Goal: Ask a question

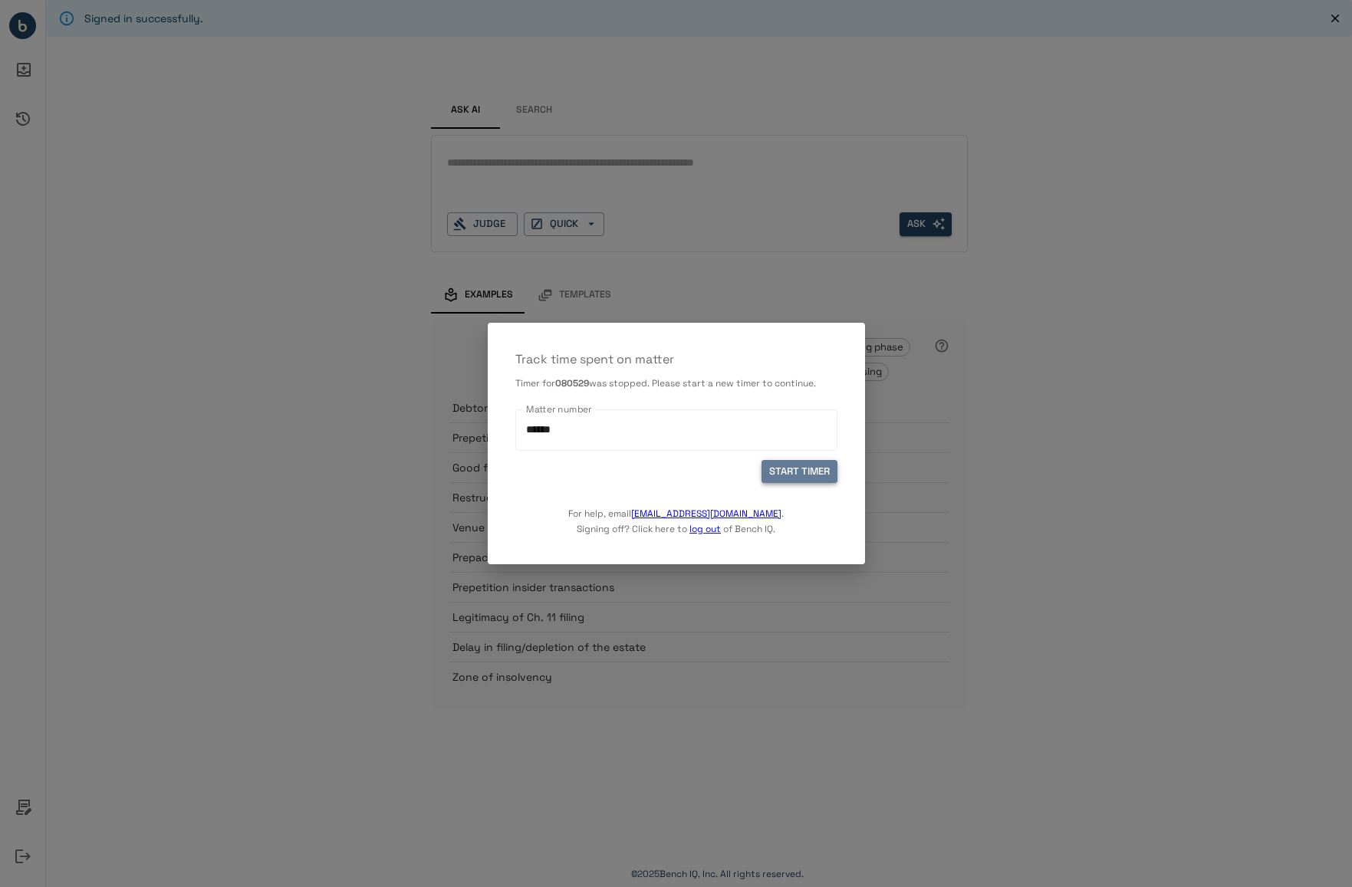
click at [797, 478] on button "START TIMER" at bounding box center [799, 472] width 76 height 24
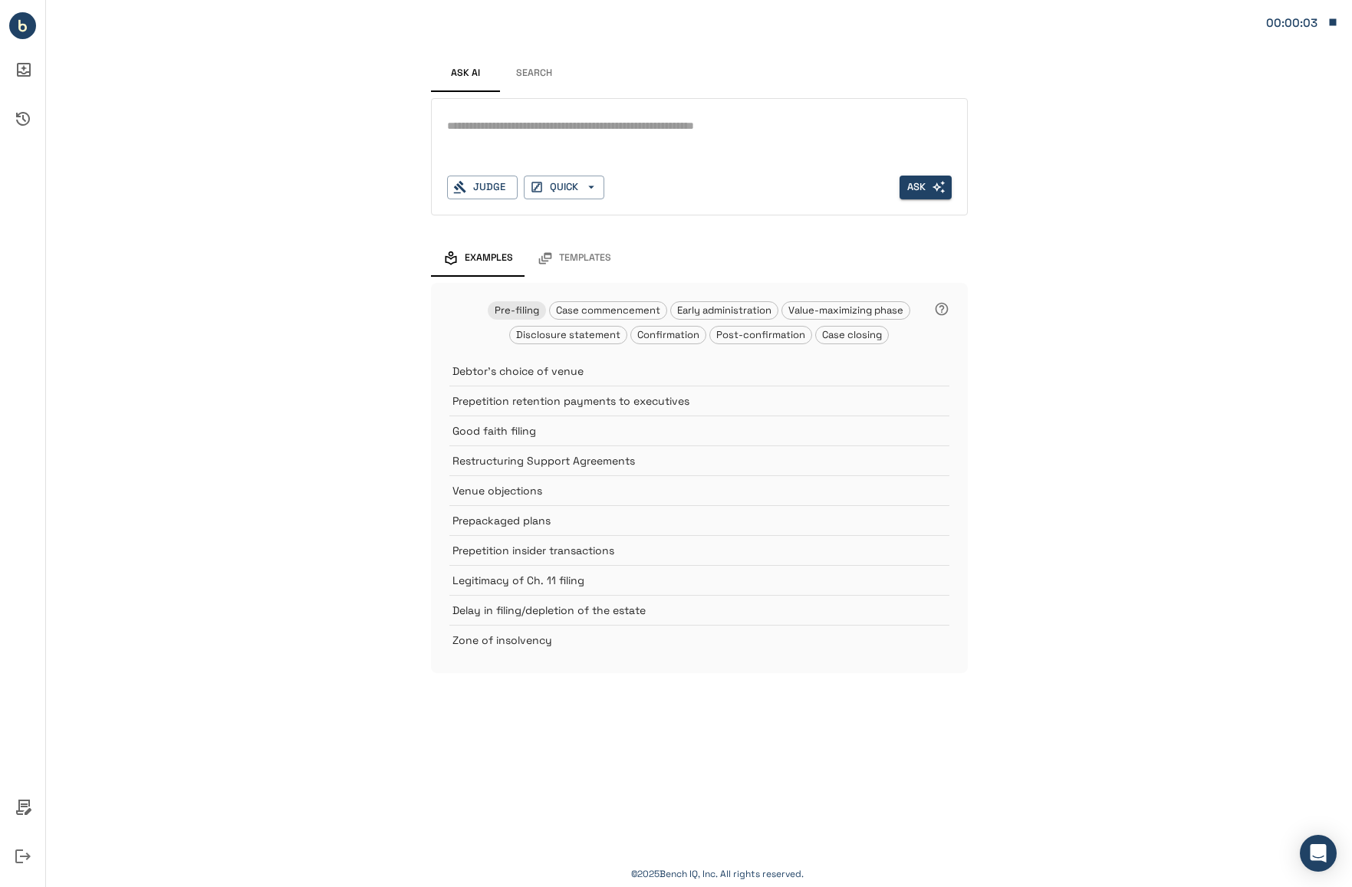
click at [529, 73] on button "Search" at bounding box center [534, 73] width 69 height 37
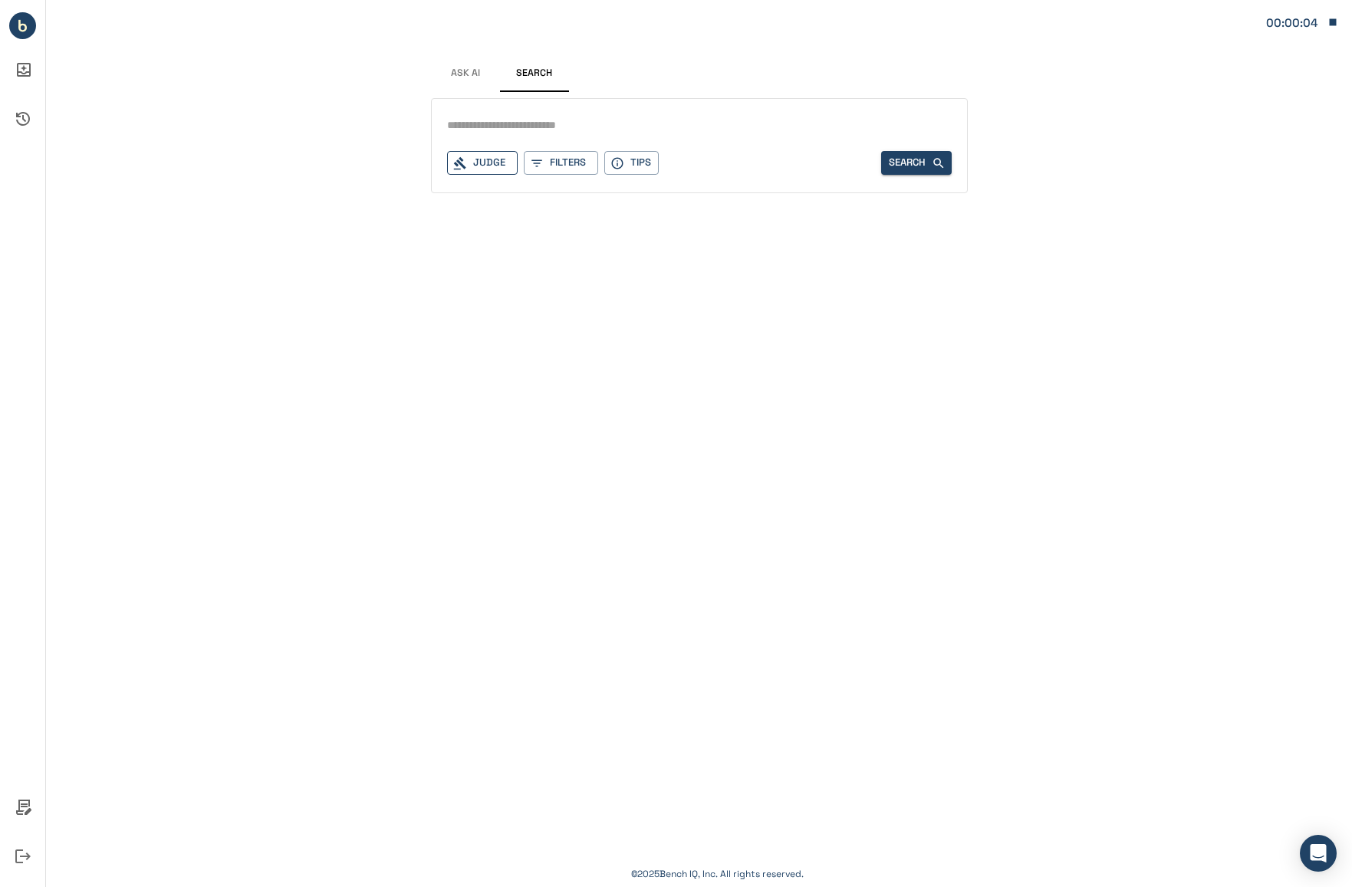
click at [498, 164] on div "Judge" at bounding box center [482, 163] width 71 height 24
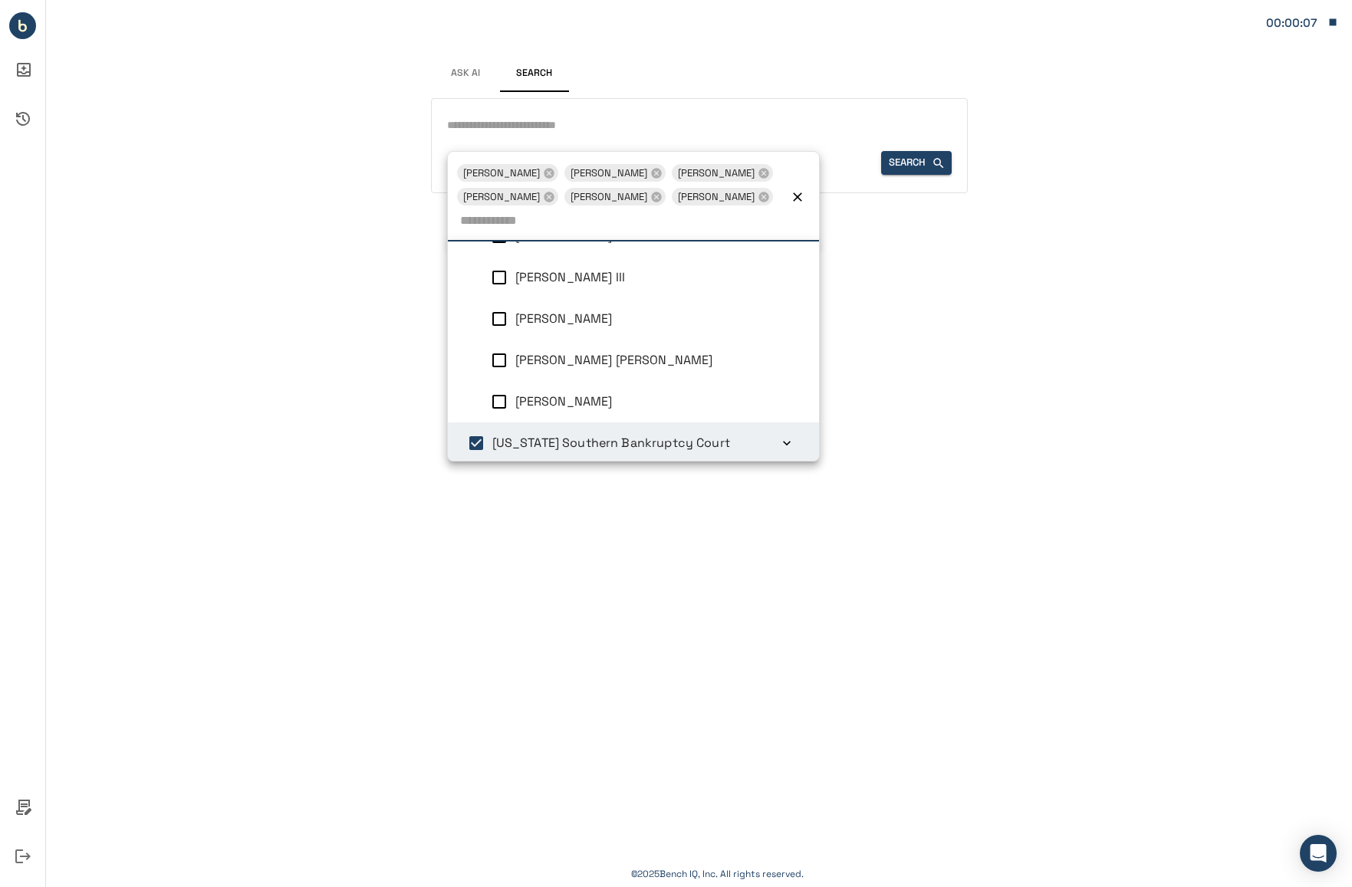
scroll to position [6, 0]
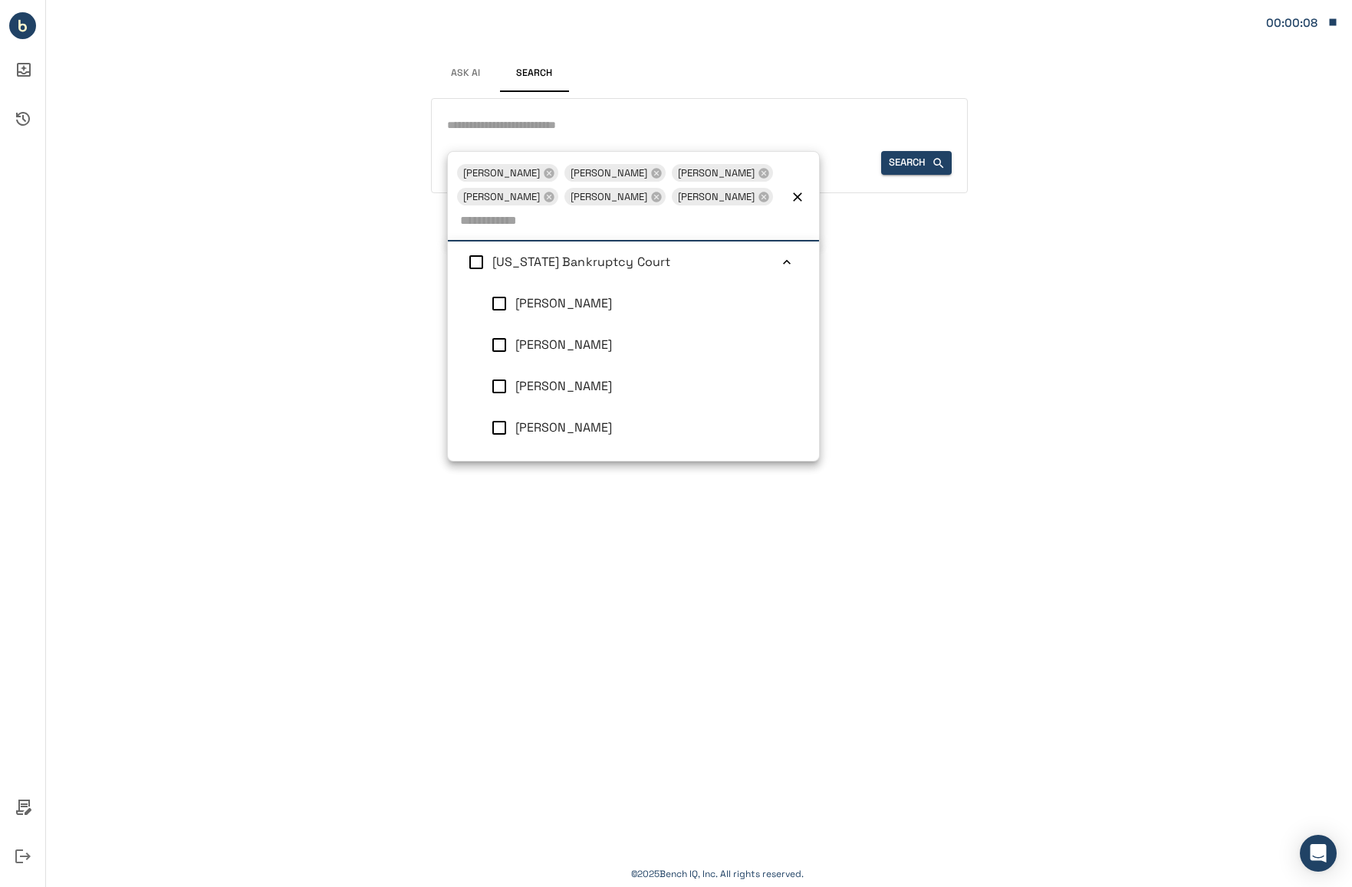
click at [554, 132] on input "text" at bounding box center [699, 125] width 504 height 22
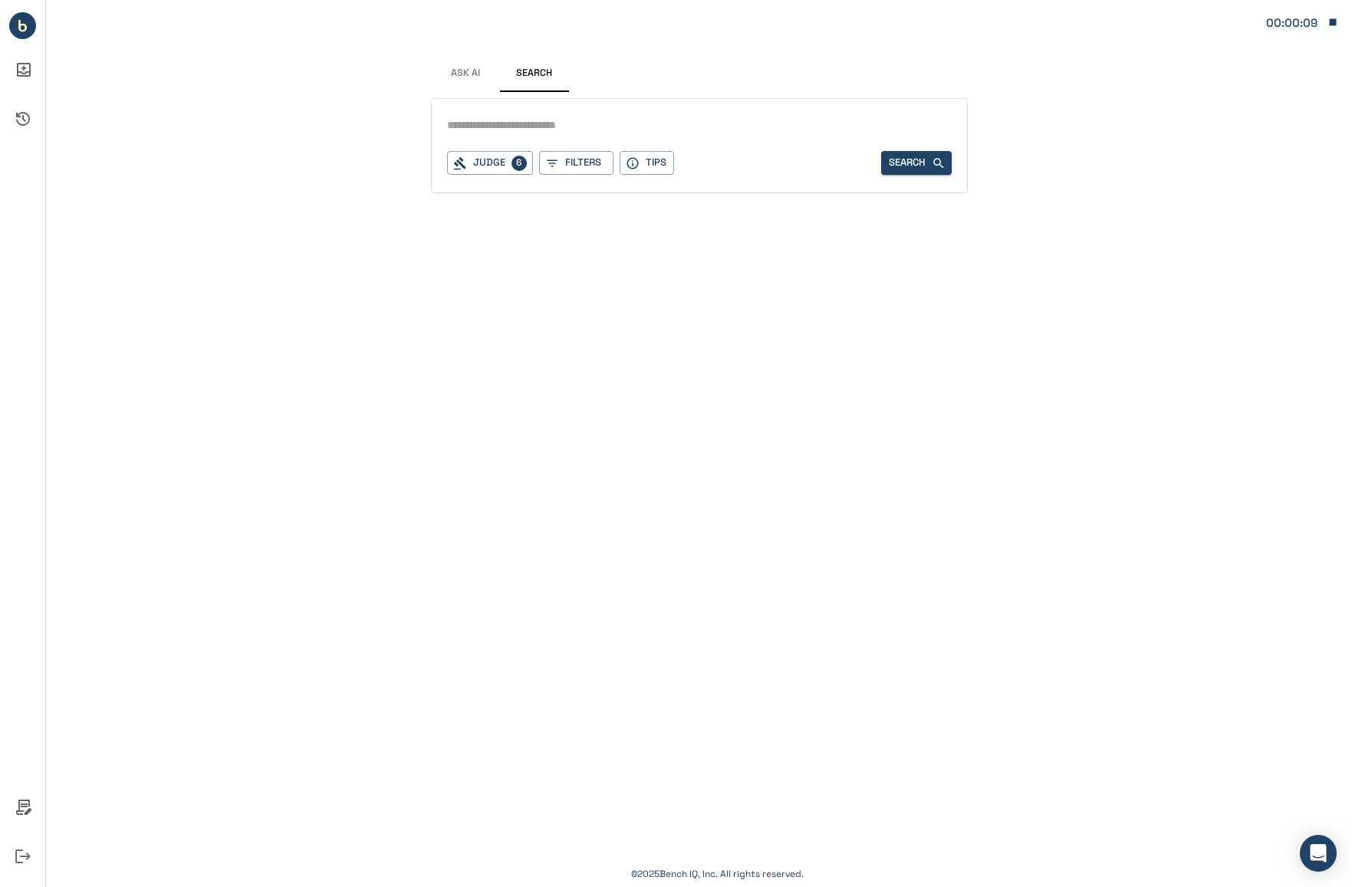
click at [583, 120] on input "text" at bounding box center [699, 125] width 504 height 22
type input "*****"
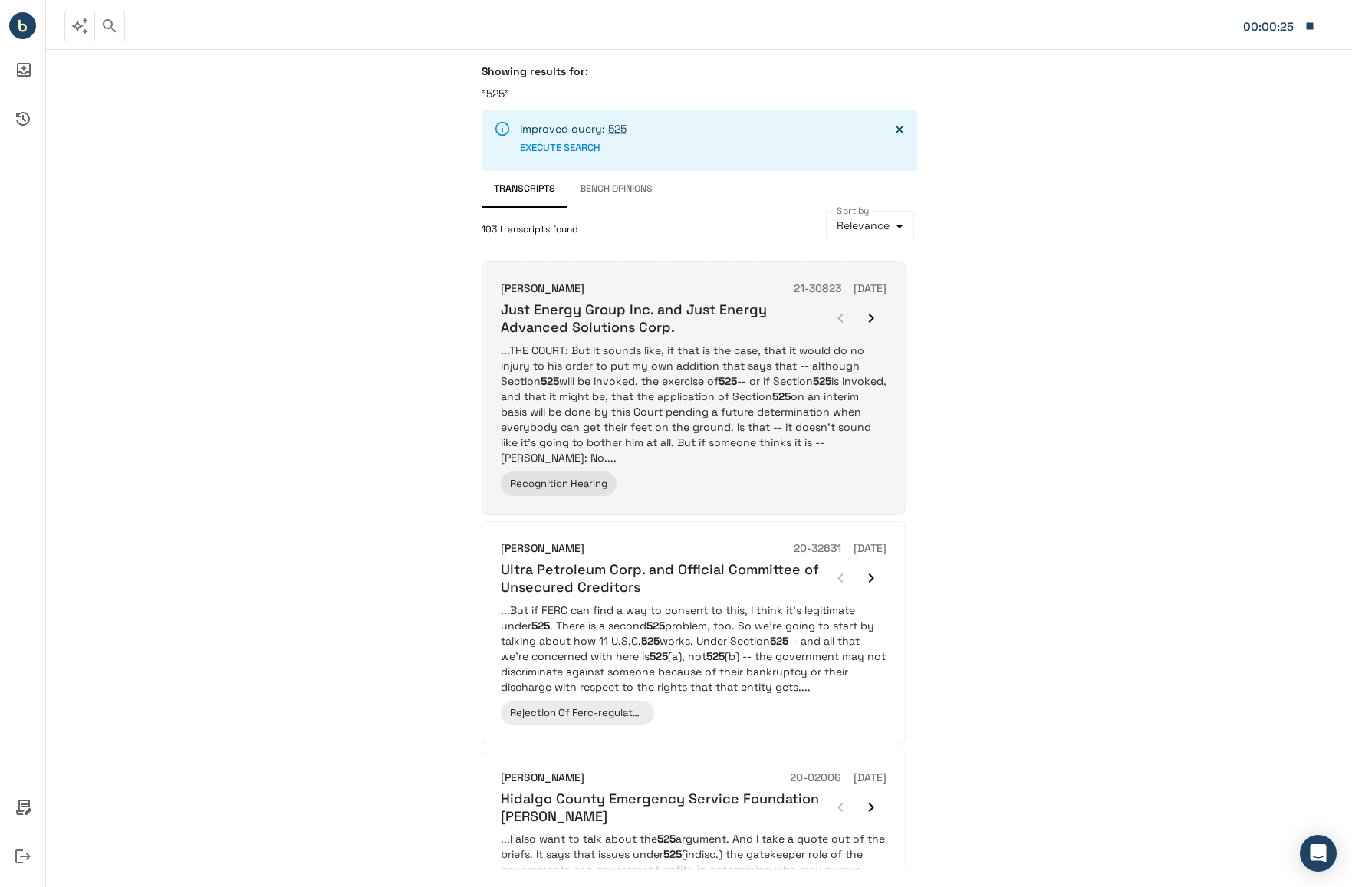
click at [692, 412] on p "...THE COURT: But it sounds like, if that is the case, that it would do no inju…" at bounding box center [694, 404] width 386 height 123
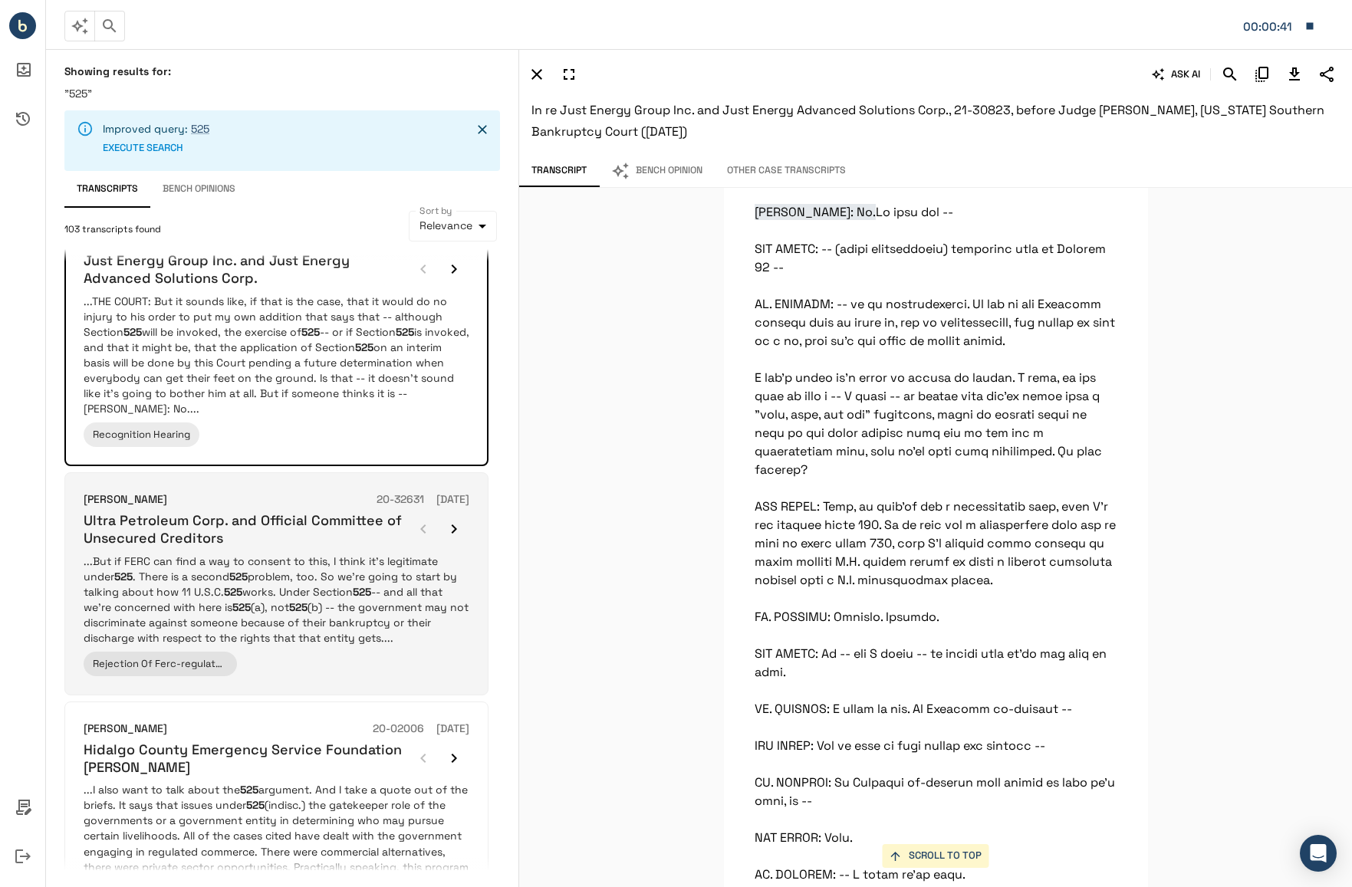
scroll to position [77, 0]
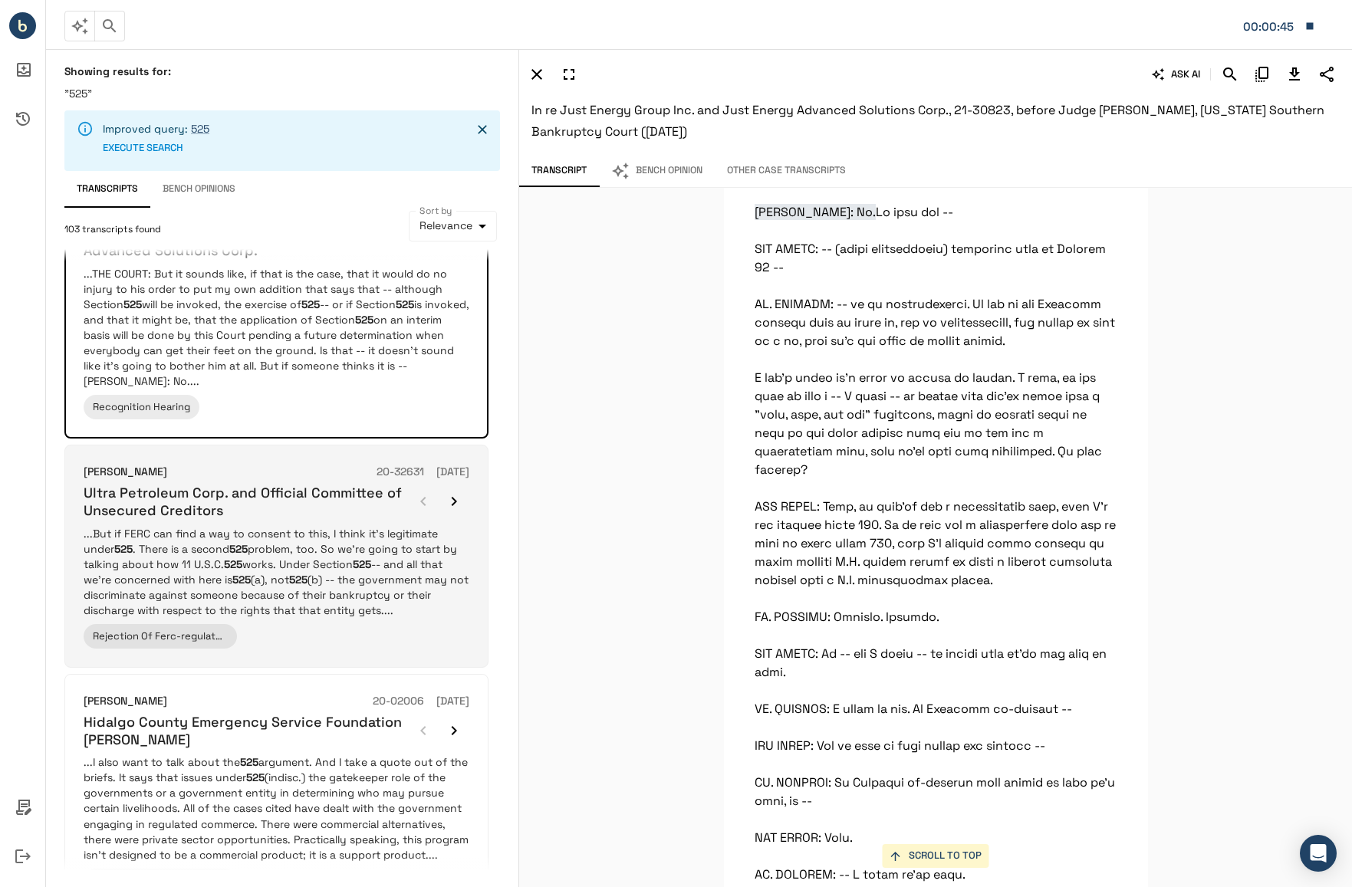
click at [265, 549] on p "...But if FERC can find a way to consent to this, I think it's legitimate under…" at bounding box center [277, 572] width 386 height 92
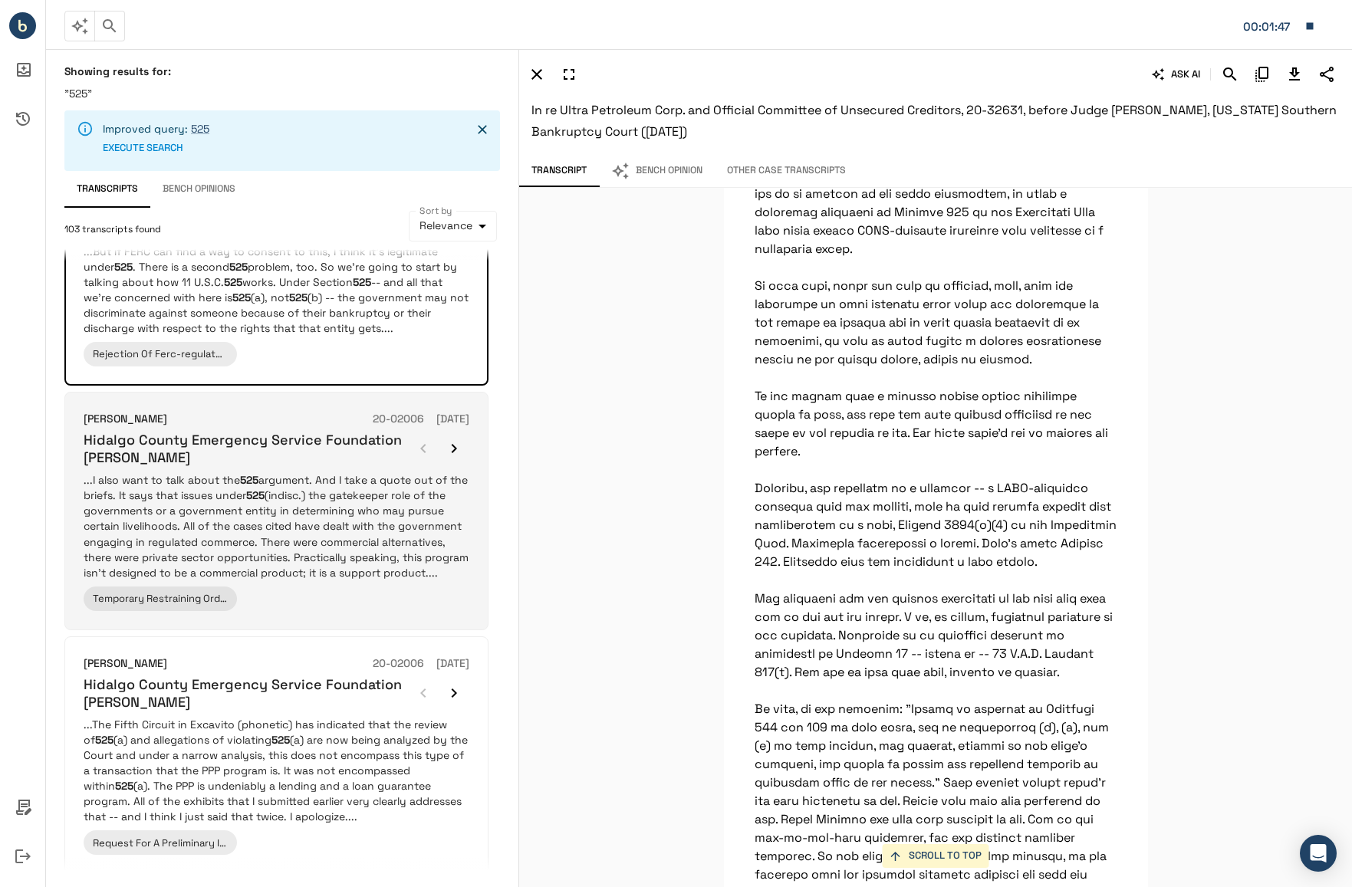
scroll to position [383, 0]
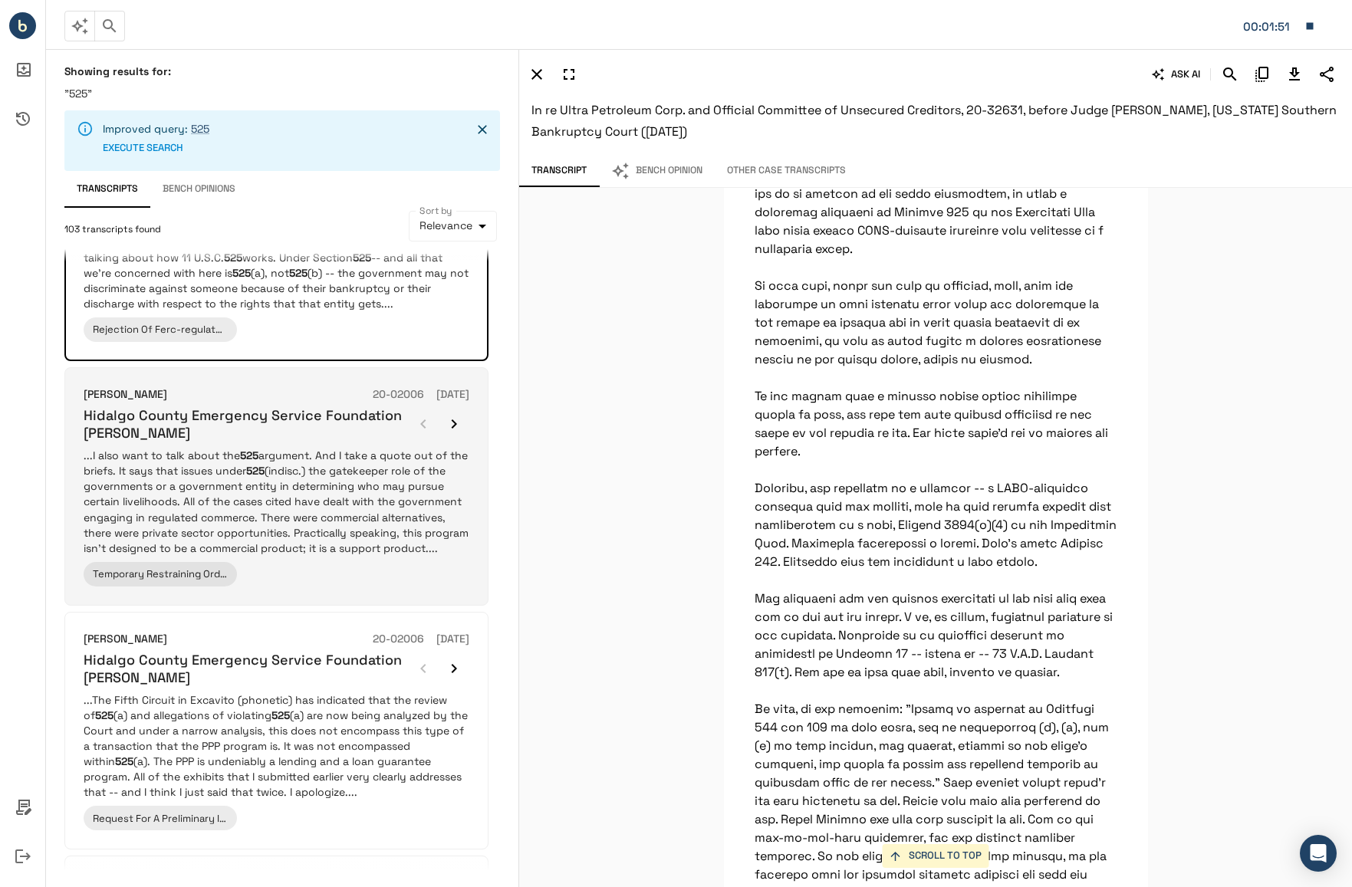
click at [340, 504] on p "...I also want to talk about the 525 argument. And I take a quote out of the br…" at bounding box center [277, 501] width 386 height 107
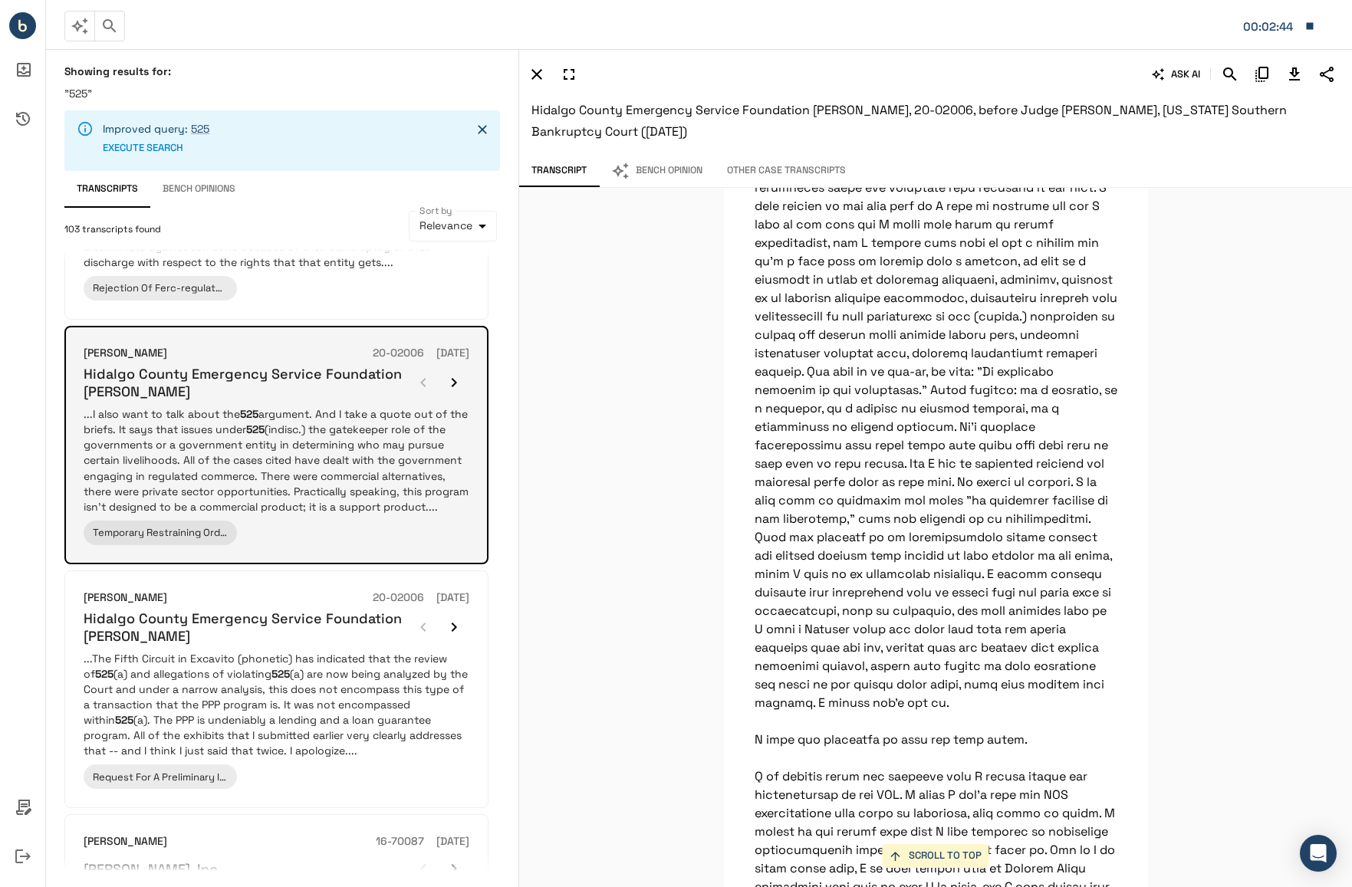
scroll to position [537, 0]
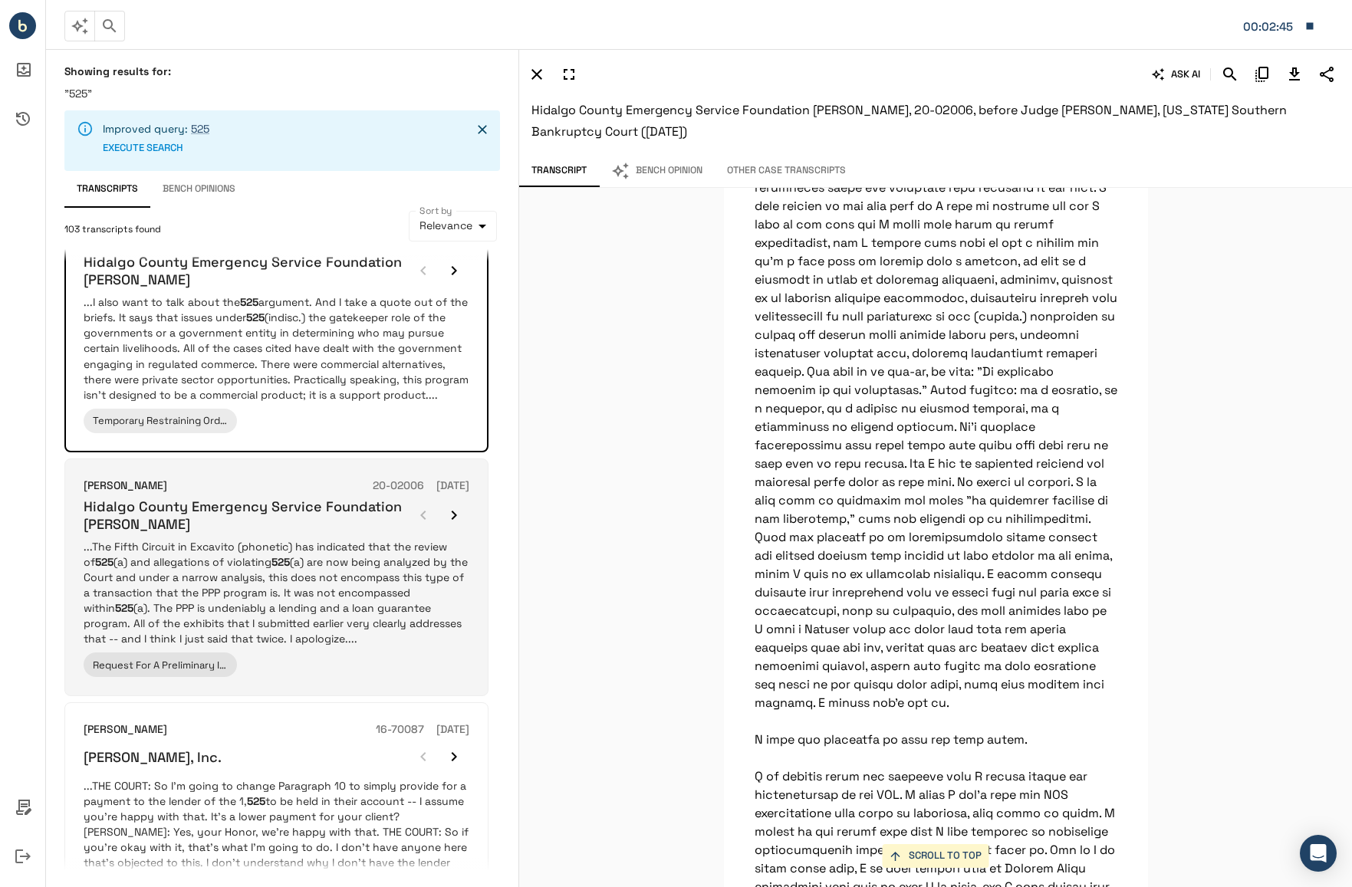
click at [251, 606] on p "...The Fifth Circuit in Excavito (phonetic) has indicated that the review of 52…" at bounding box center [277, 592] width 386 height 107
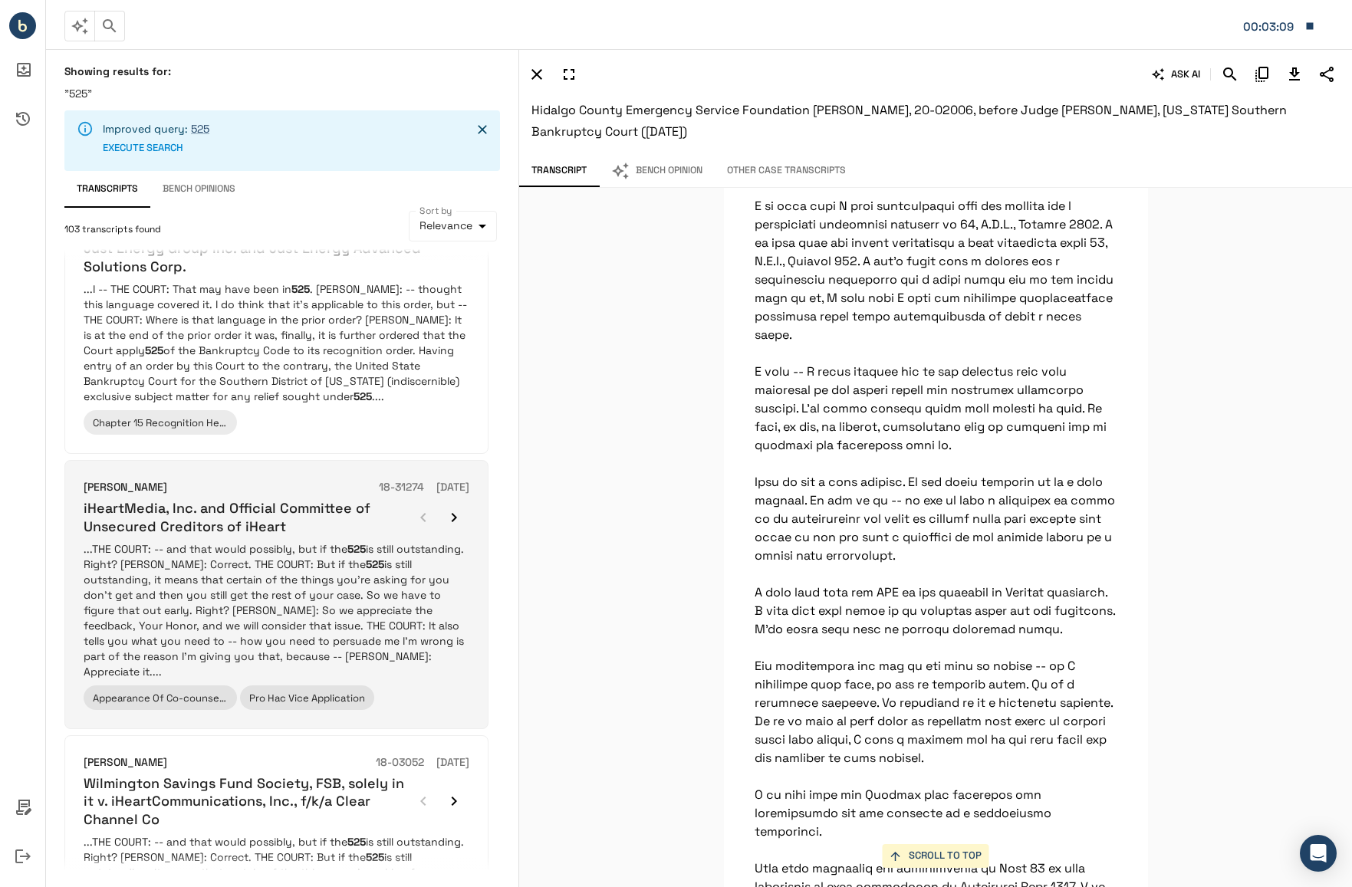
scroll to position [2019, 0]
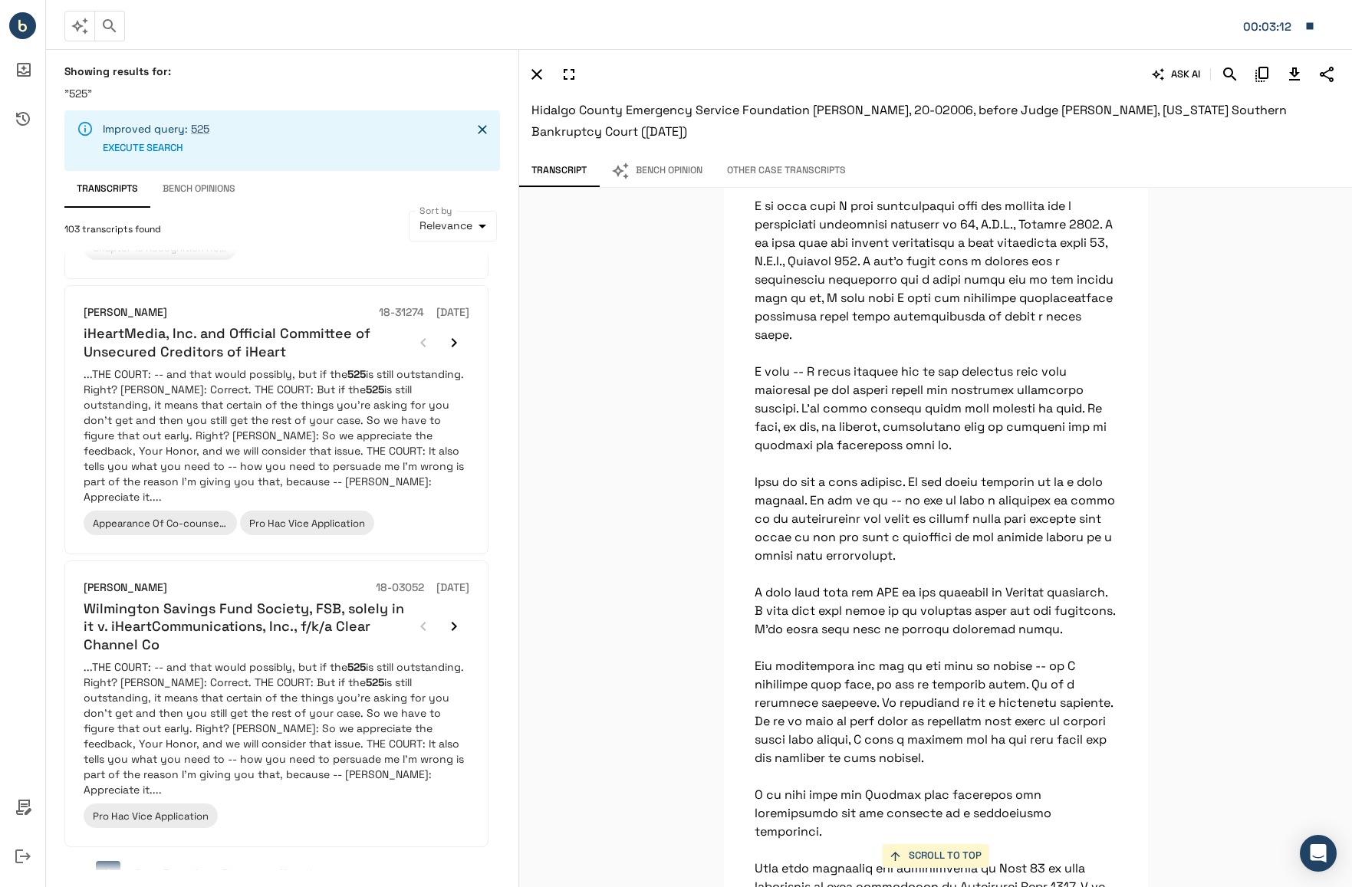
click at [311, 866] on icon "Go to next page" at bounding box center [311, 873] width 15 height 15
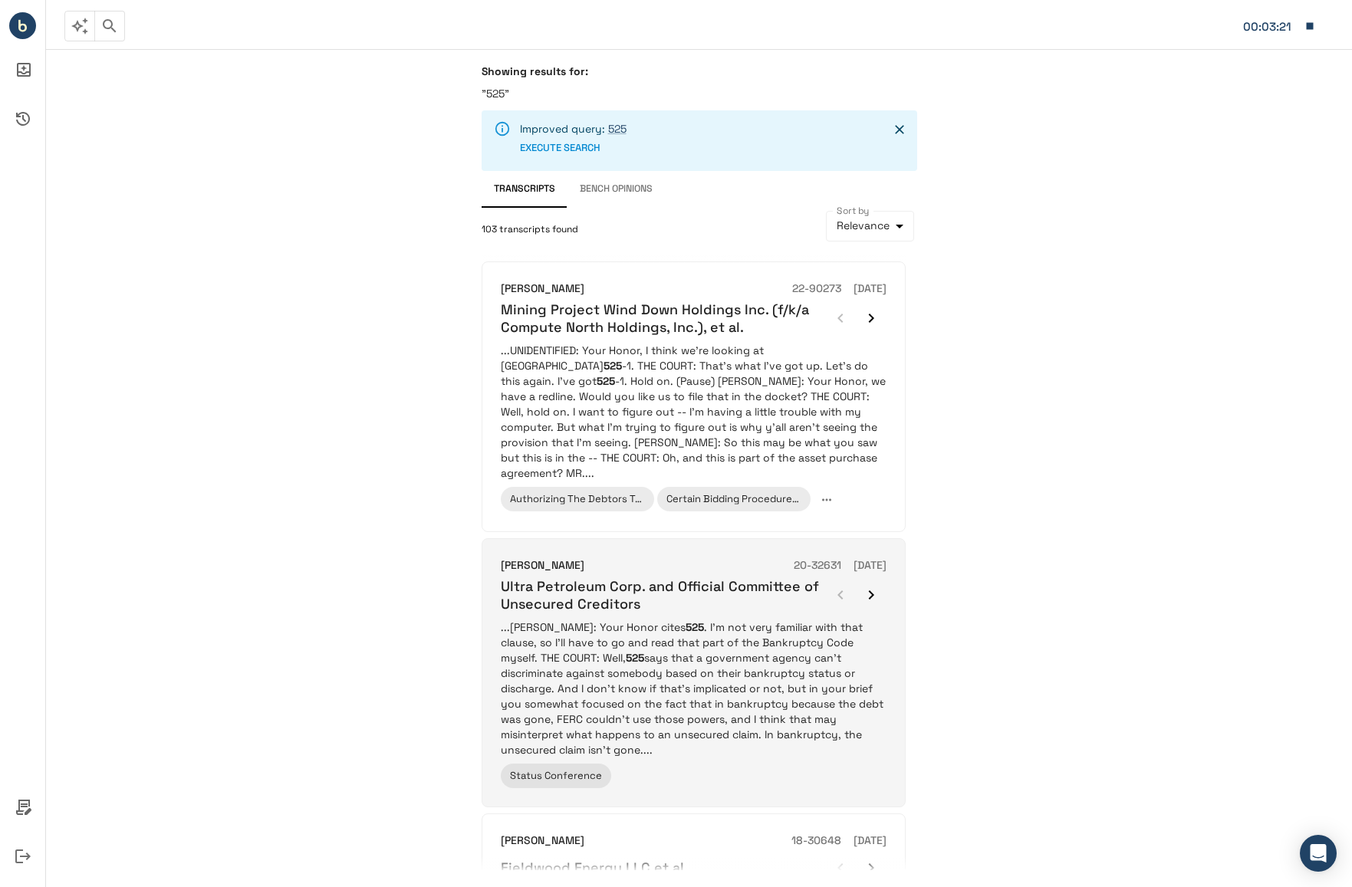
click at [698, 662] on p "...[PERSON_NAME]: Your Honor cites 525 . I'm not very familiar with that clause…" at bounding box center [694, 688] width 386 height 138
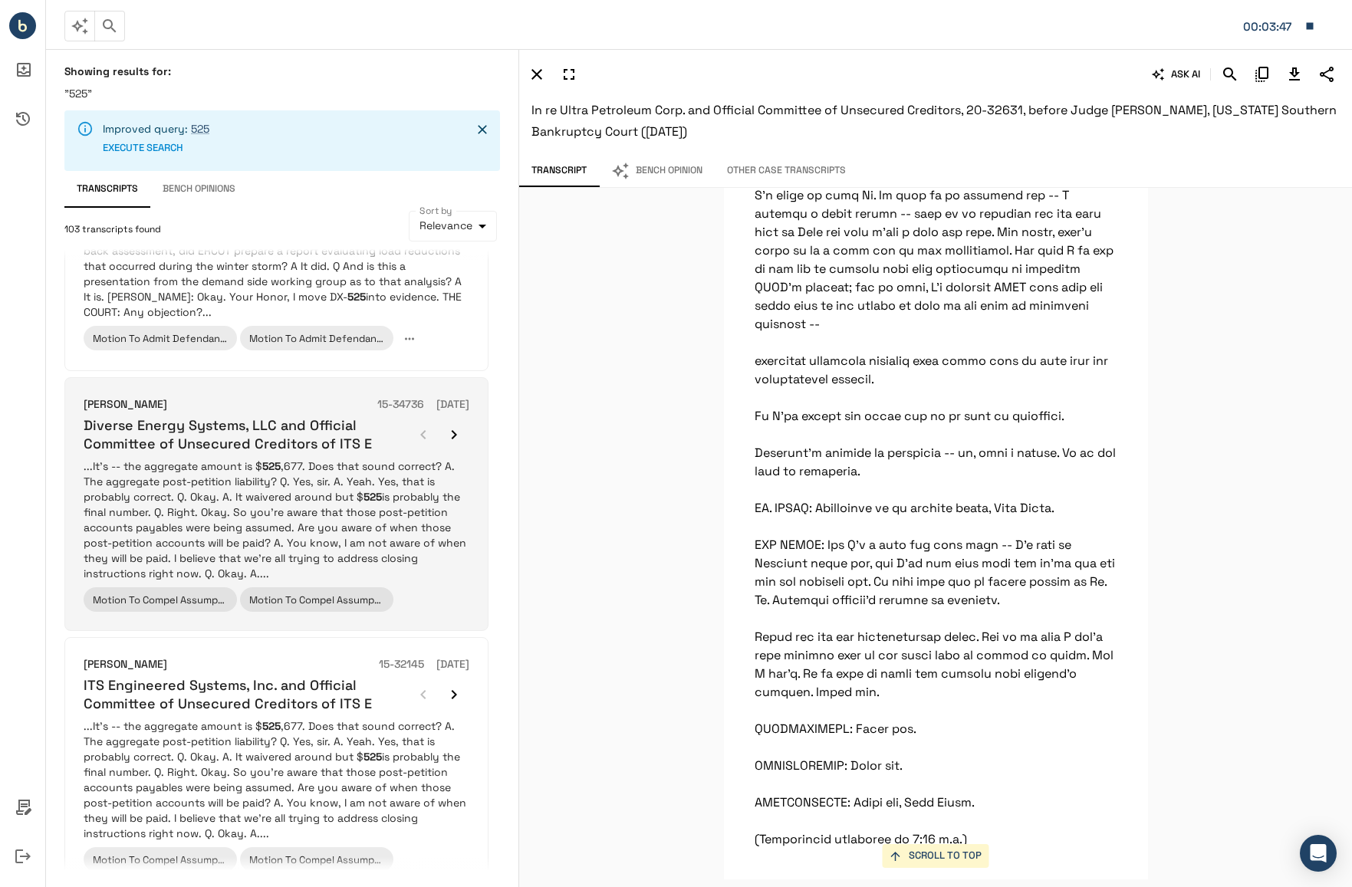
scroll to position [1954, 0]
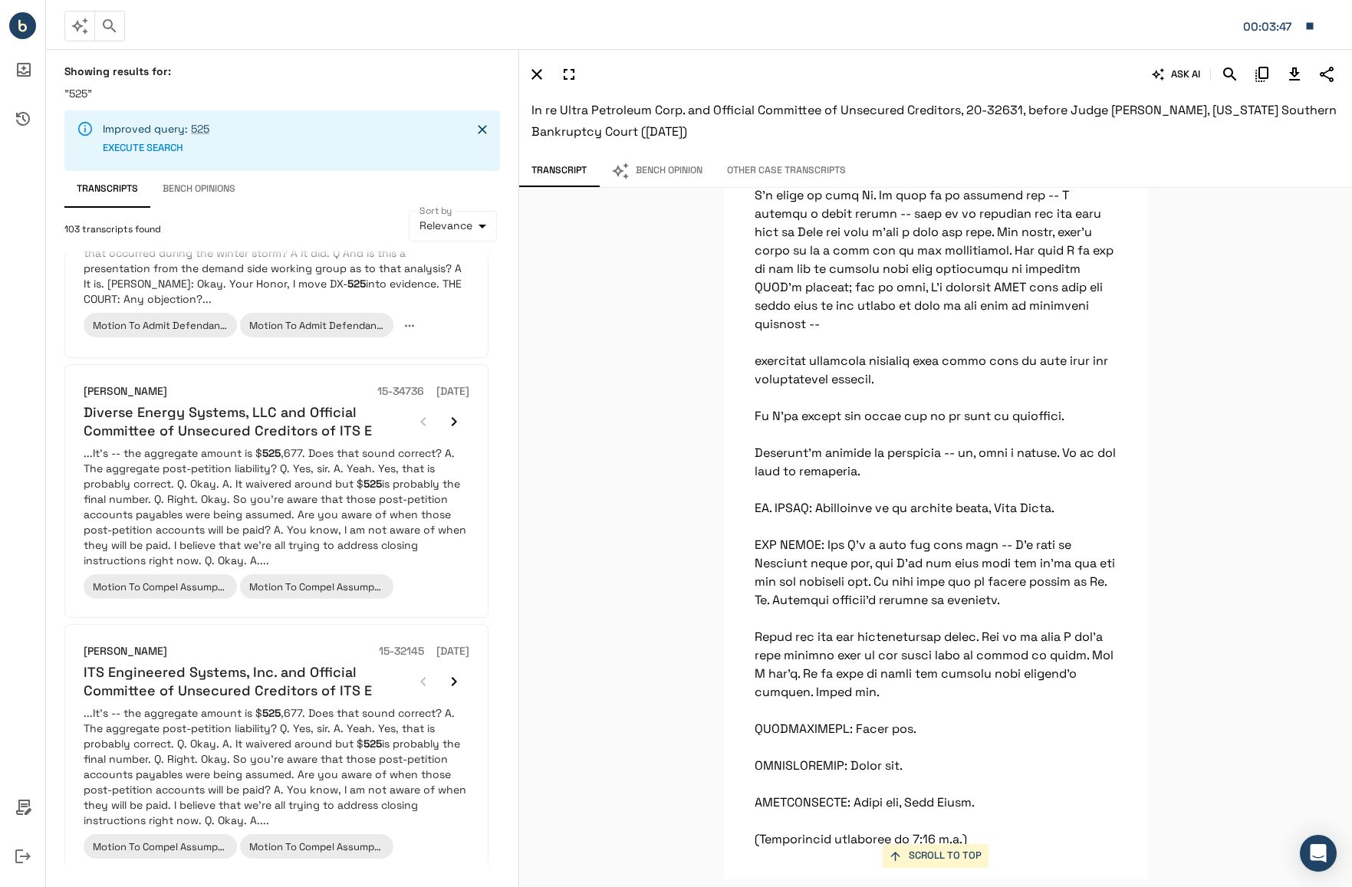
click at [165, 886] on button "3" at bounding box center [166, 904] width 25 height 25
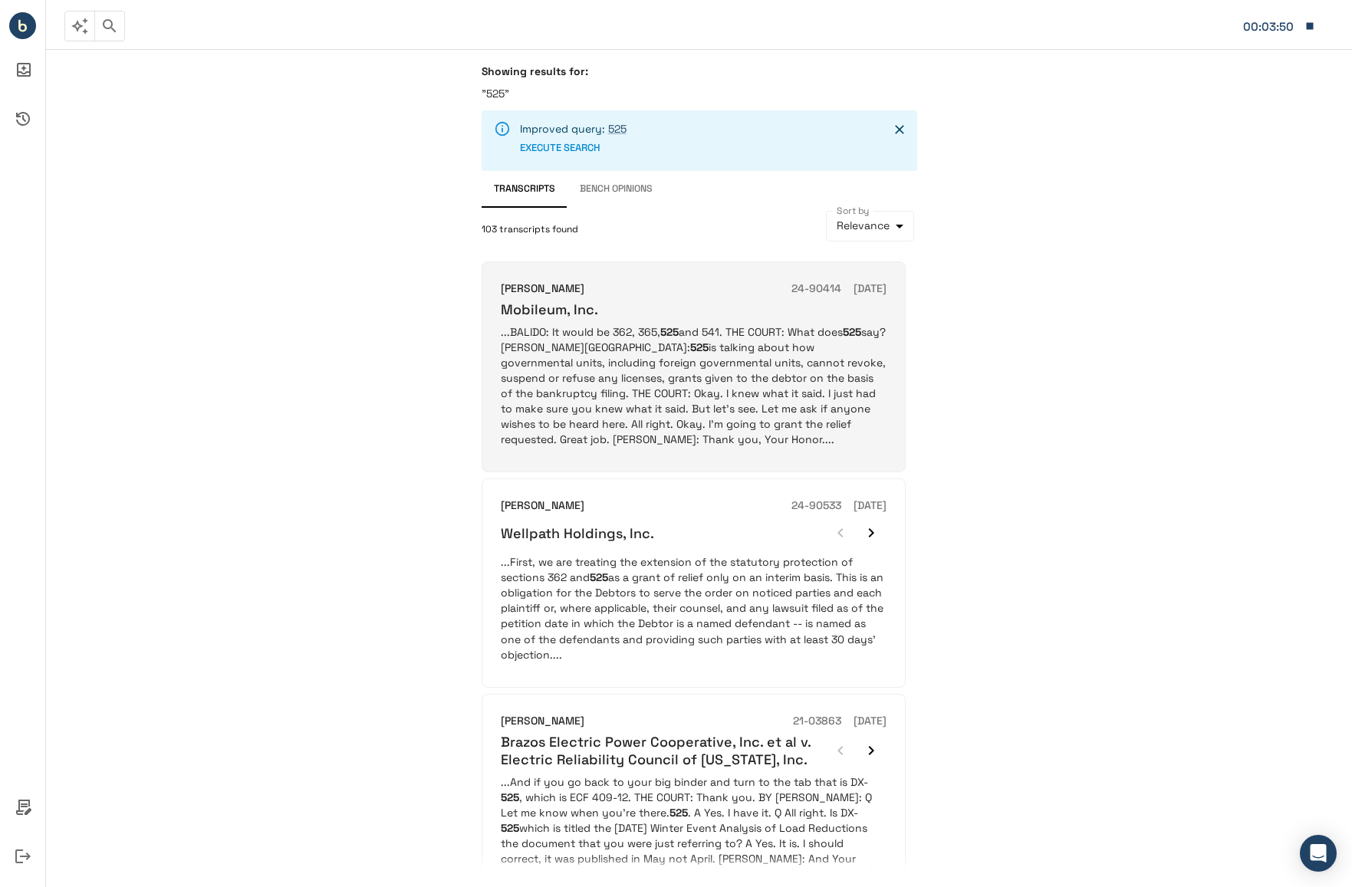
click at [674, 397] on p "...BALIDO: It would be 362, 365, 525 and 541. THE COURT: What does 525 say? [PE…" at bounding box center [694, 385] width 386 height 123
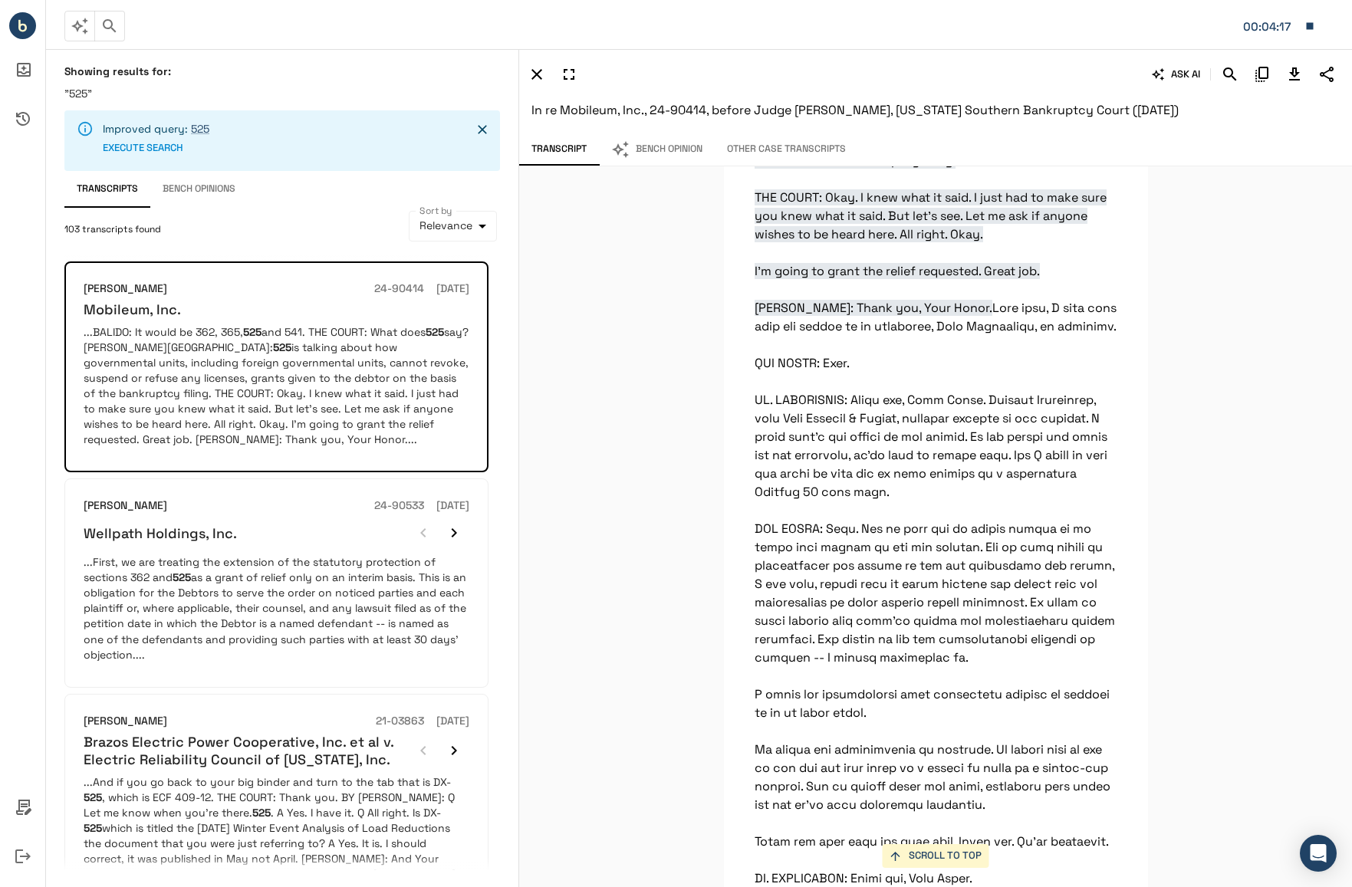
scroll to position [32164, 0]
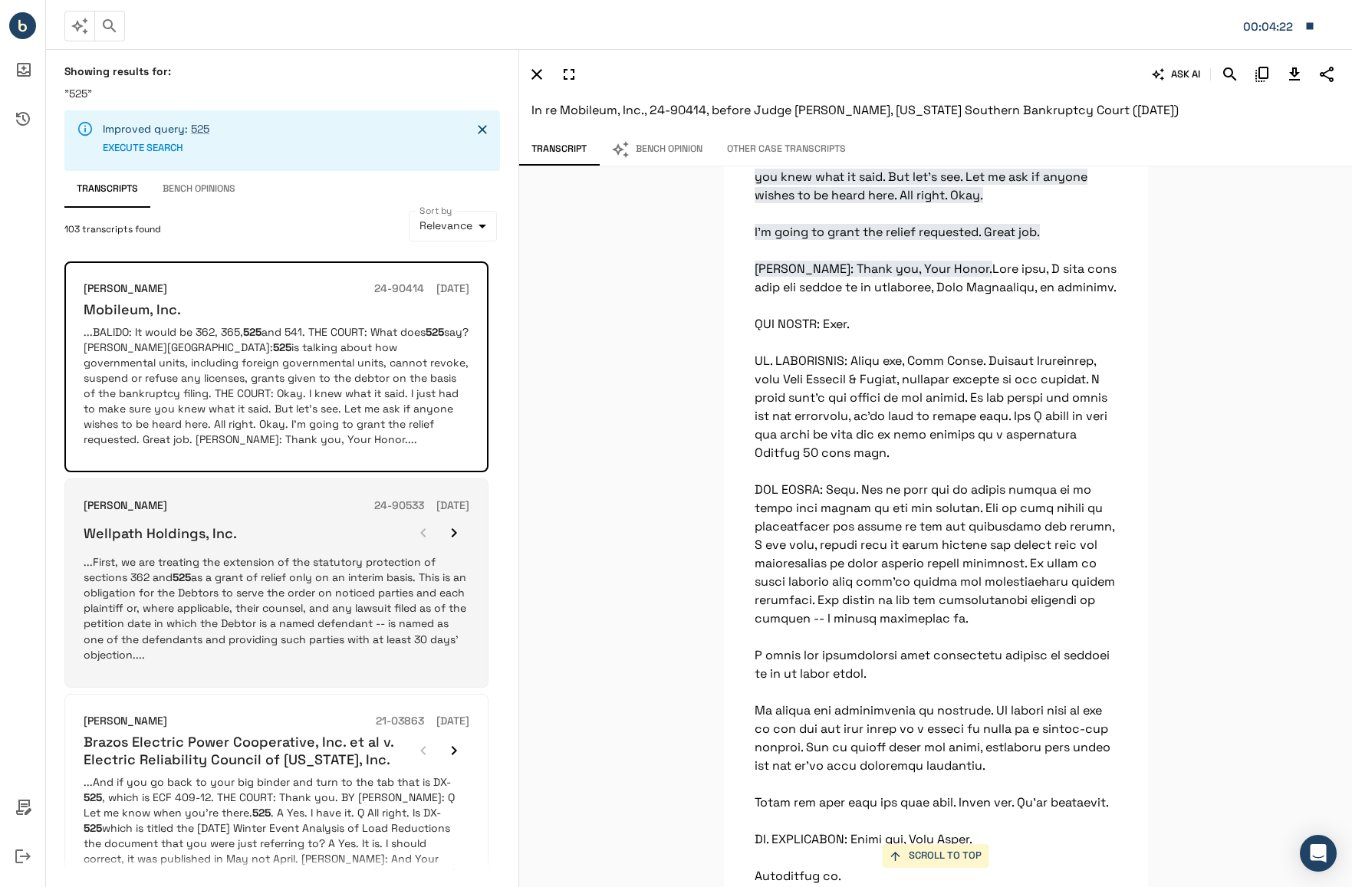
click at [328, 596] on p "...First, we are treating the extension of the statutory protection of sections…" at bounding box center [277, 607] width 386 height 107
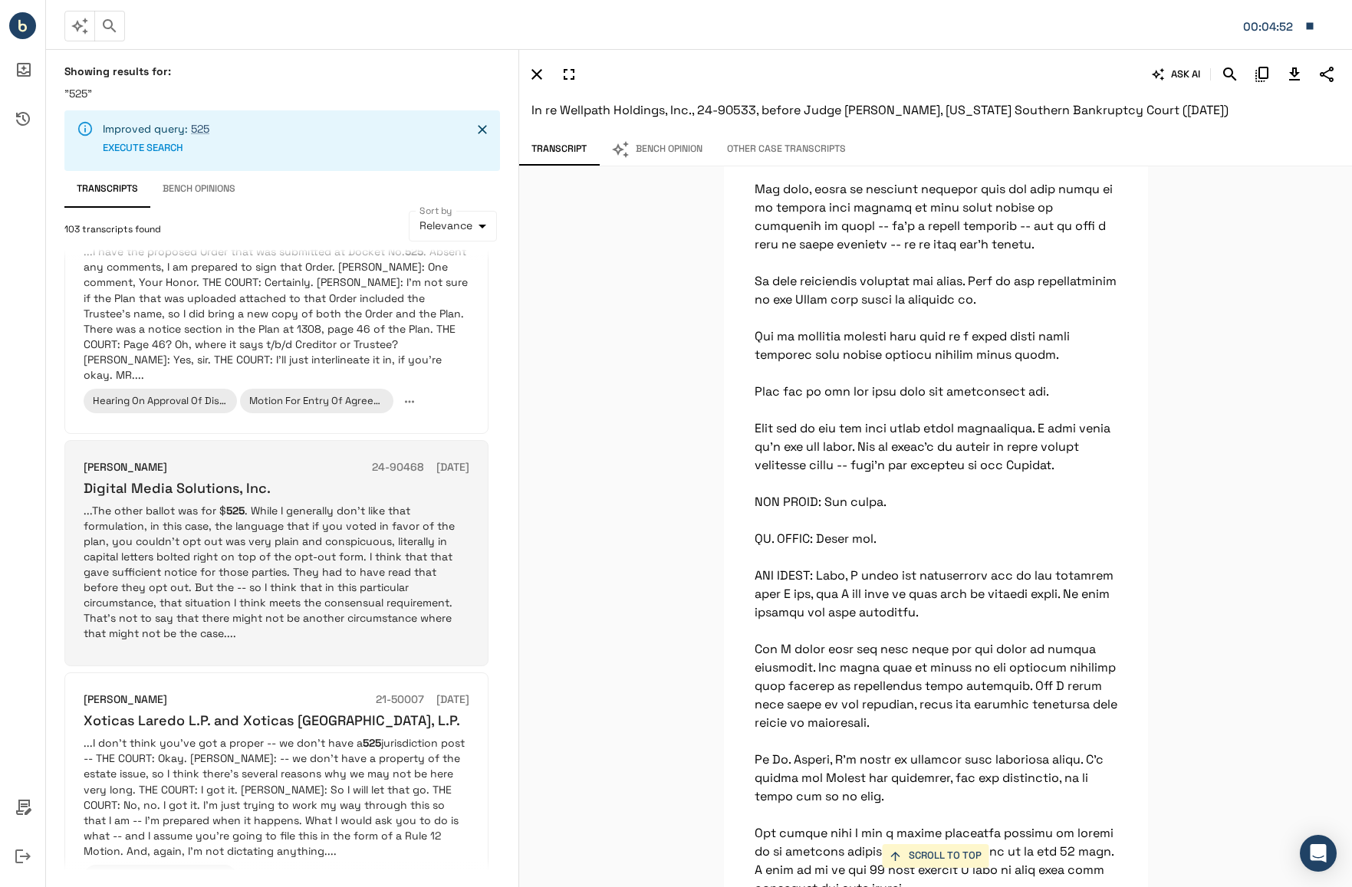
scroll to position [1837, 0]
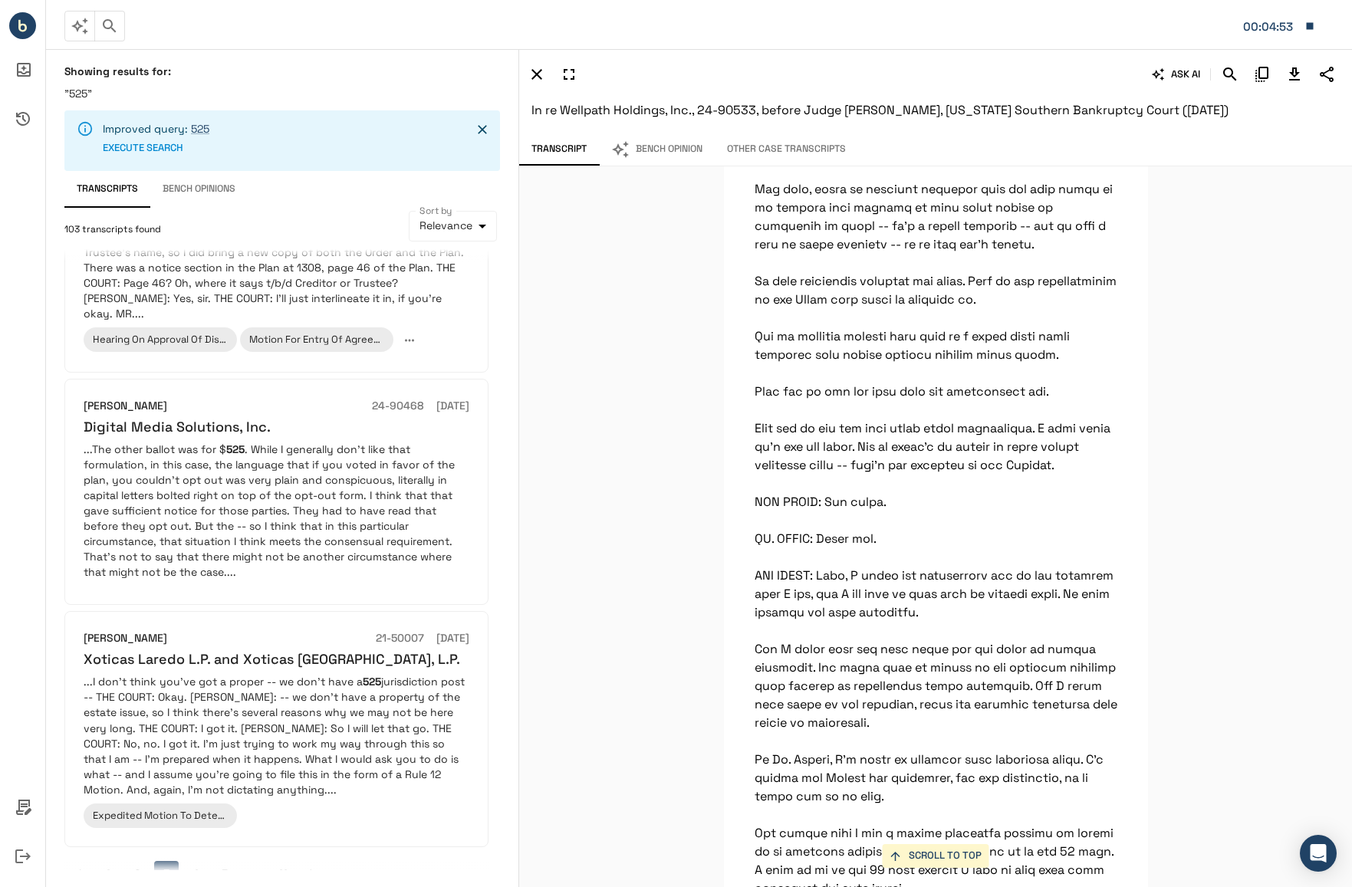
click at [314, 866] on icon "Go to next page" at bounding box center [311, 873] width 15 height 15
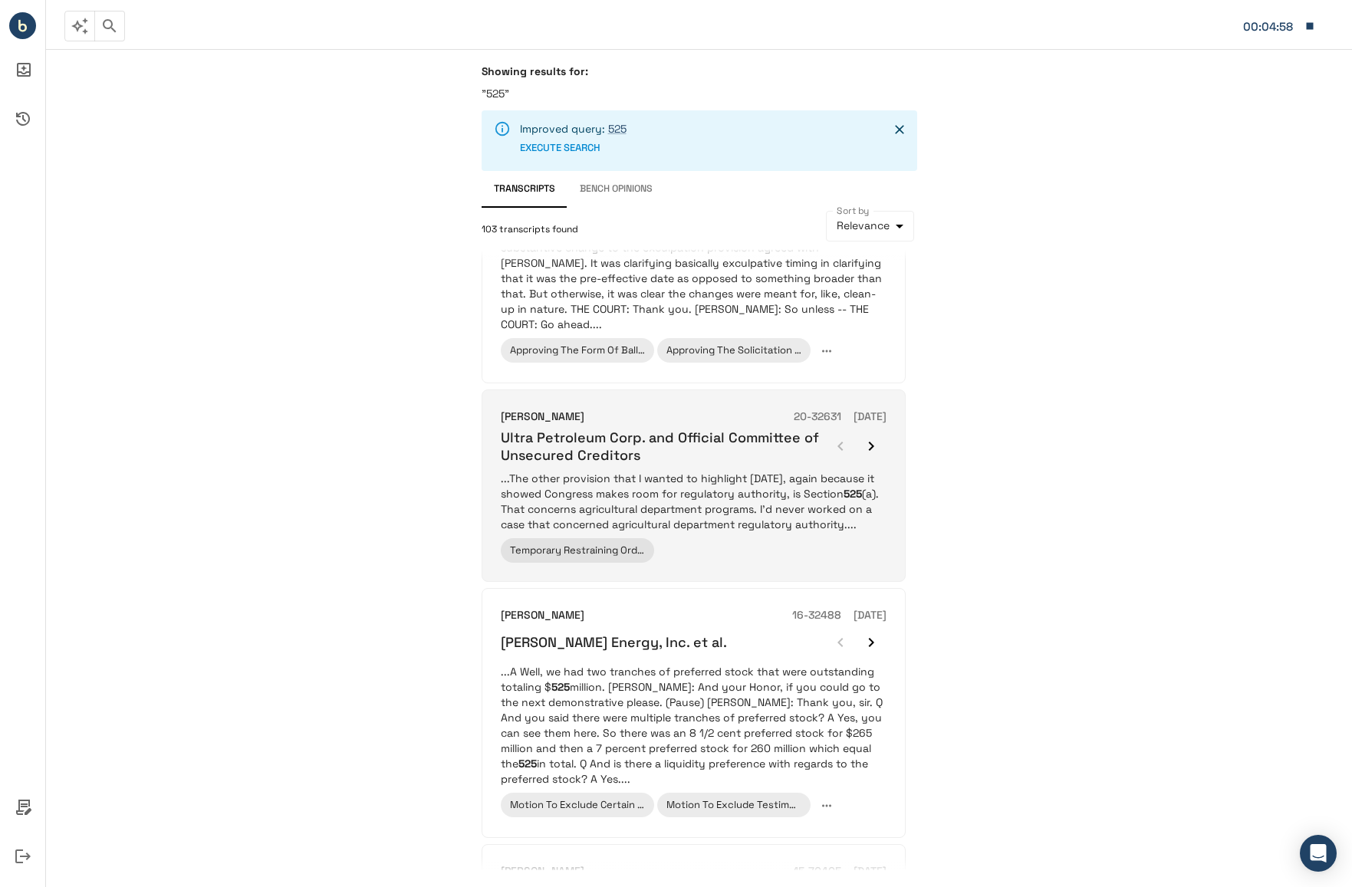
scroll to position [153, 0]
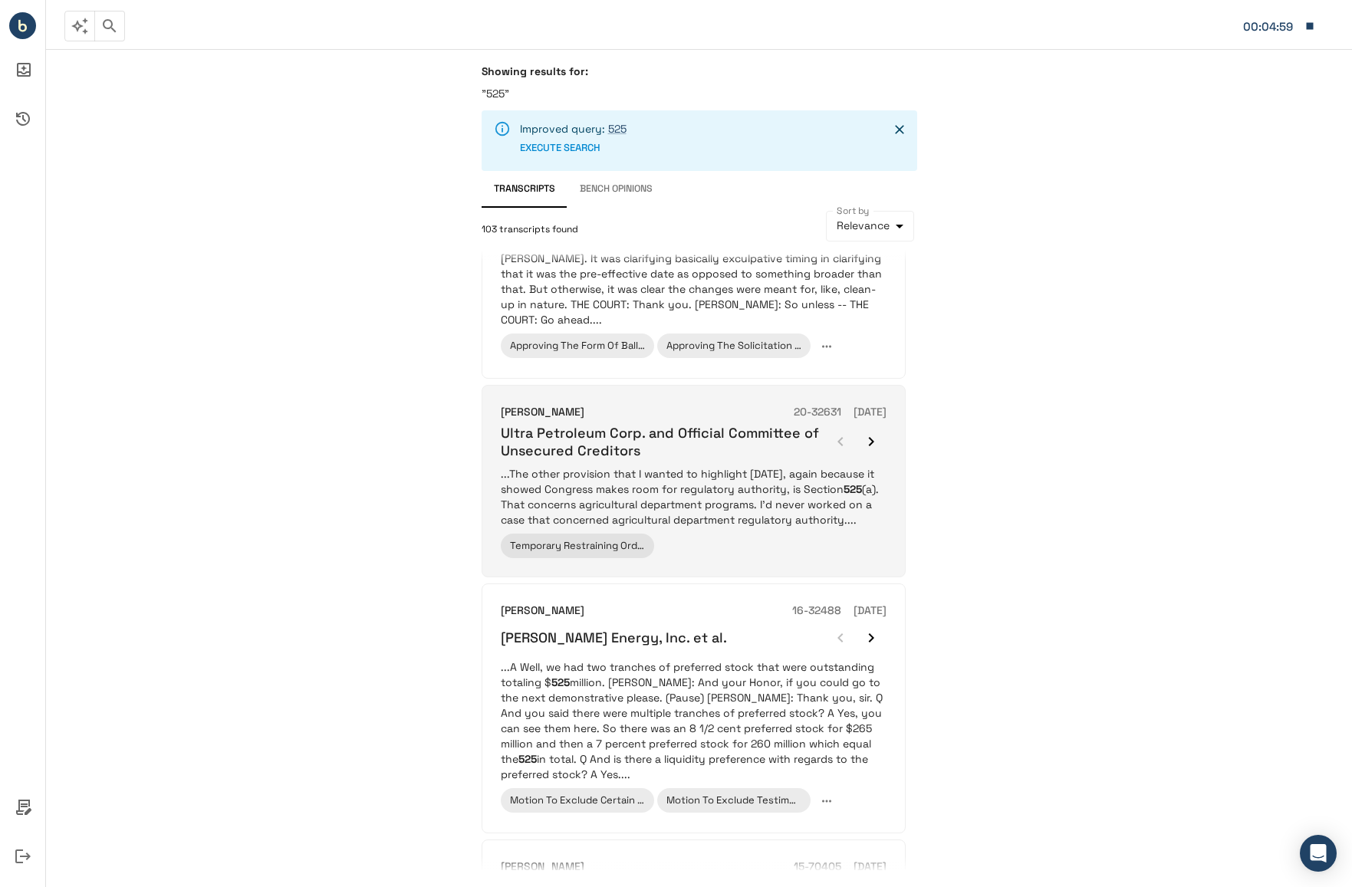
click at [787, 503] on p "...The other provision that I wanted to highlight [DATE], again because it show…" at bounding box center [694, 496] width 386 height 61
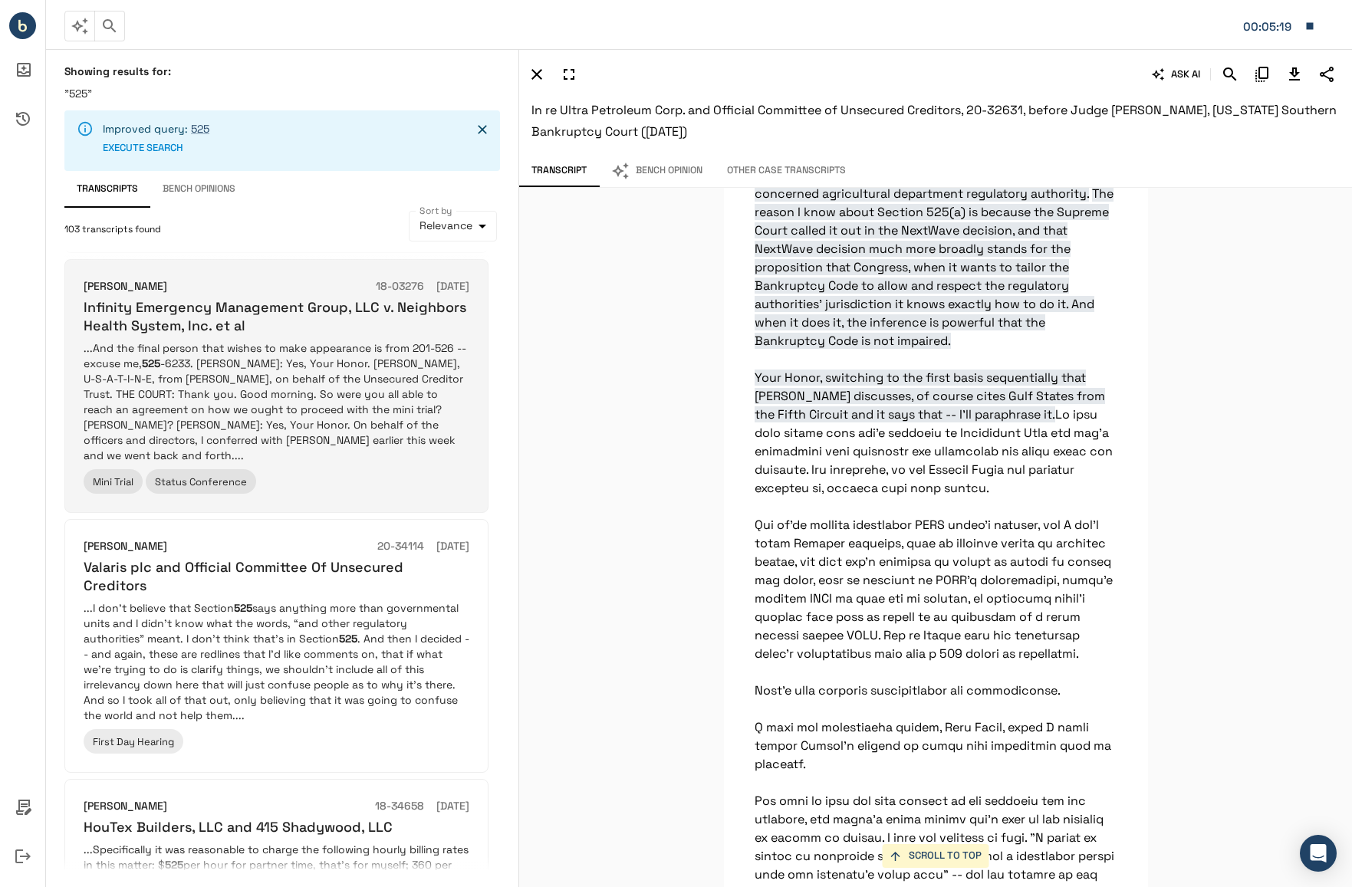
scroll to position [997, 0]
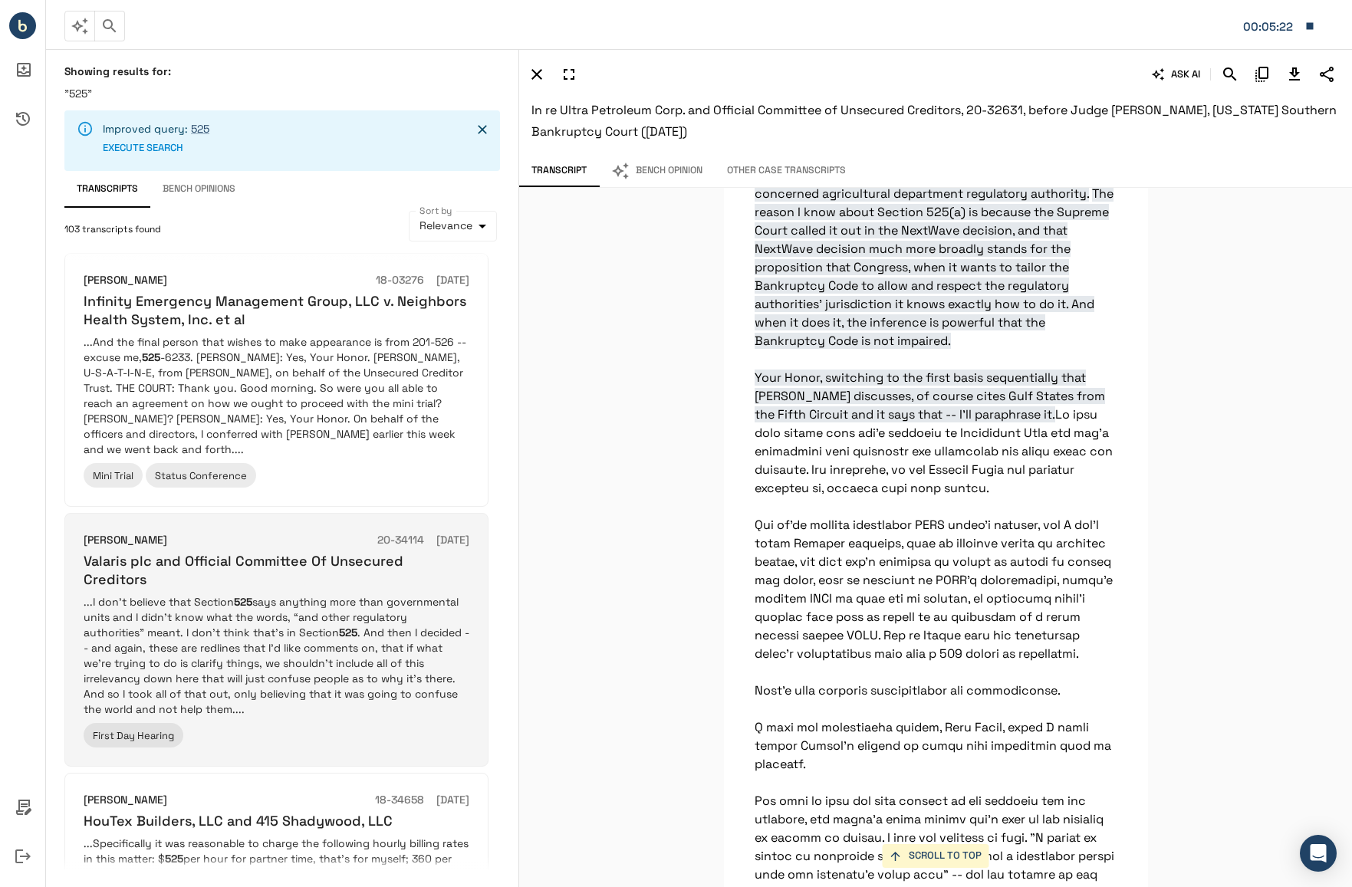
click at [393, 610] on p "...I don’t believe that Section 525 says anything more than governmental units …" at bounding box center [277, 655] width 386 height 123
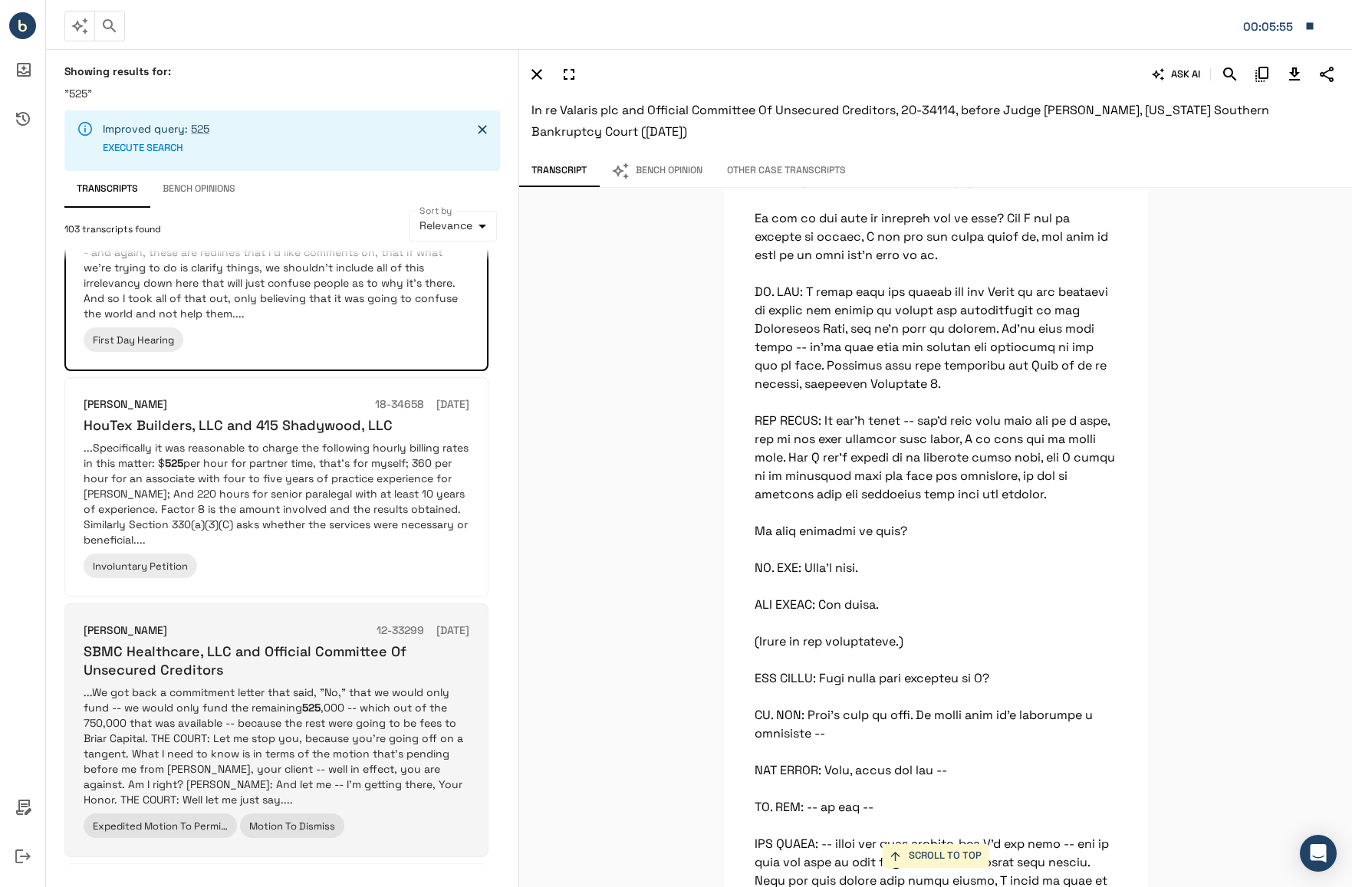
scroll to position [1457, 0]
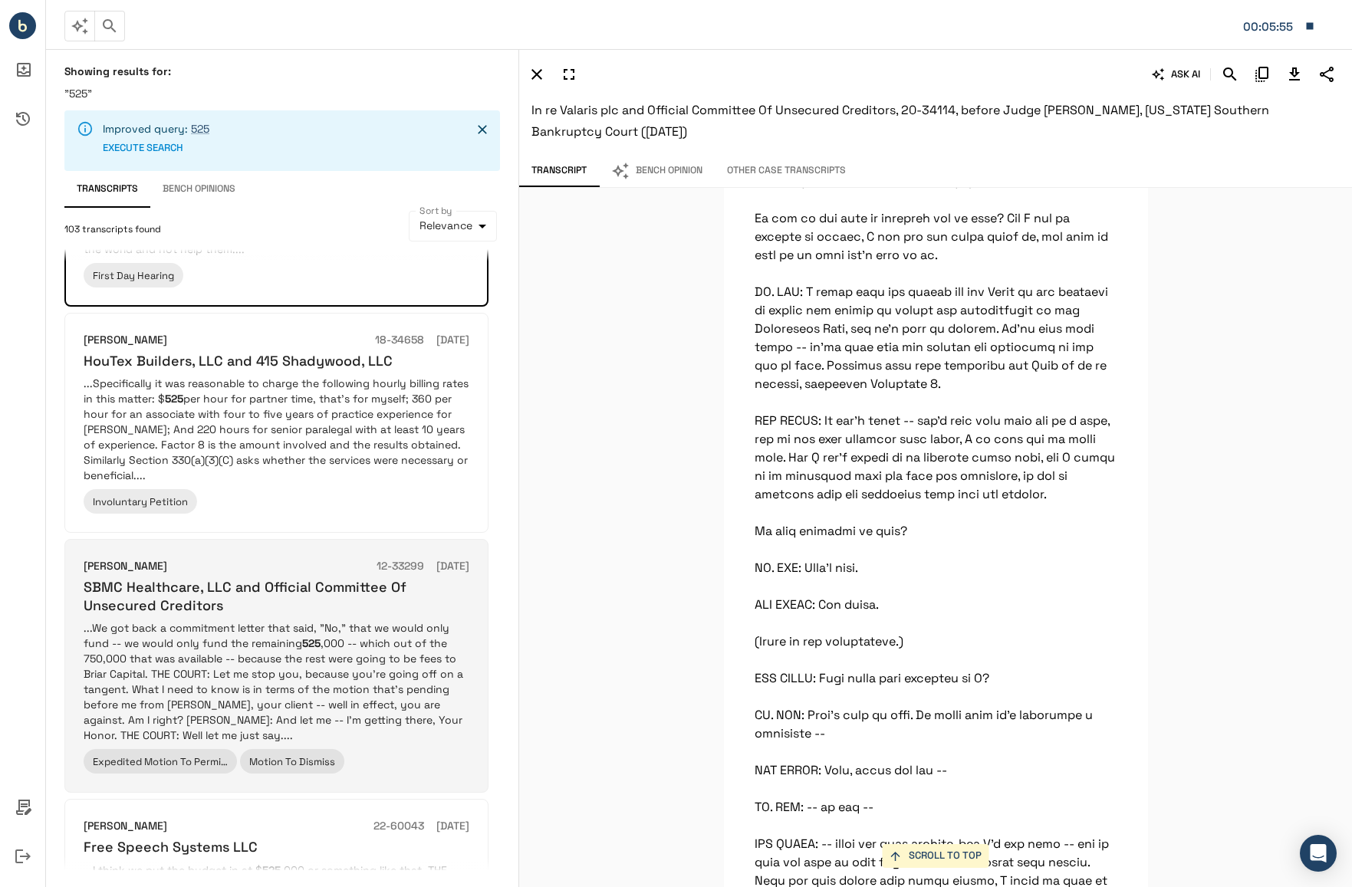
click at [312, 620] on p "...We got back a commitment letter that said, "No," that we would only fund -- …" at bounding box center [277, 681] width 386 height 123
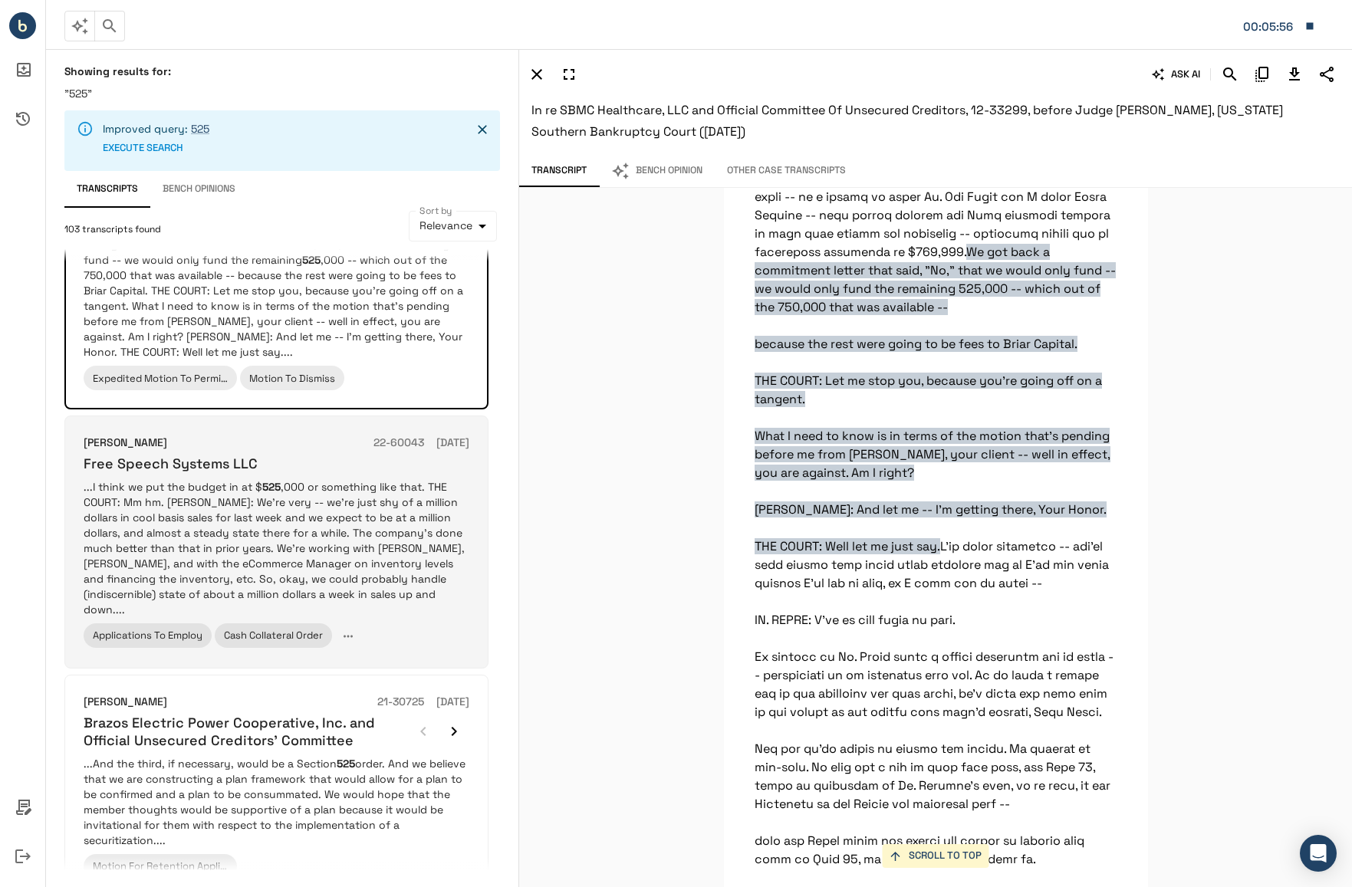
scroll to position [1857, 0]
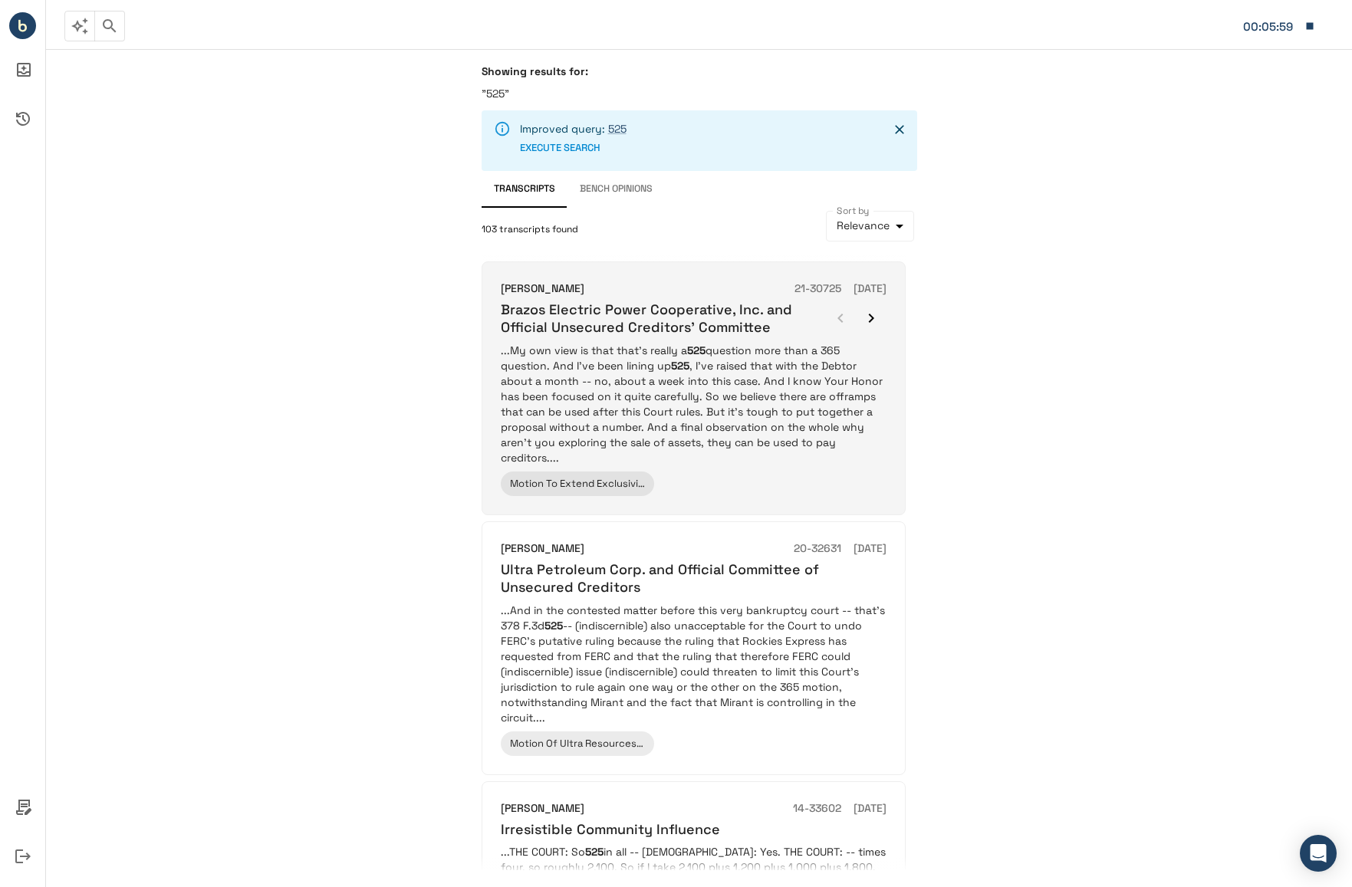
click at [622, 432] on p "...My own view is that that's really a 525 question more than a 365 question. A…" at bounding box center [694, 404] width 386 height 123
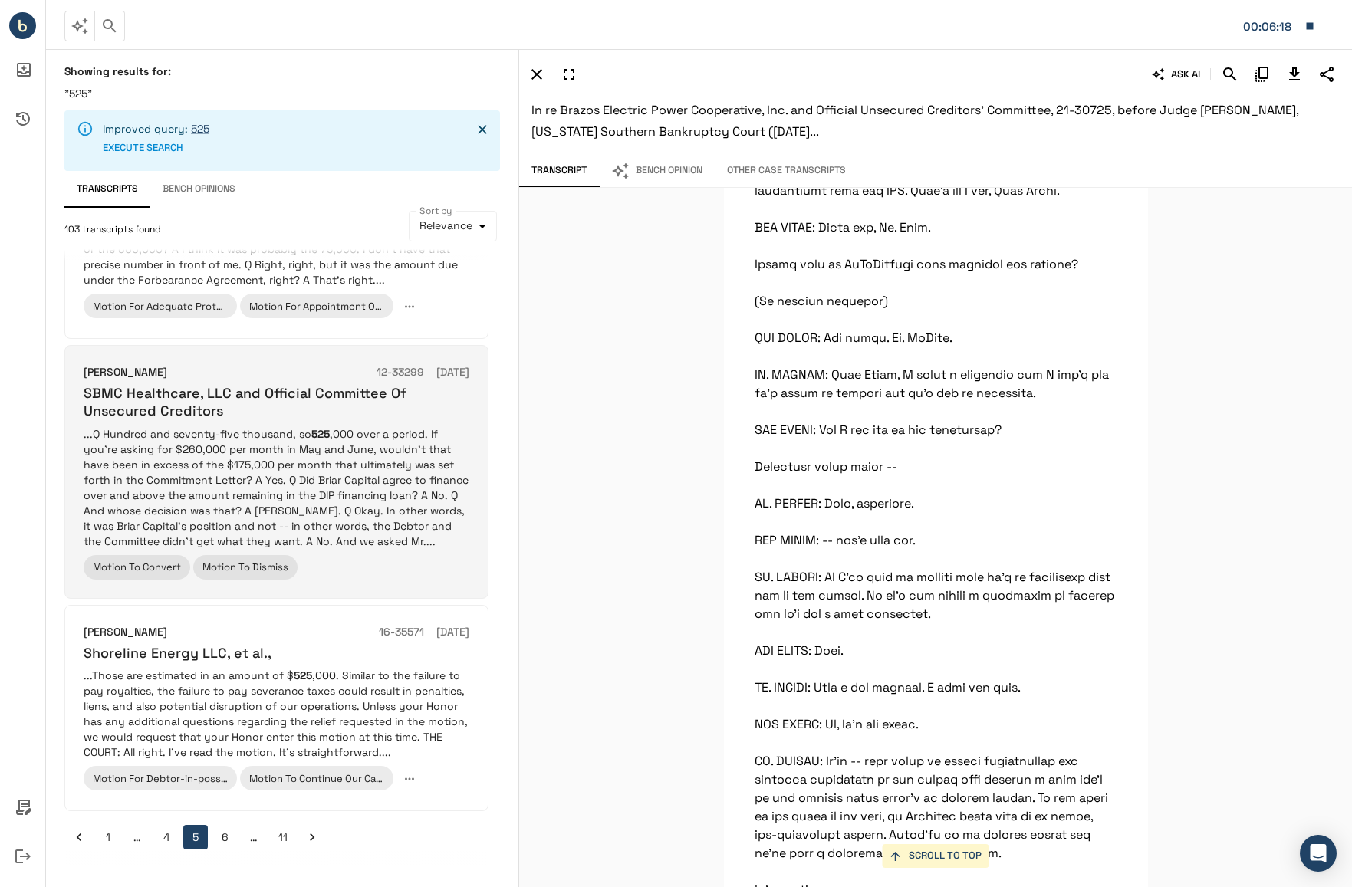
scroll to position [1853, 0]
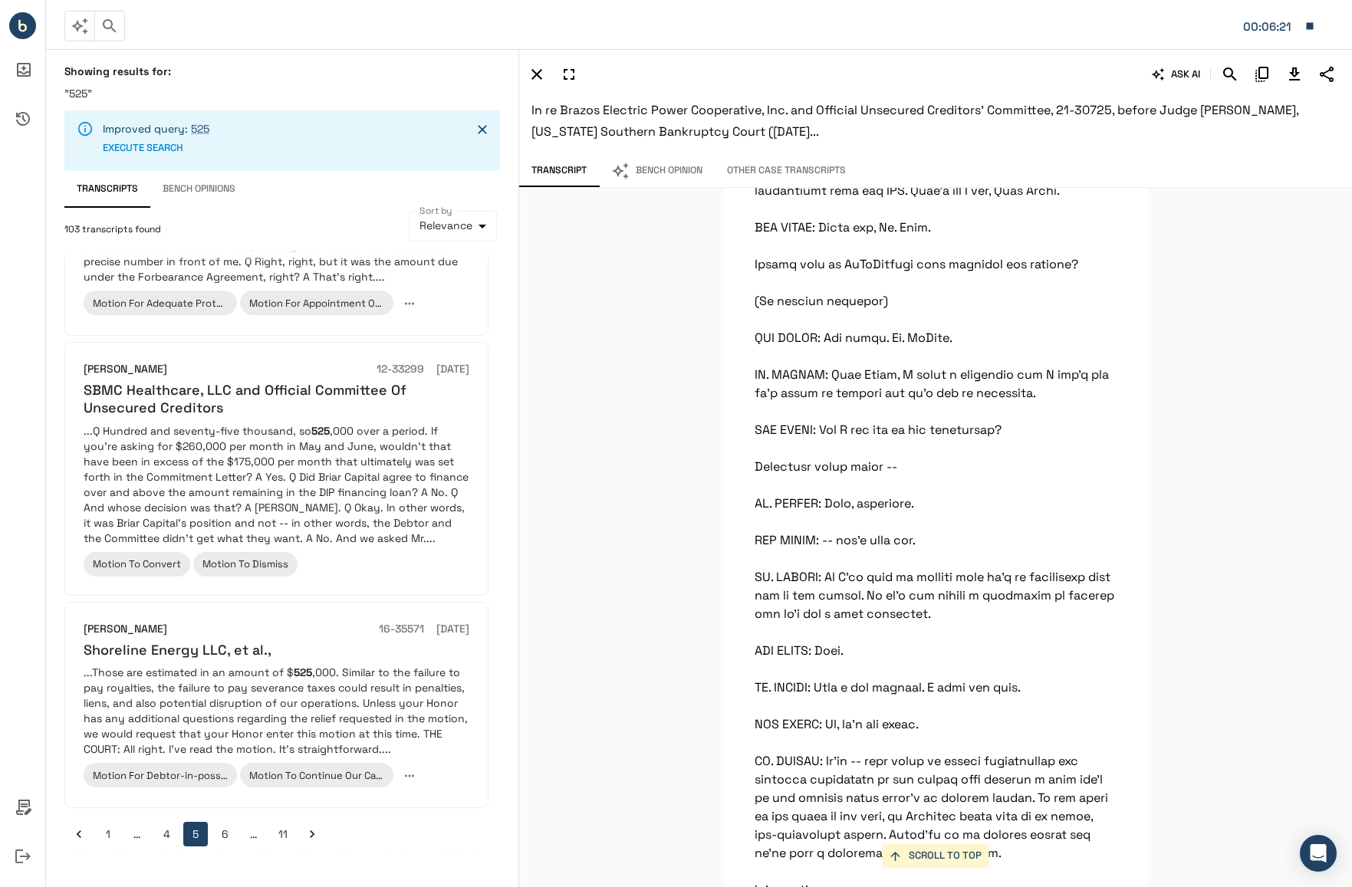
click at [305, 826] on icon "Go to next page" at bounding box center [311, 833] width 15 height 15
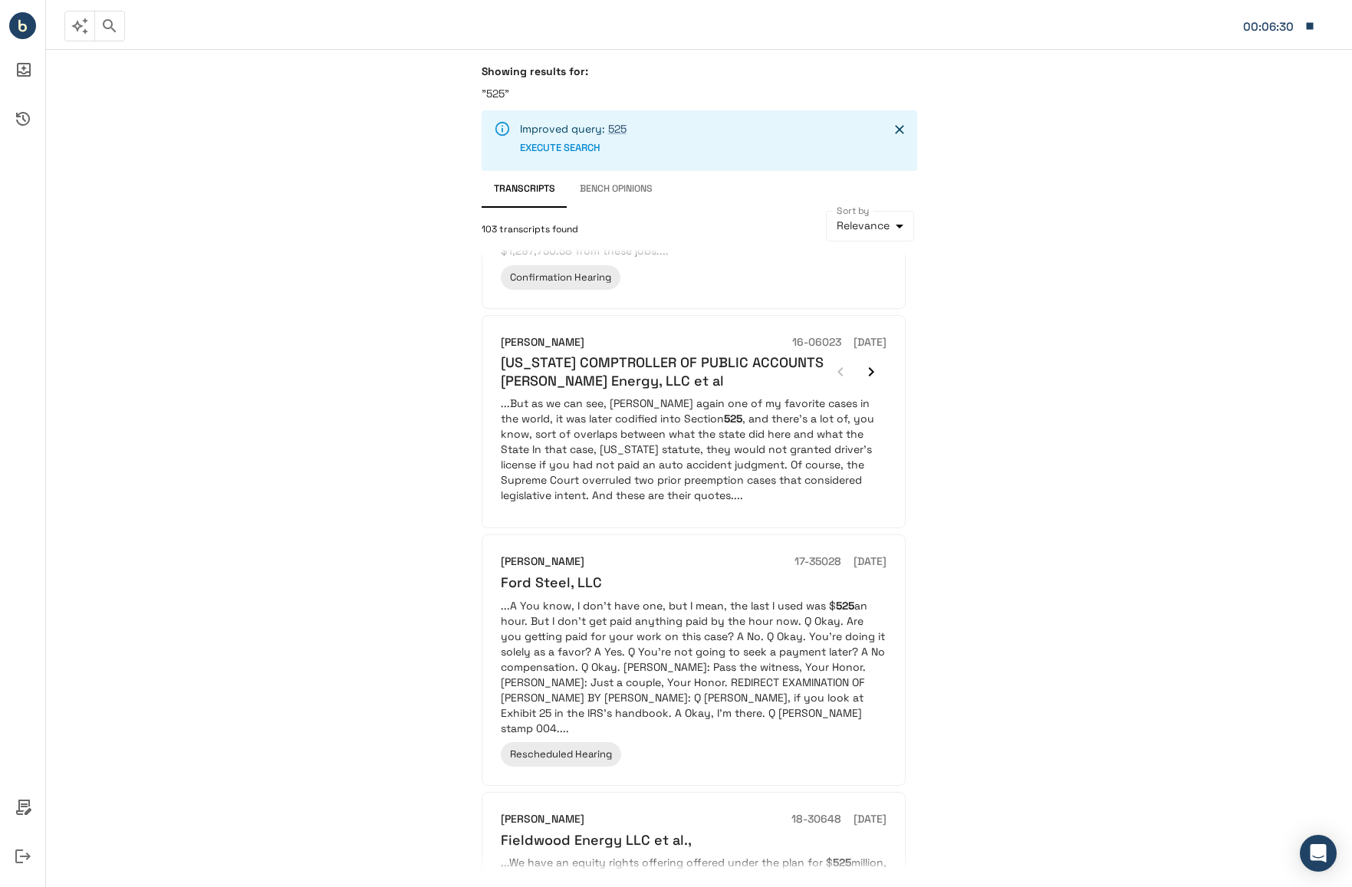
scroll to position [1687, 0]
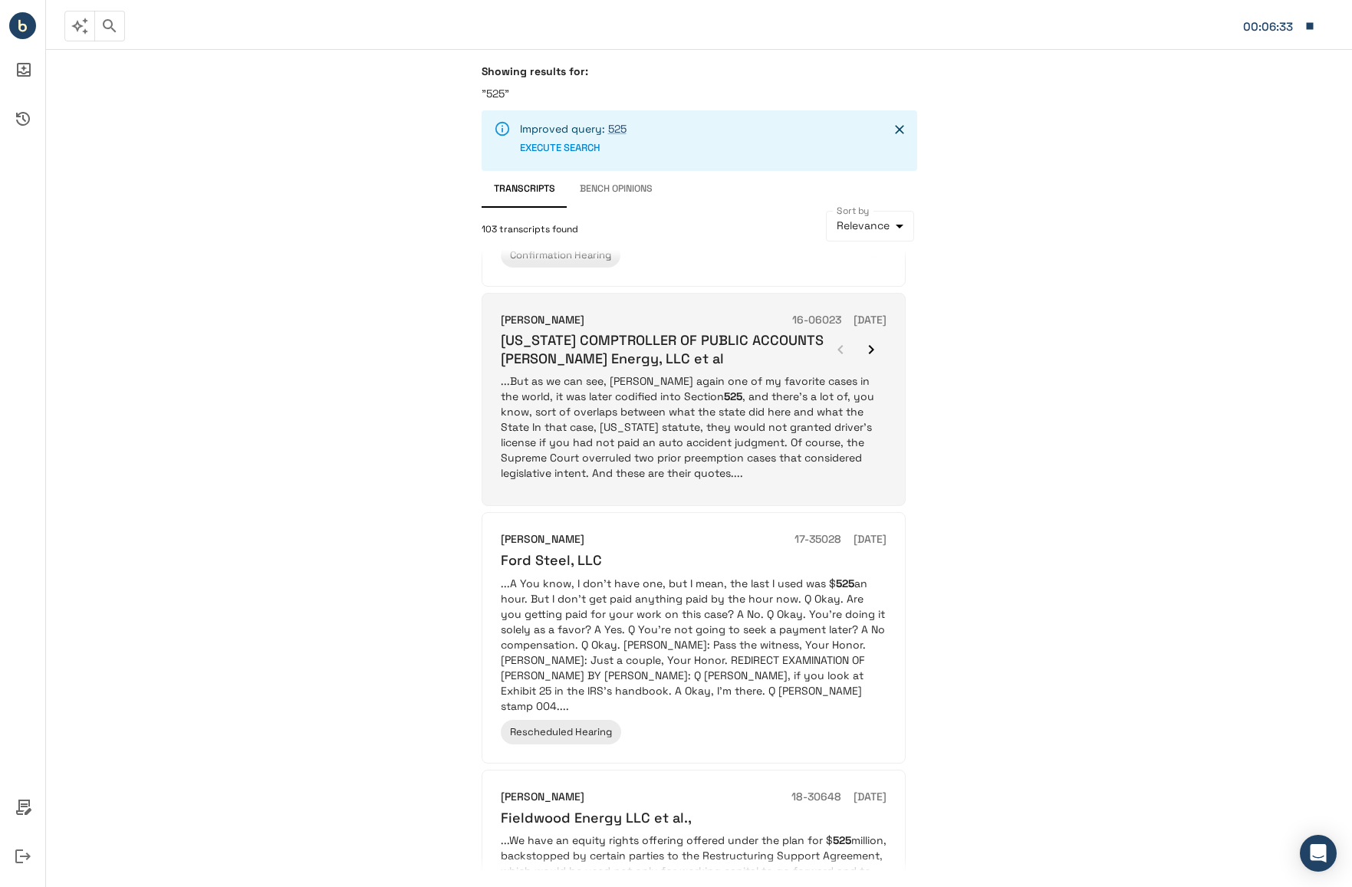
click at [722, 385] on p "...But as we can see, [PERSON_NAME] again one of my favorite cases in the world…" at bounding box center [694, 426] width 386 height 107
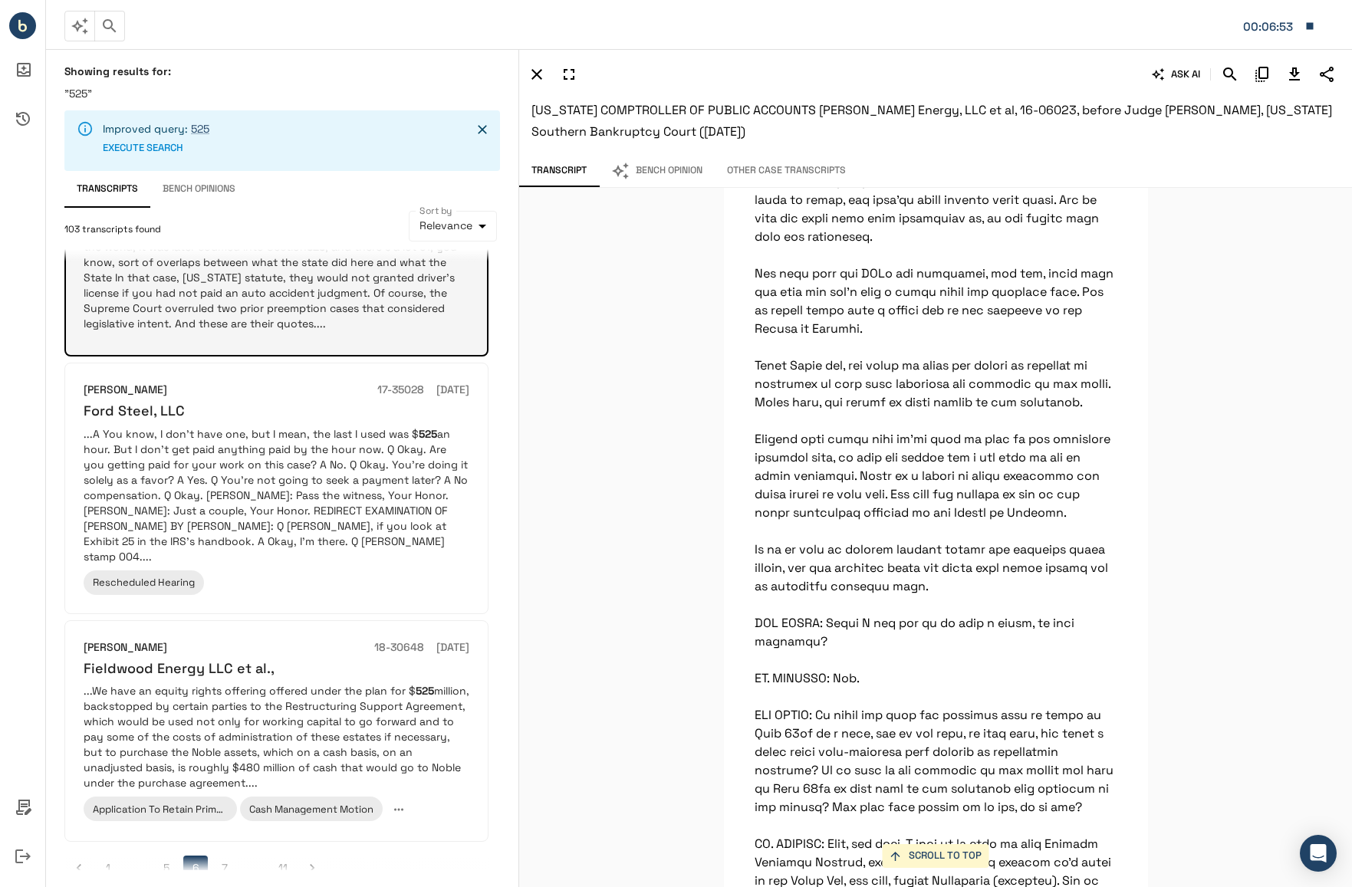
scroll to position [1837, 0]
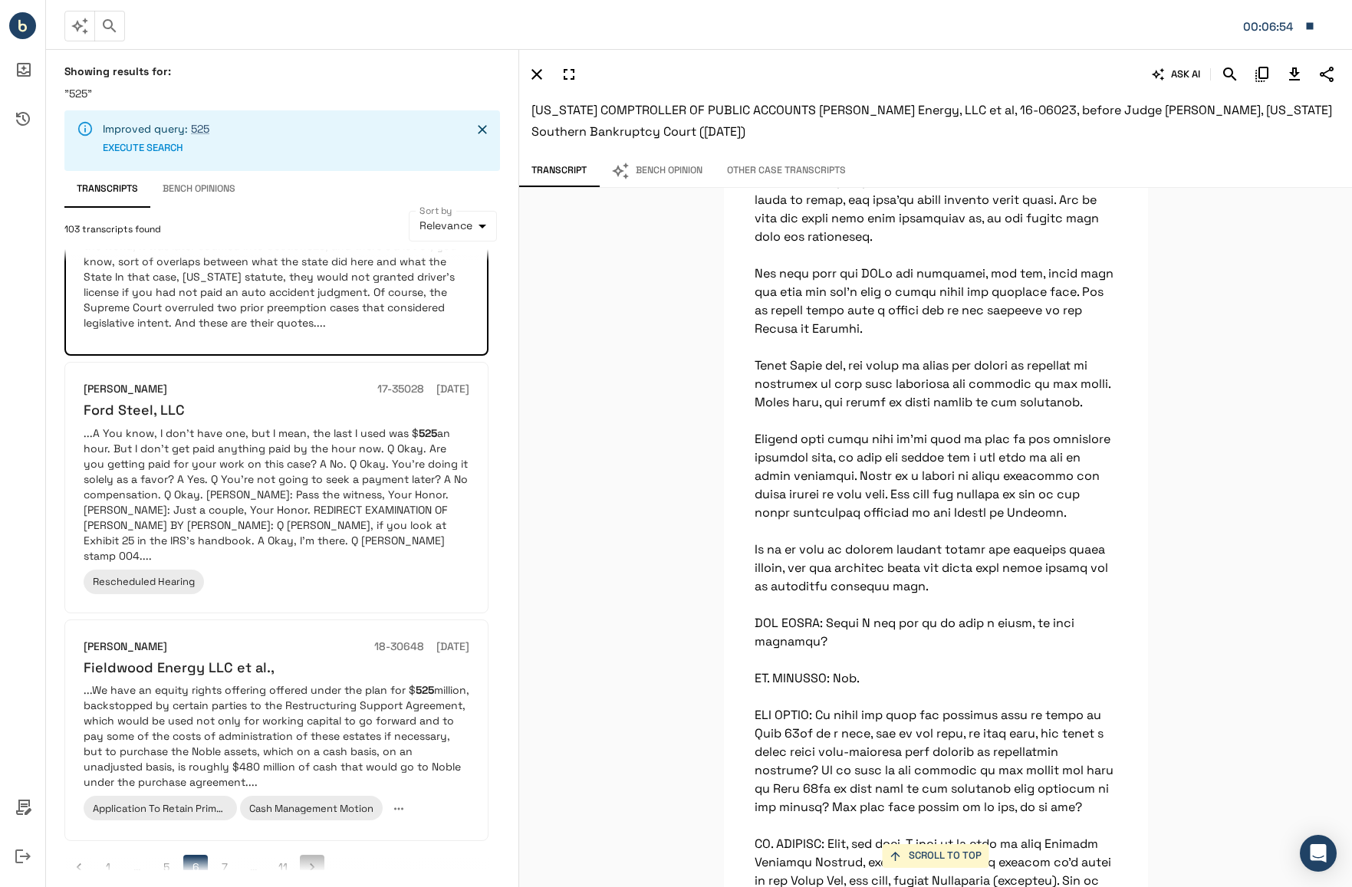
click at [313, 859] on icon "Go to next page" at bounding box center [311, 866] width 15 height 15
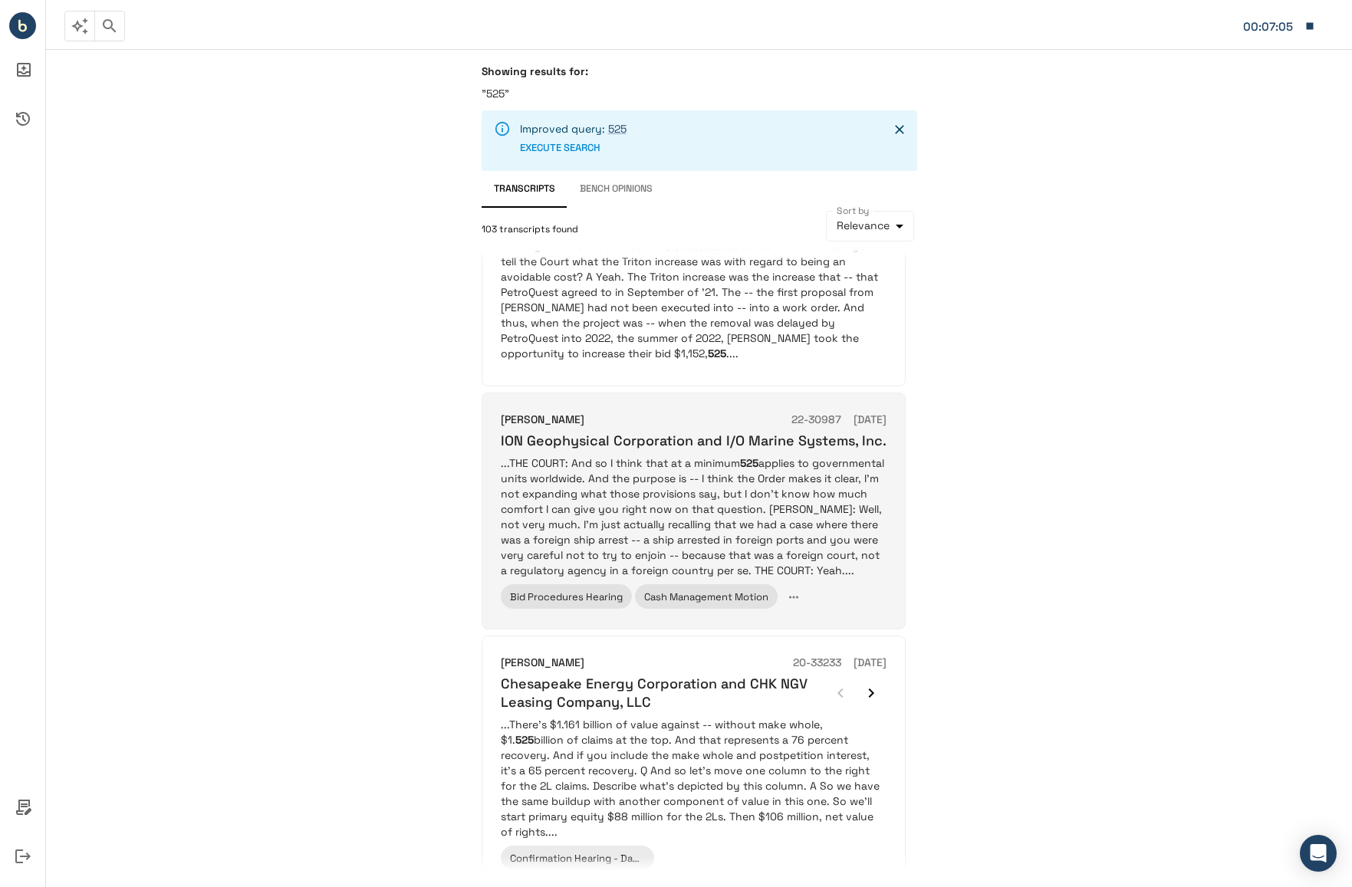
scroll to position [1816, 0]
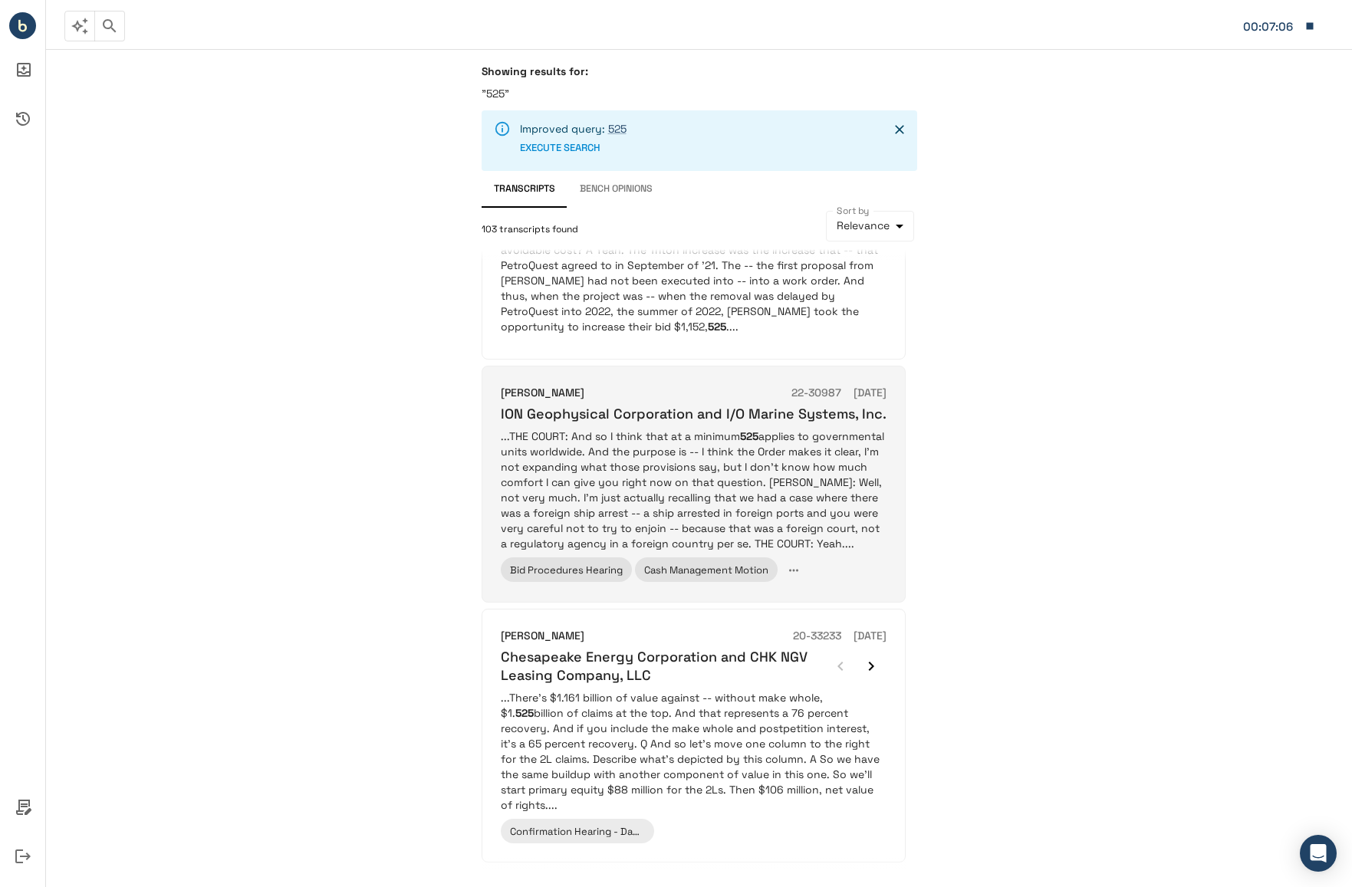
click at [728, 477] on p "...THE COURT: And so I think that at a minimum 525 applies to governmental unit…" at bounding box center [694, 490] width 386 height 123
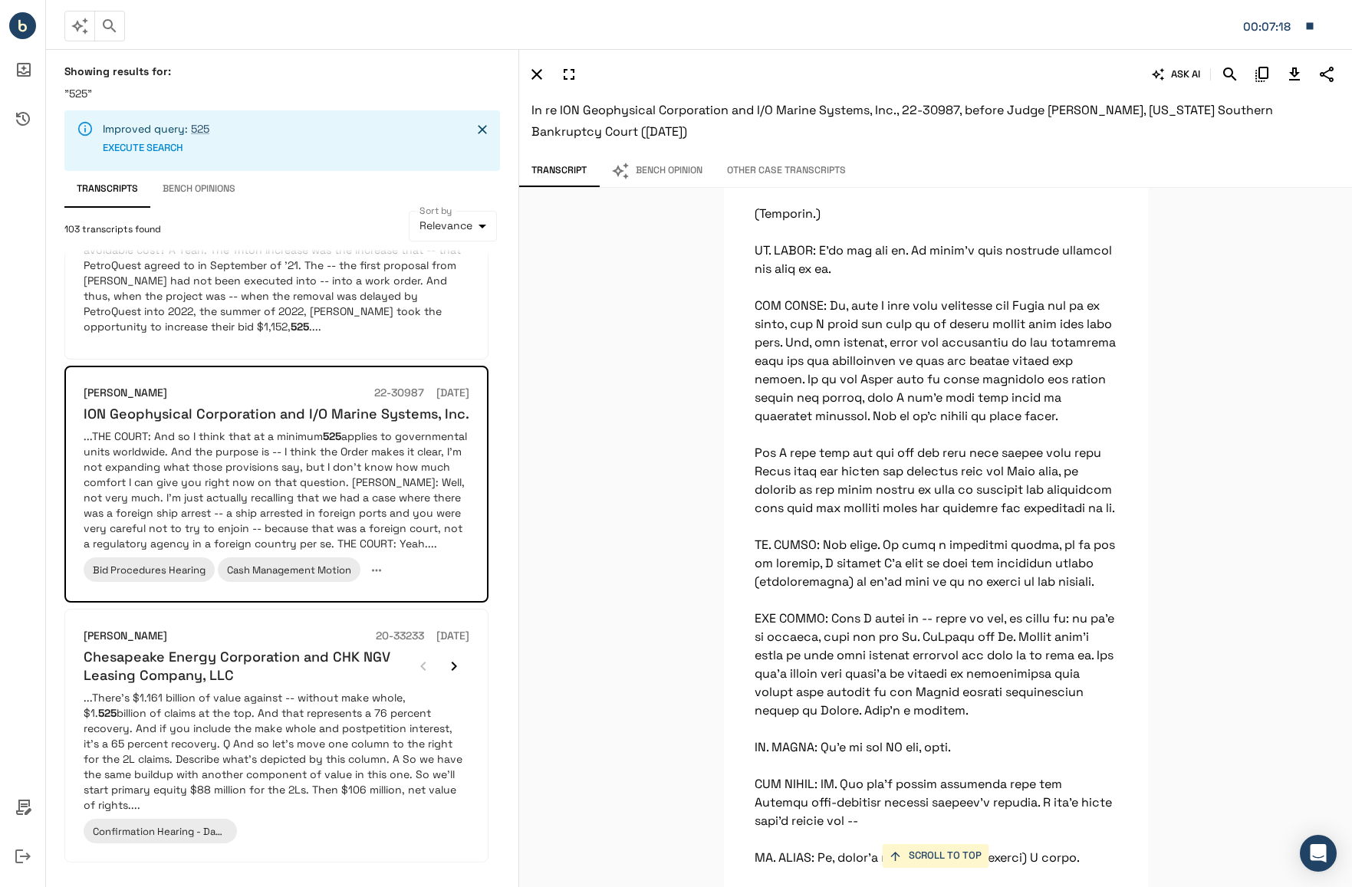
scroll to position [38811, 0]
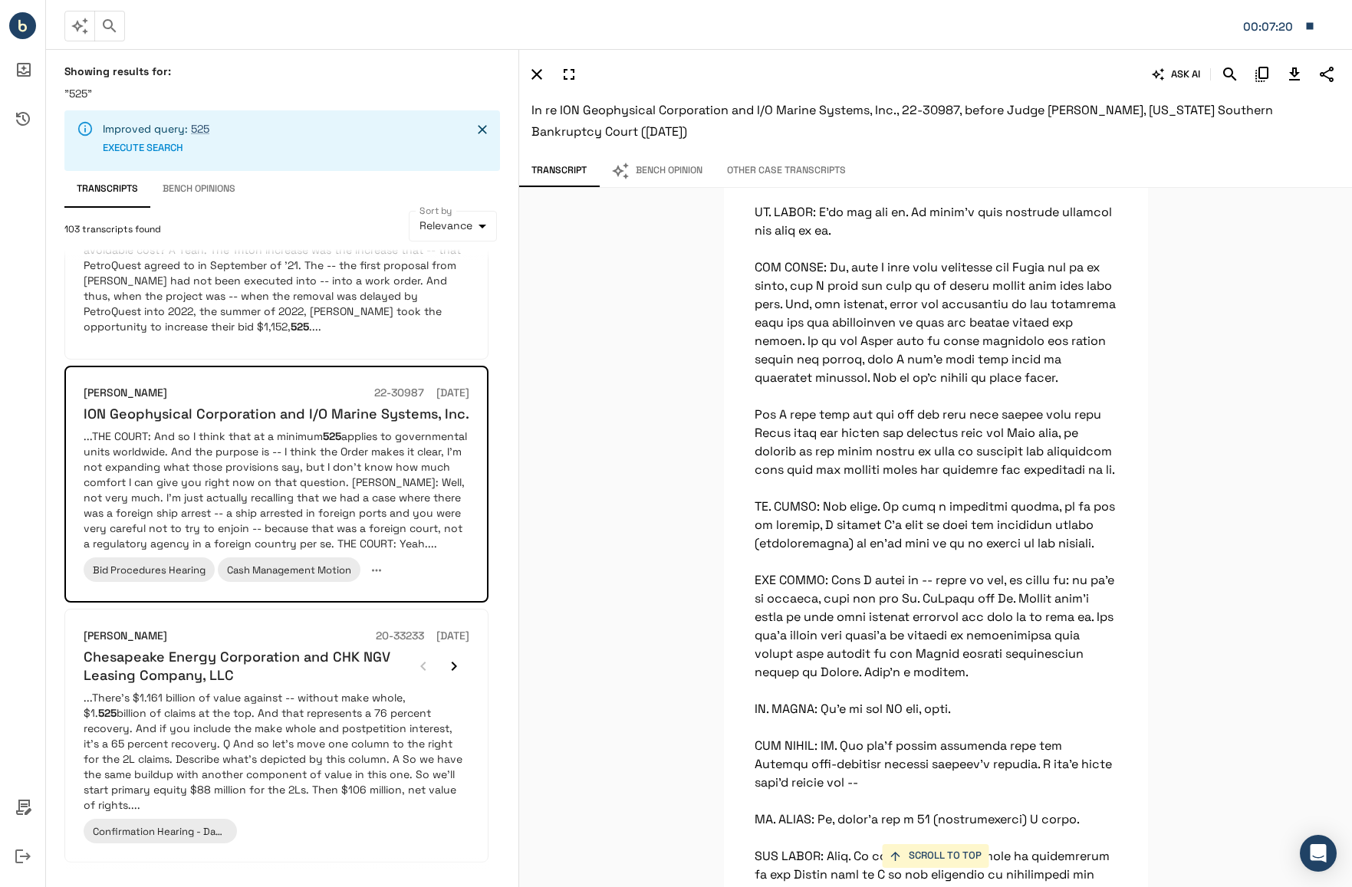
click at [316, 881] on icon "Go to next page" at bounding box center [311, 888] width 15 height 15
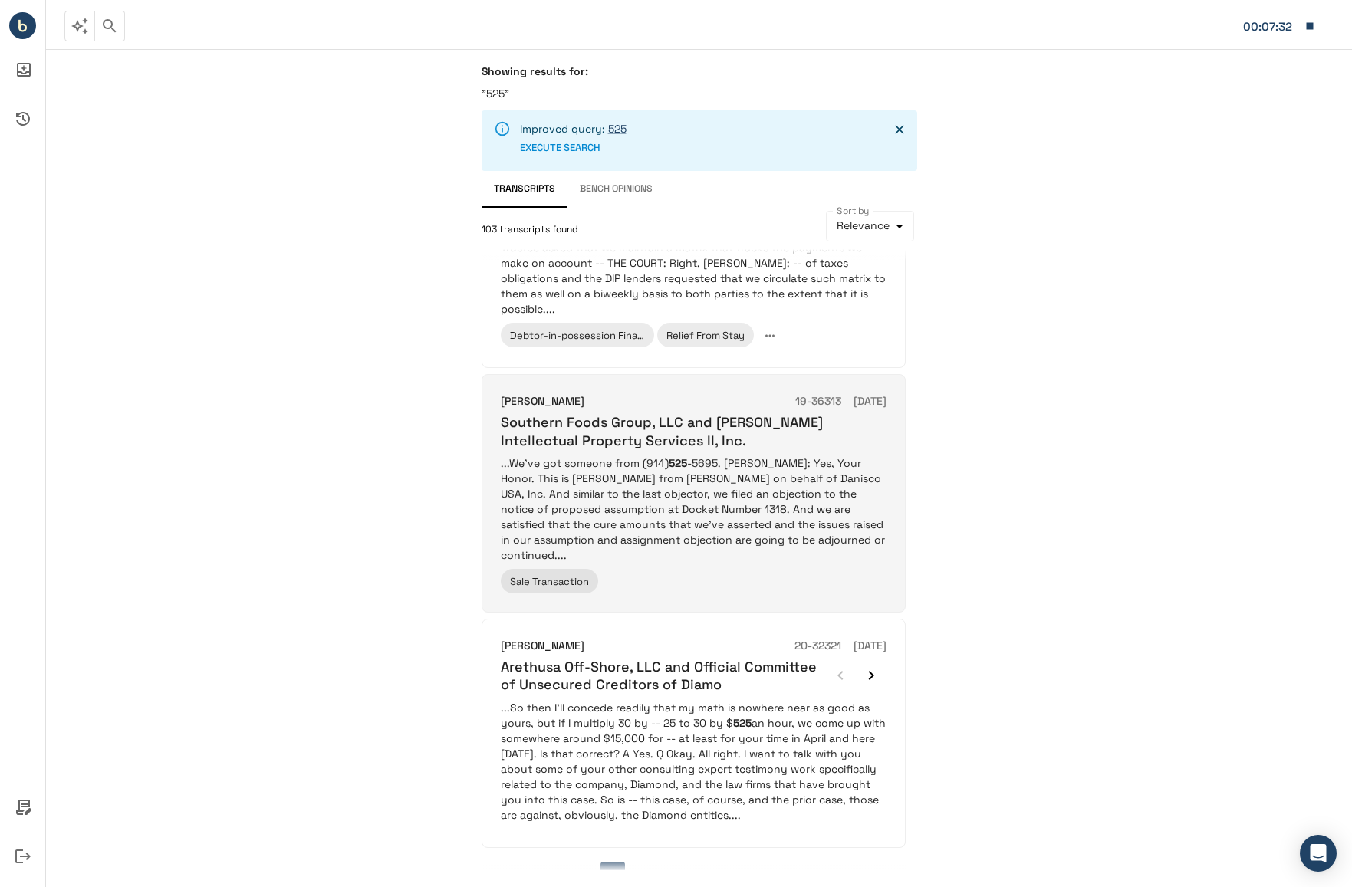
scroll to position [1929, 0]
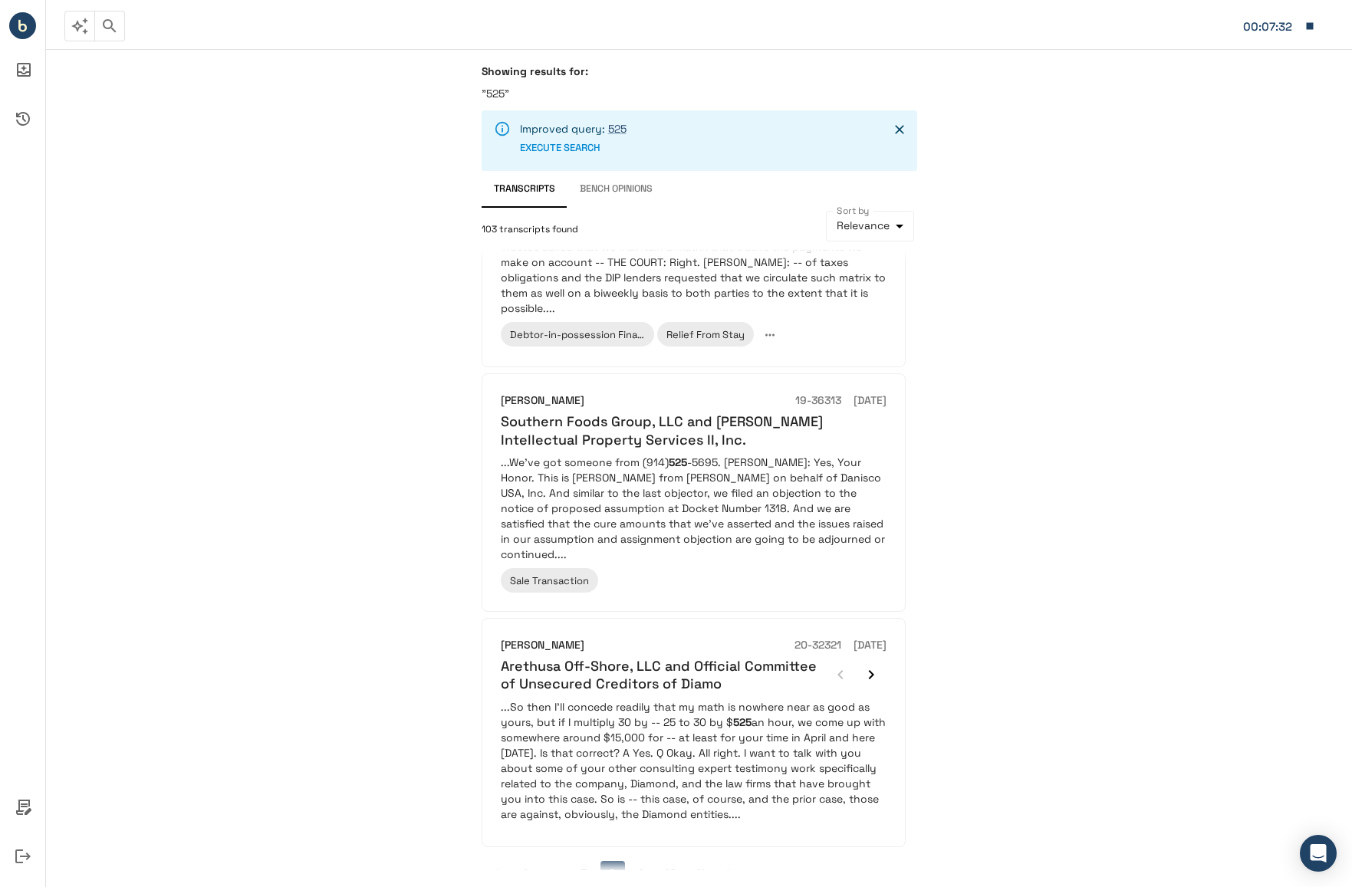
click at [731, 866] on icon "Go to next page" at bounding box center [728, 873] width 15 height 15
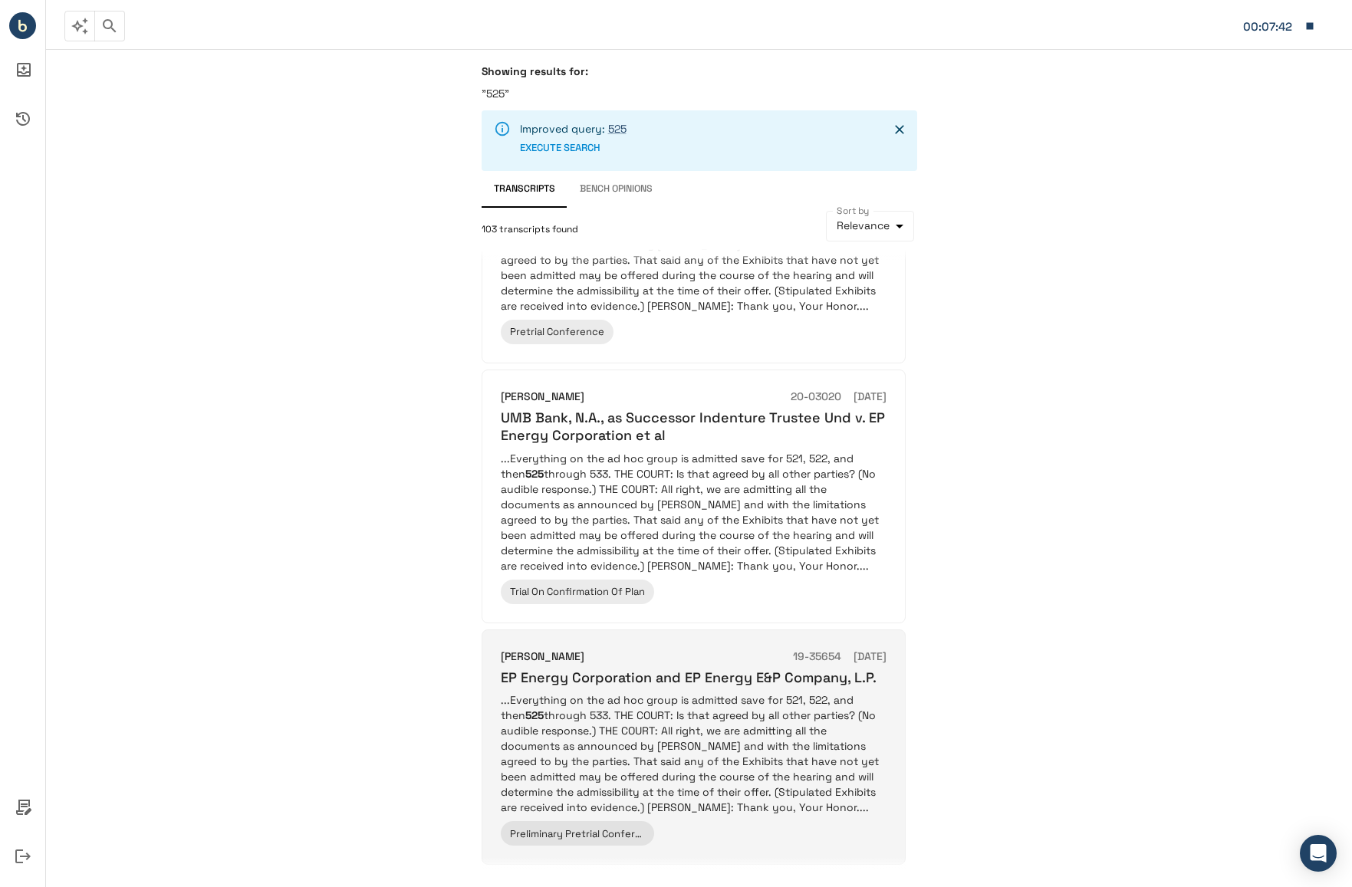
scroll to position [1855, 0]
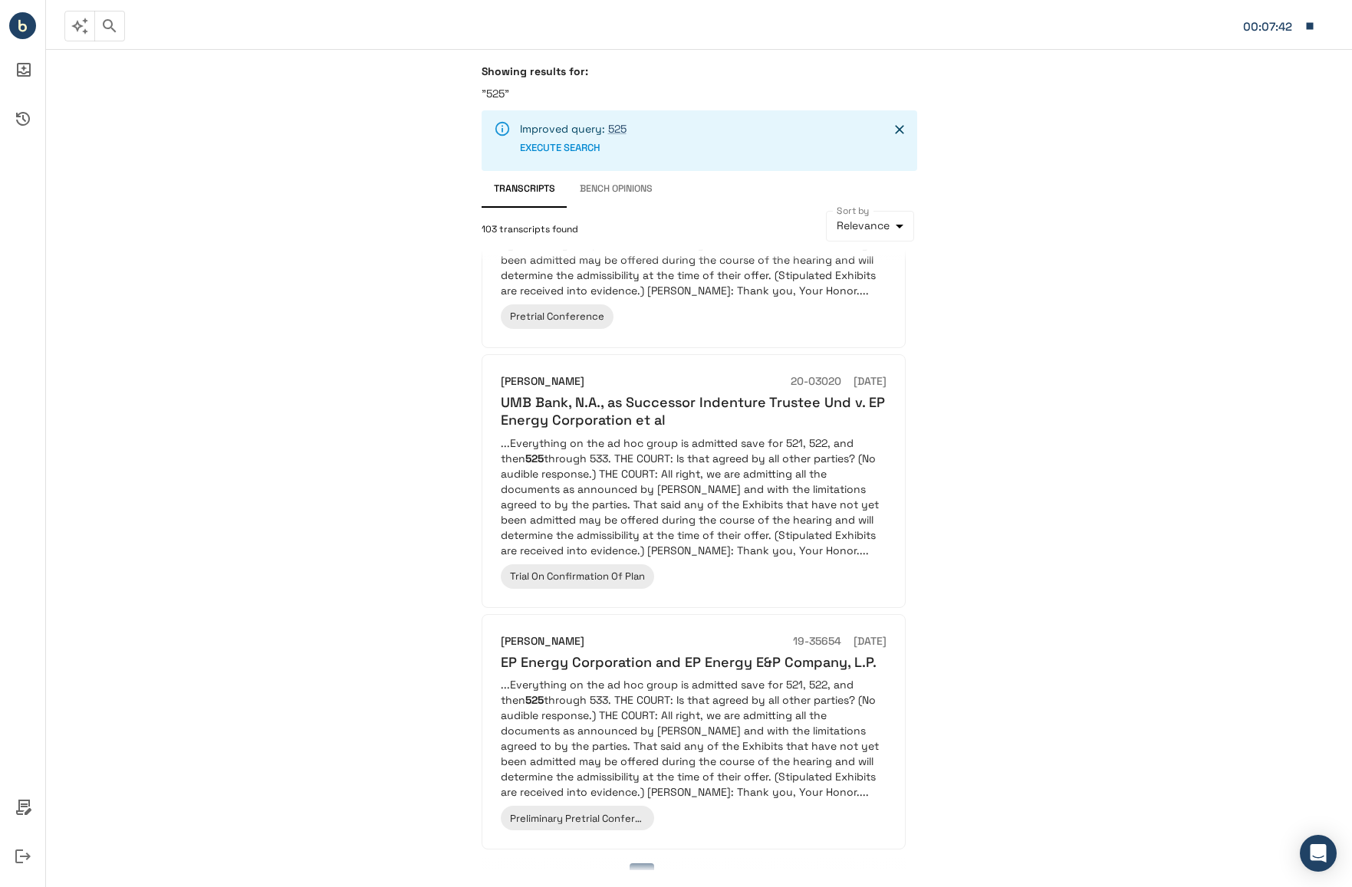
click at [732, 863] on button "Go to next page" at bounding box center [729, 875] width 25 height 25
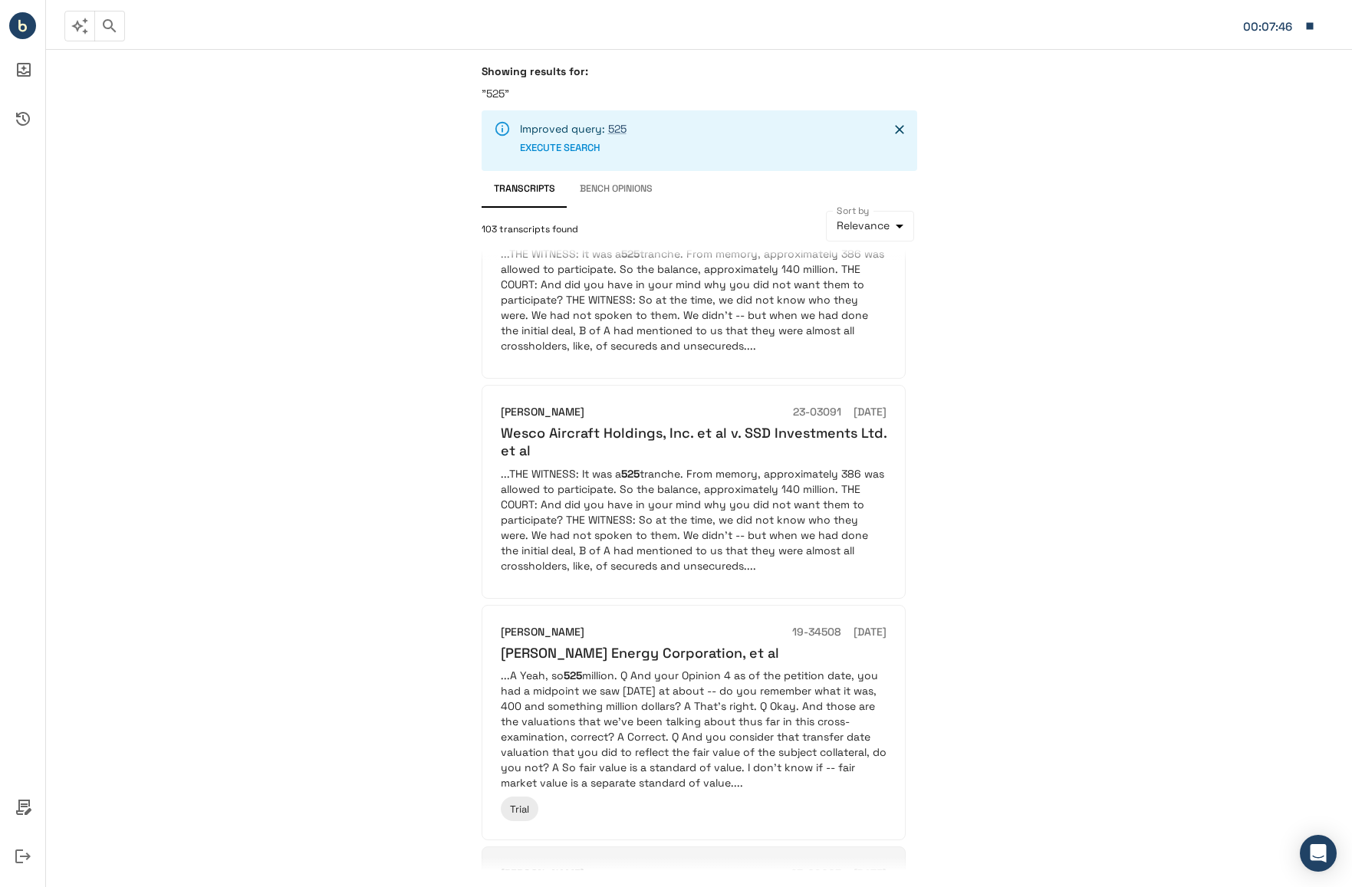
scroll to position [1733, 0]
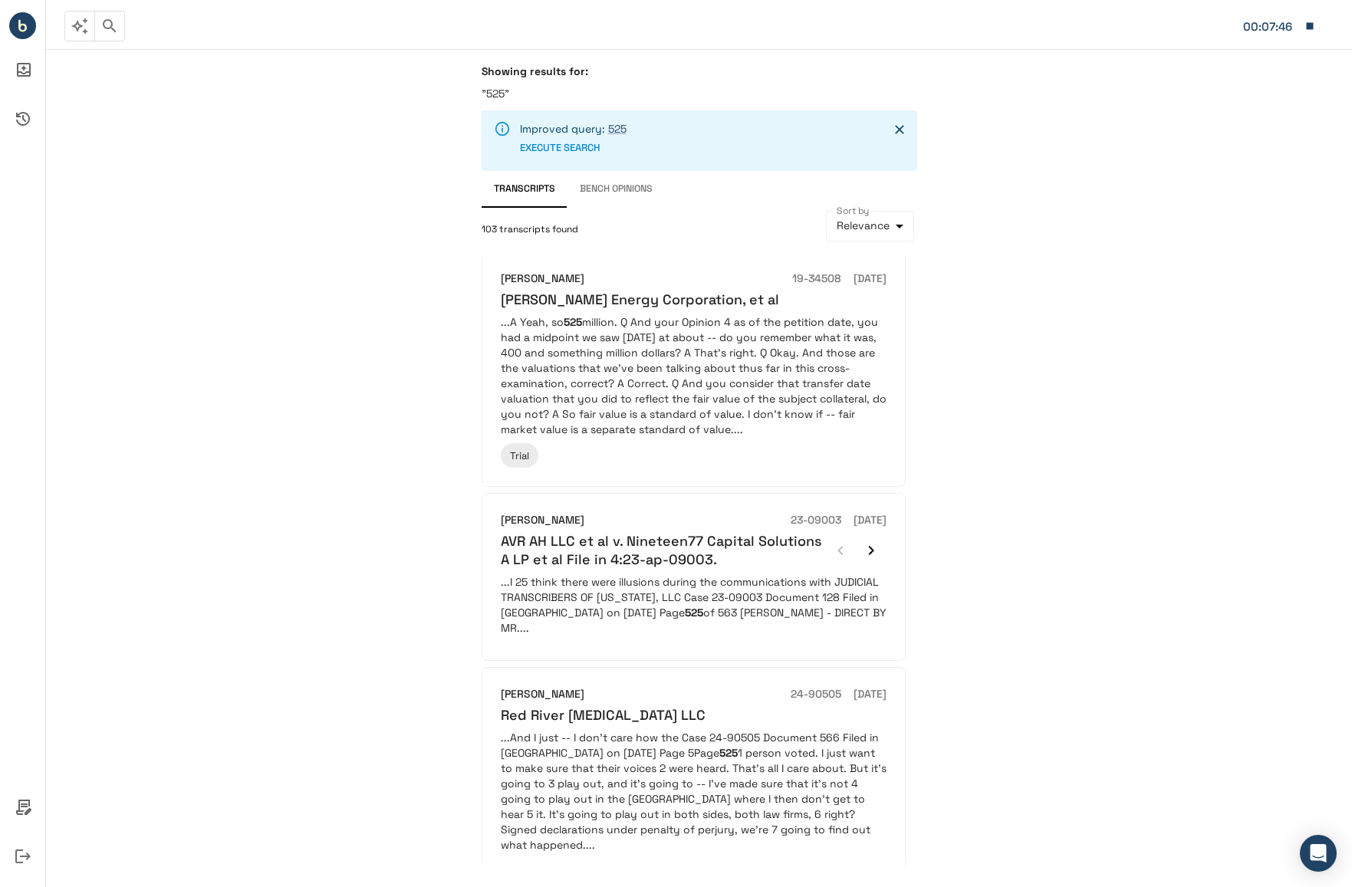
click at [731, 886] on icon "Go to next page" at bounding box center [728, 903] width 15 height 15
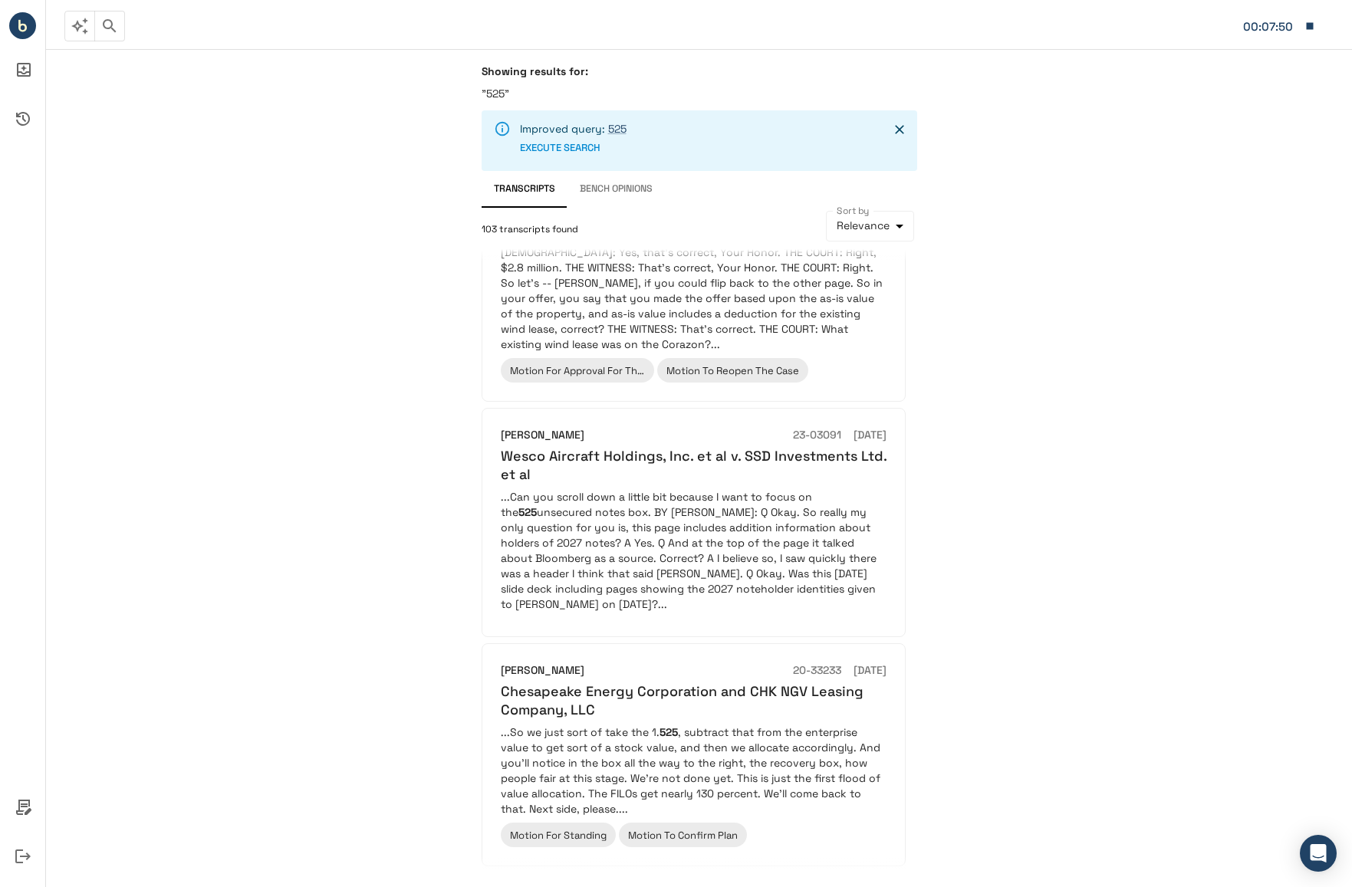
scroll to position [68, 0]
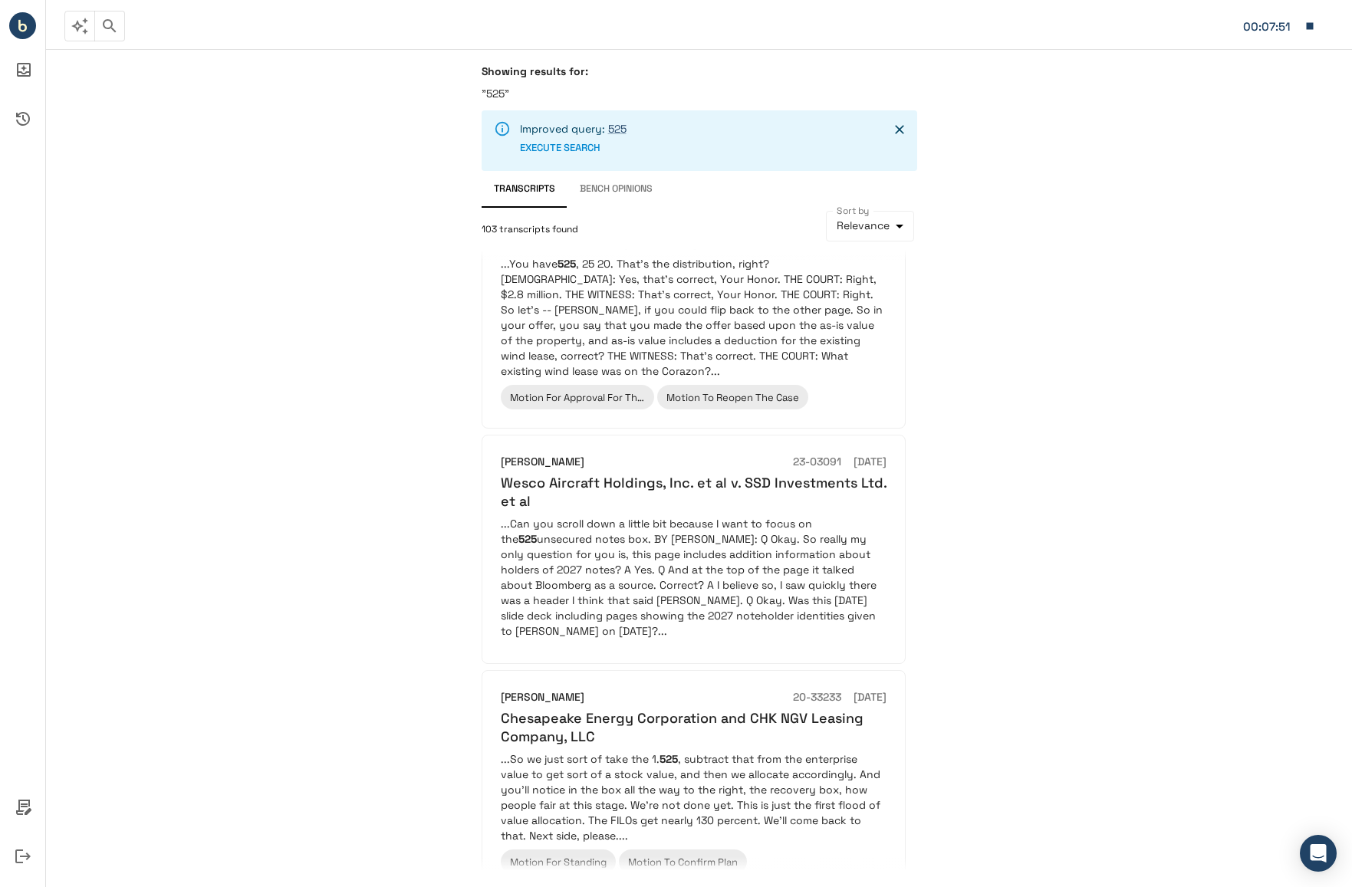
click at [69, 25] on button "button" at bounding box center [79, 26] width 31 height 31
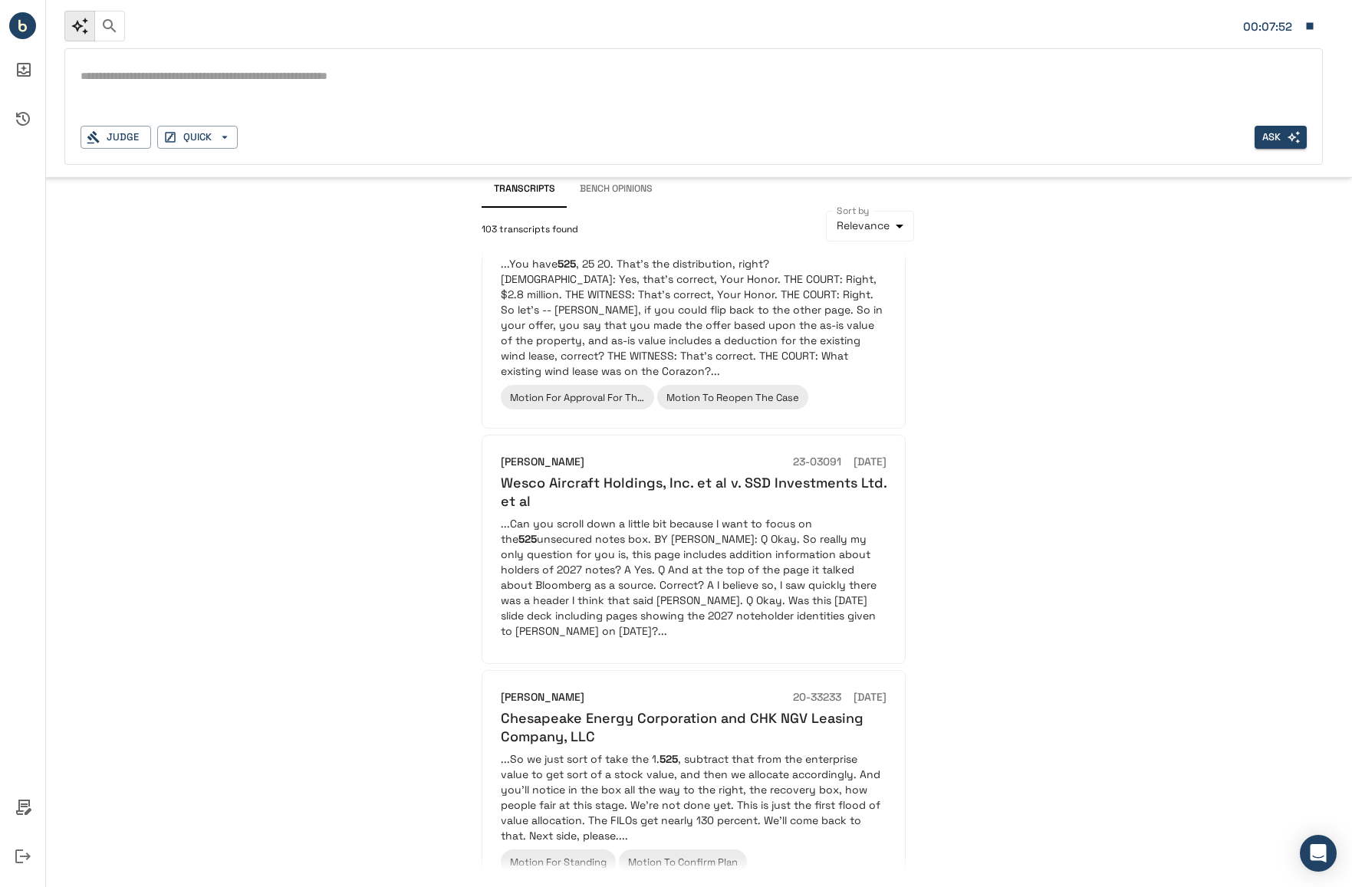
click at [162, 87] on div "*" at bounding box center [694, 76] width 1226 height 25
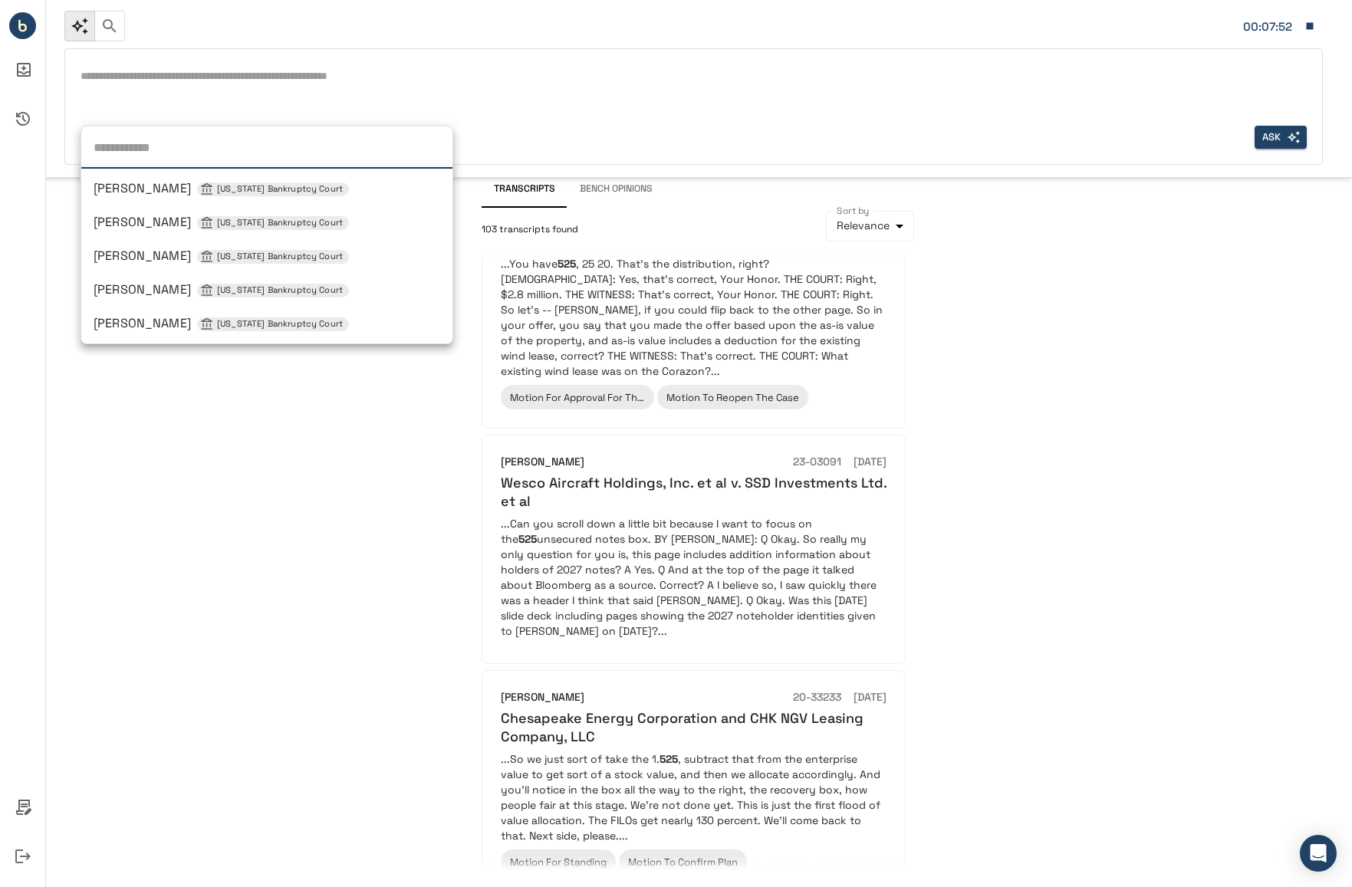
click at [127, 135] on div "Judge [PERSON_NAME] [US_STATE] Bankruptcy Court [PERSON_NAME] [US_STATE] Bankru…" at bounding box center [116, 138] width 71 height 24
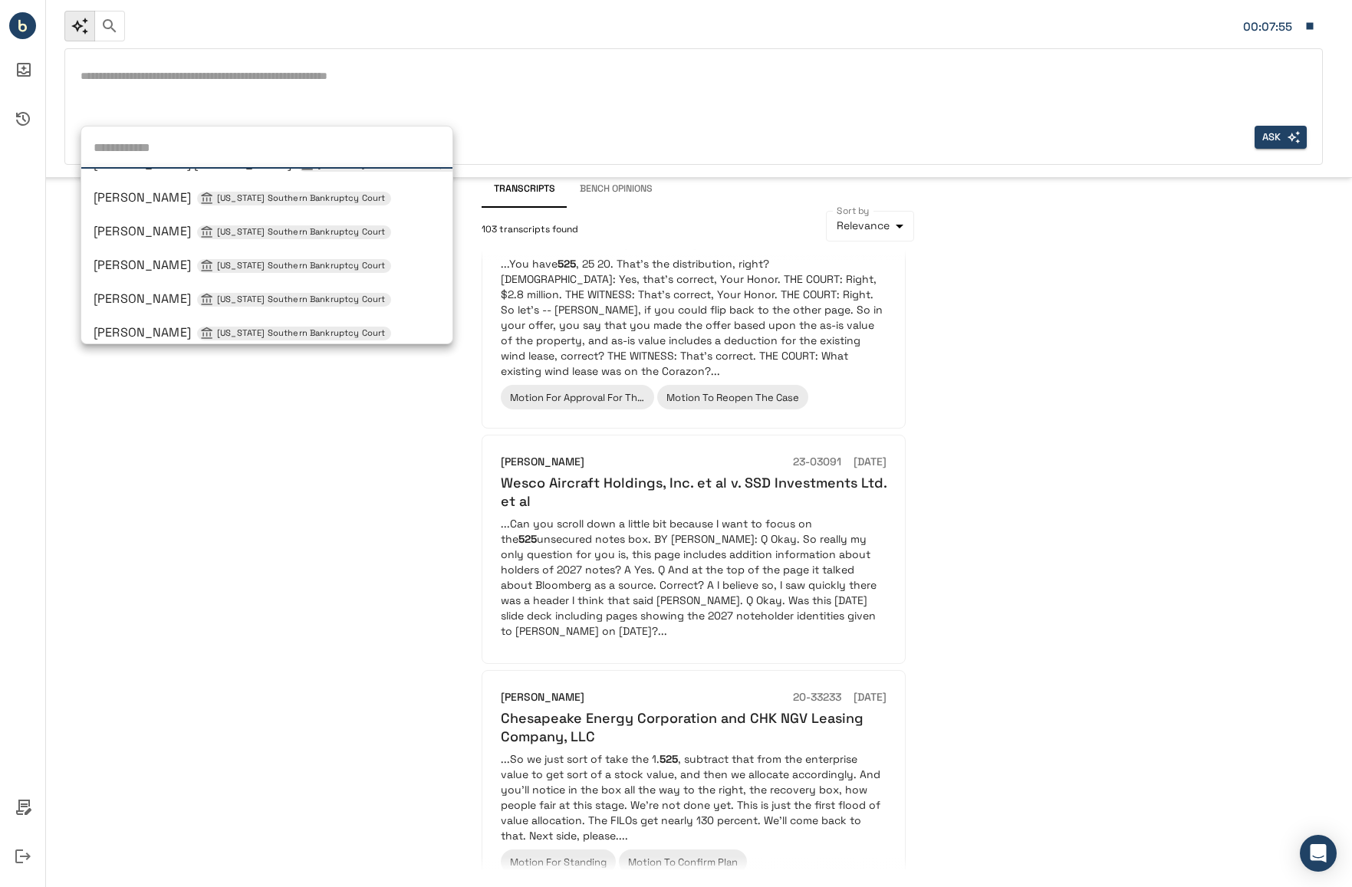
click at [134, 226] on span "[PERSON_NAME] [US_STATE] Southern Bankruptcy Court" at bounding box center [242, 231] width 297 height 16
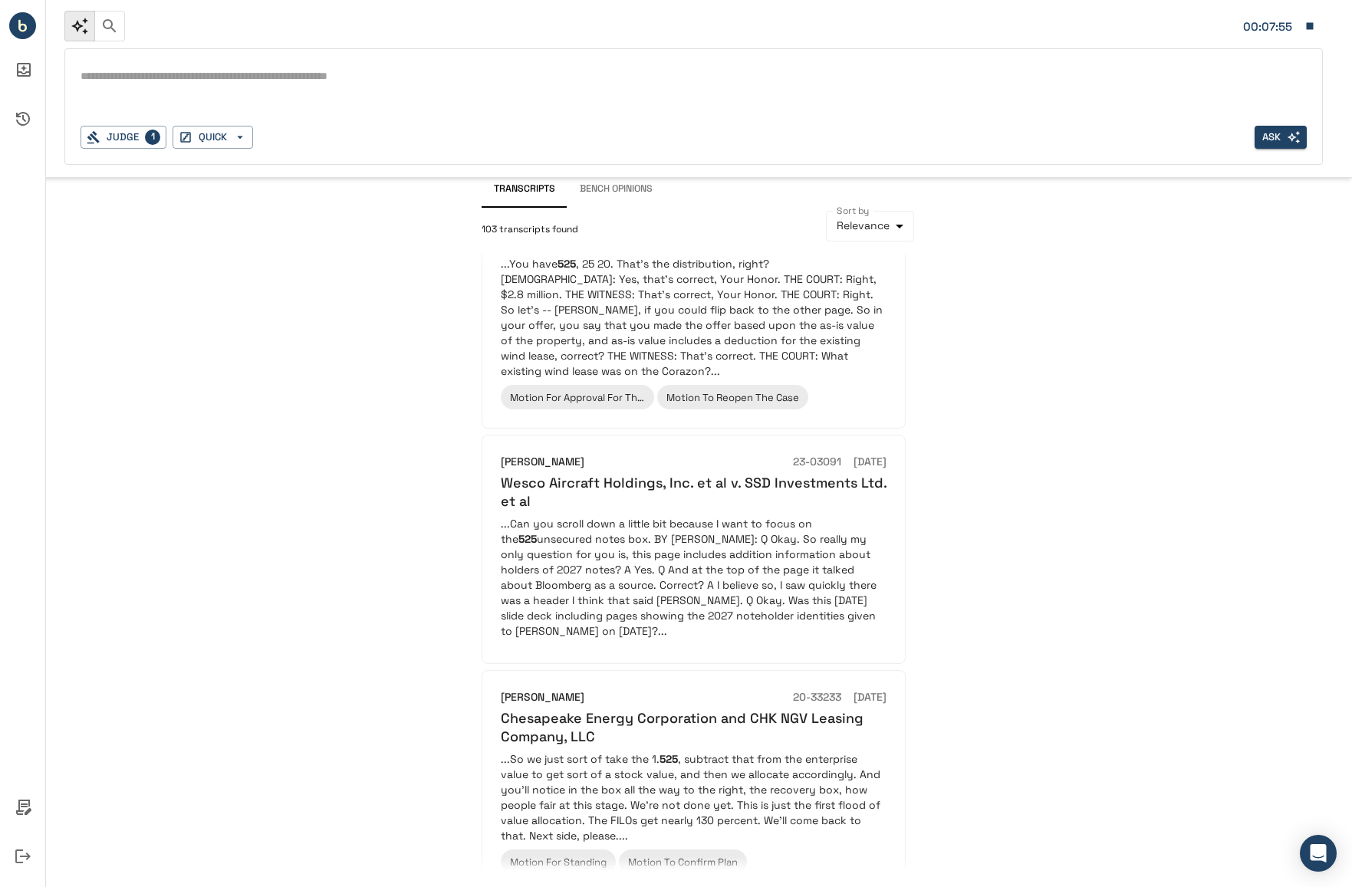
click at [172, 67] on textarea at bounding box center [694, 76] width 1226 height 18
click at [176, 73] on textarea "**********" at bounding box center [694, 76] width 1226 height 18
click at [138, 79] on textarea "**********" at bounding box center [694, 76] width 1226 height 18
type textarea "**********"
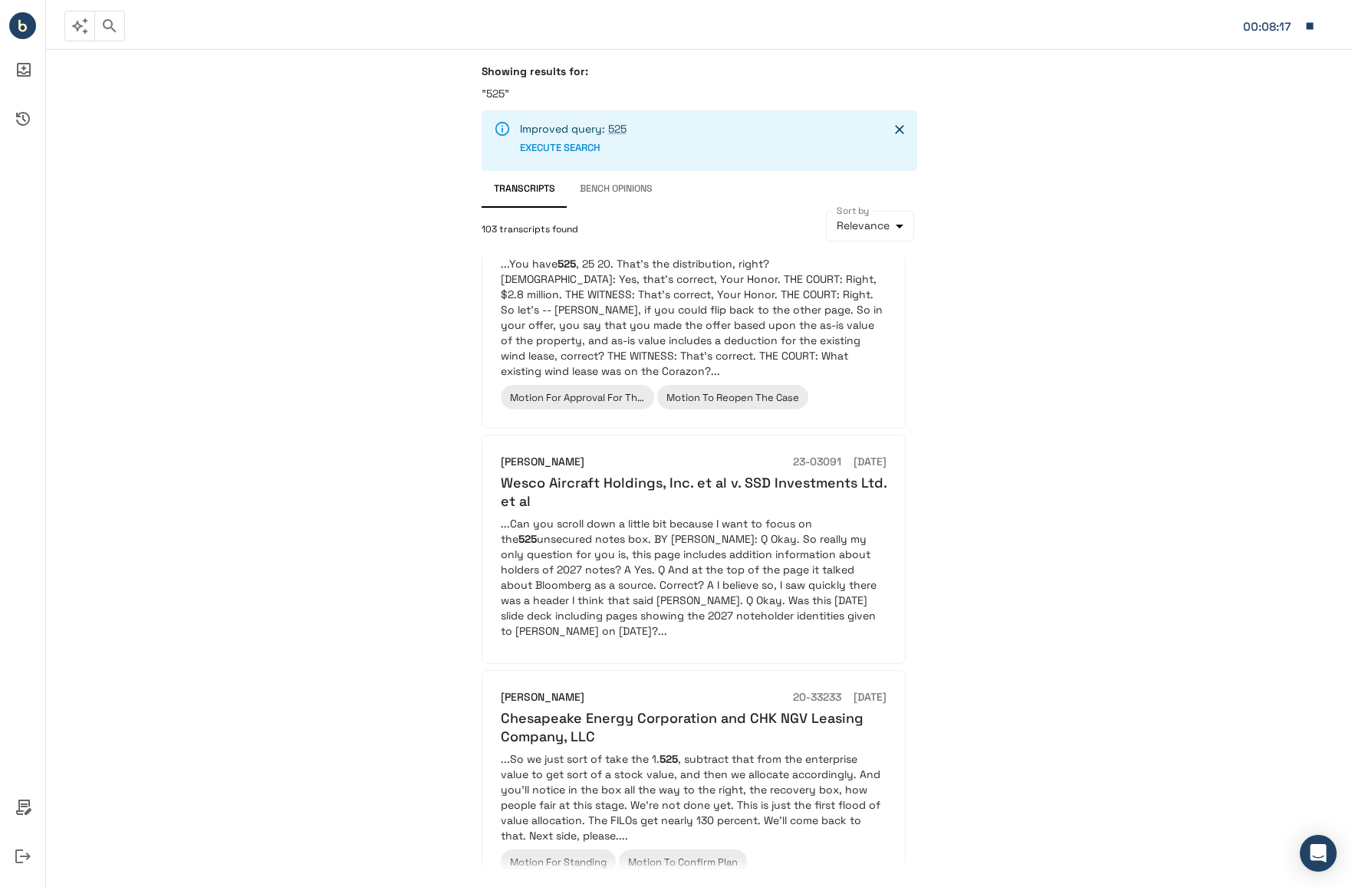
click at [291, 312] on div "Showing results for: "525" Improved query: 525 EXECUTE SEARCH Transcripts Bench…" at bounding box center [699, 468] width 1306 height 838
click at [72, 15] on button "button" at bounding box center [79, 26] width 31 height 31
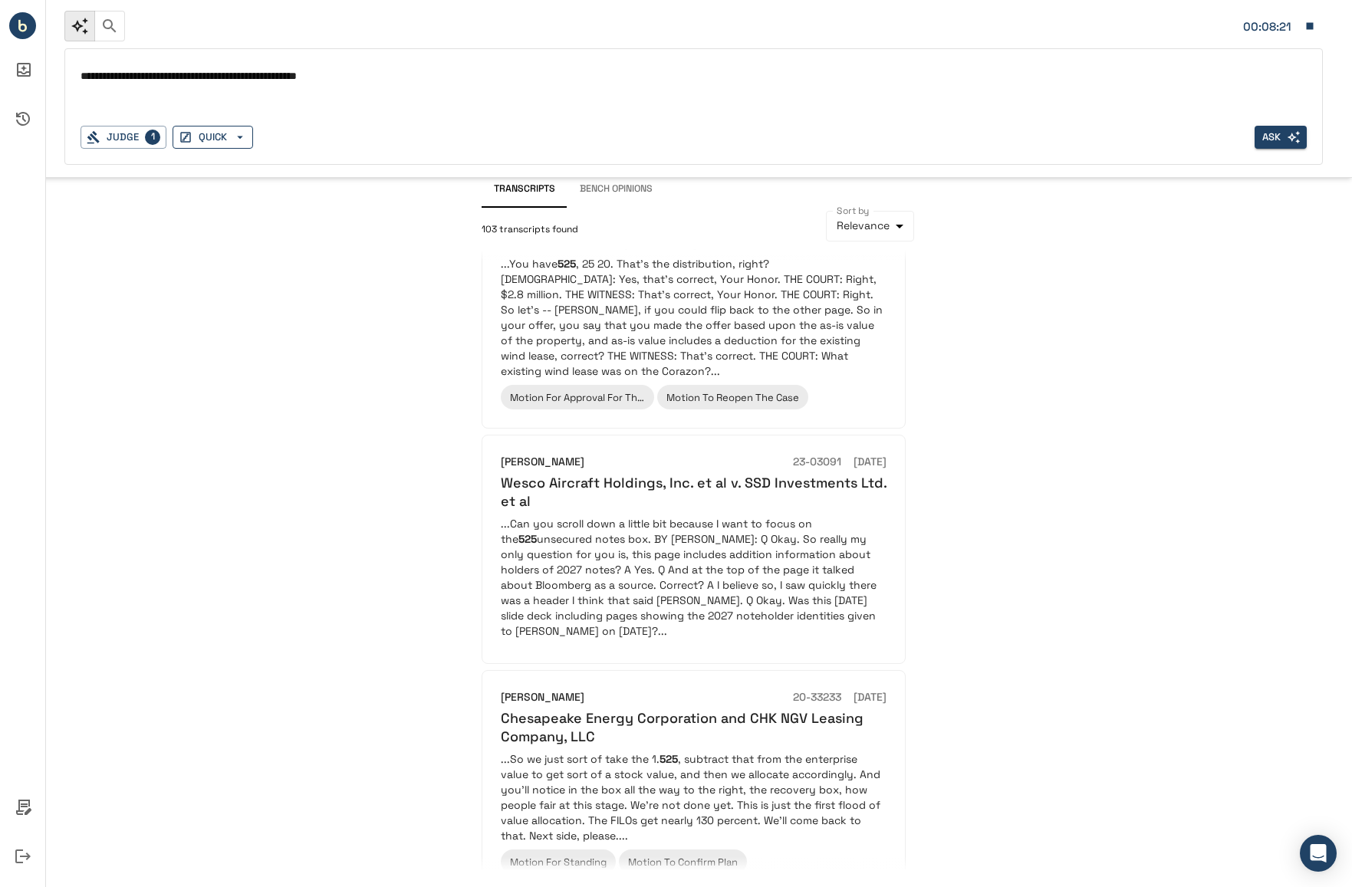
click at [227, 134] on button "QUICK" at bounding box center [213, 138] width 81 height 24
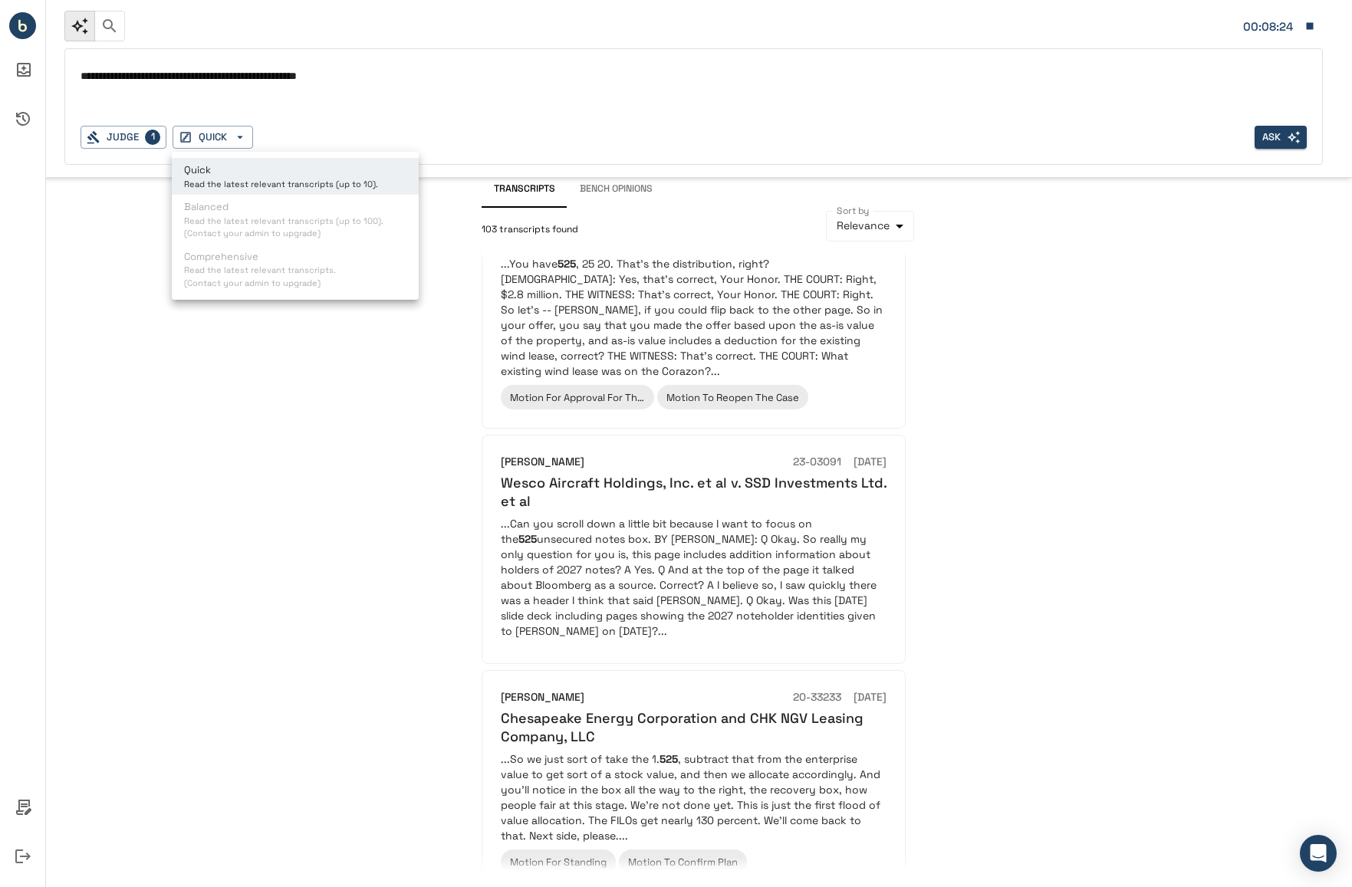
click at [237, 134] on div at bounding box center [676, 443] width 1352 height 887
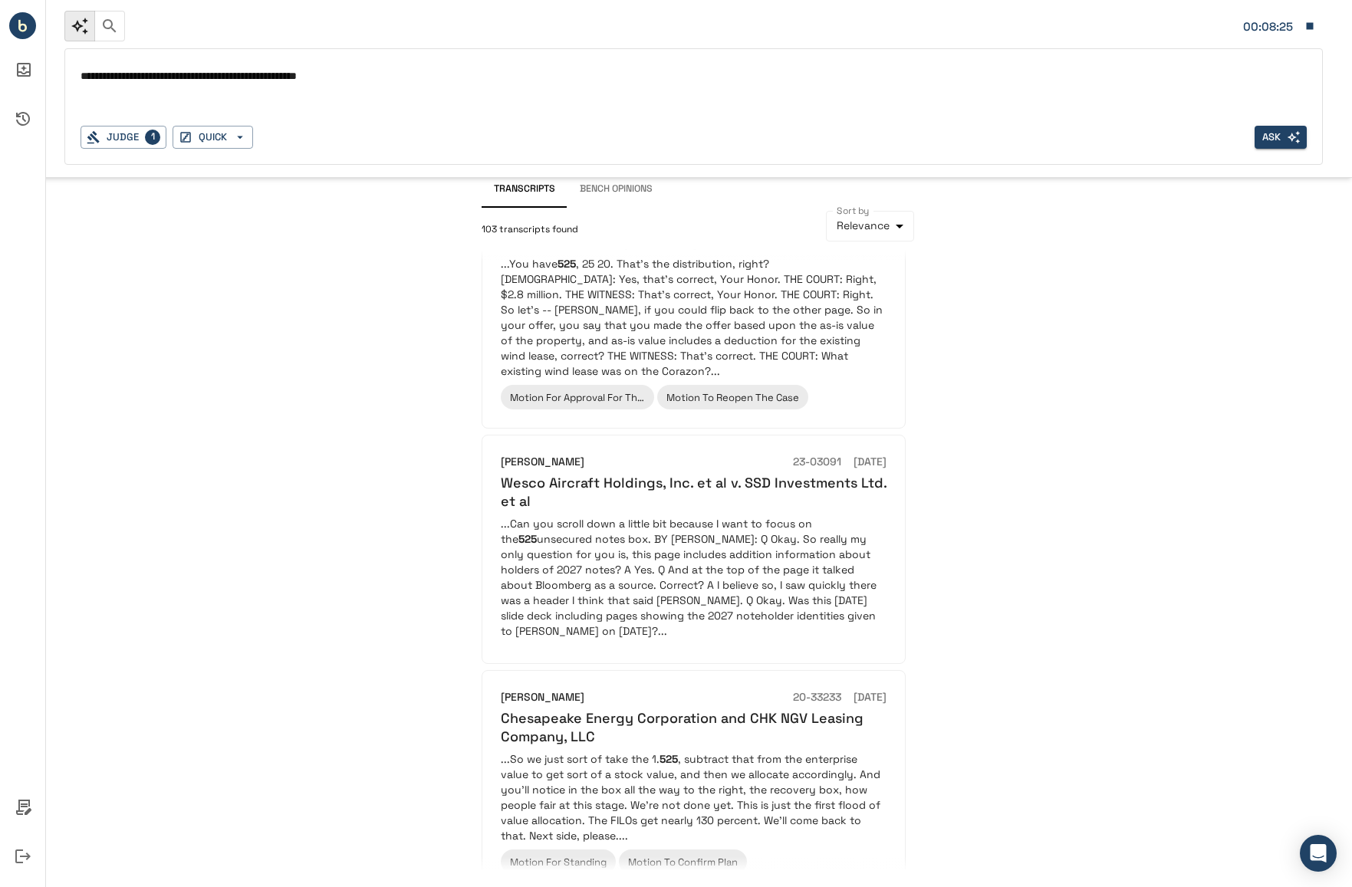
click at [159, 89] on div "**********" at bounding box center [694, 88] width 1226 height 49
click at [215, 79] on textarea "**********" at bounding box center [694, 76] width 1226 height 18
click at [338, 90] on div "**********" at bounding box center [694, 88] width 1226 height 49
drag, startPoint x: 356, startPoint y: 75, endPoint x: 153, endPoint y: 84, distance: 203.4
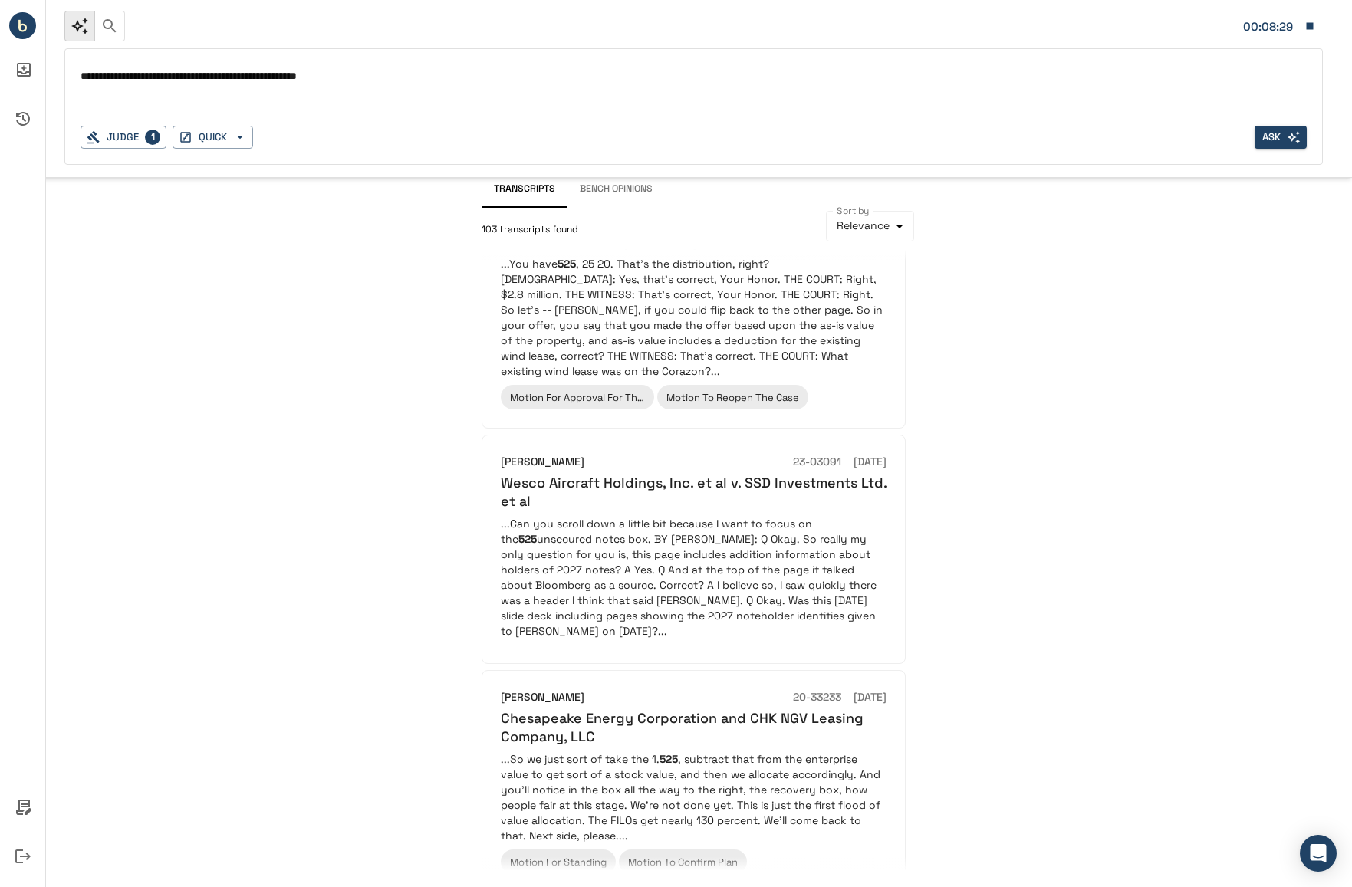
click at [147, 83] on textarea "**********" at bounding box center [694, 76] width 1226 height 18
click at [383, 100] on div "**********" at bounding box center [694, 88] width 1226 height 49
drag, startPoint x: 380, startPoint y: 77, endPoint x: 18, endPoint y: 79, distance: 361.9
click at [18, 79] on div "**********" at bounding box center [676, 443] width 1352 height 887
type textarea "*"
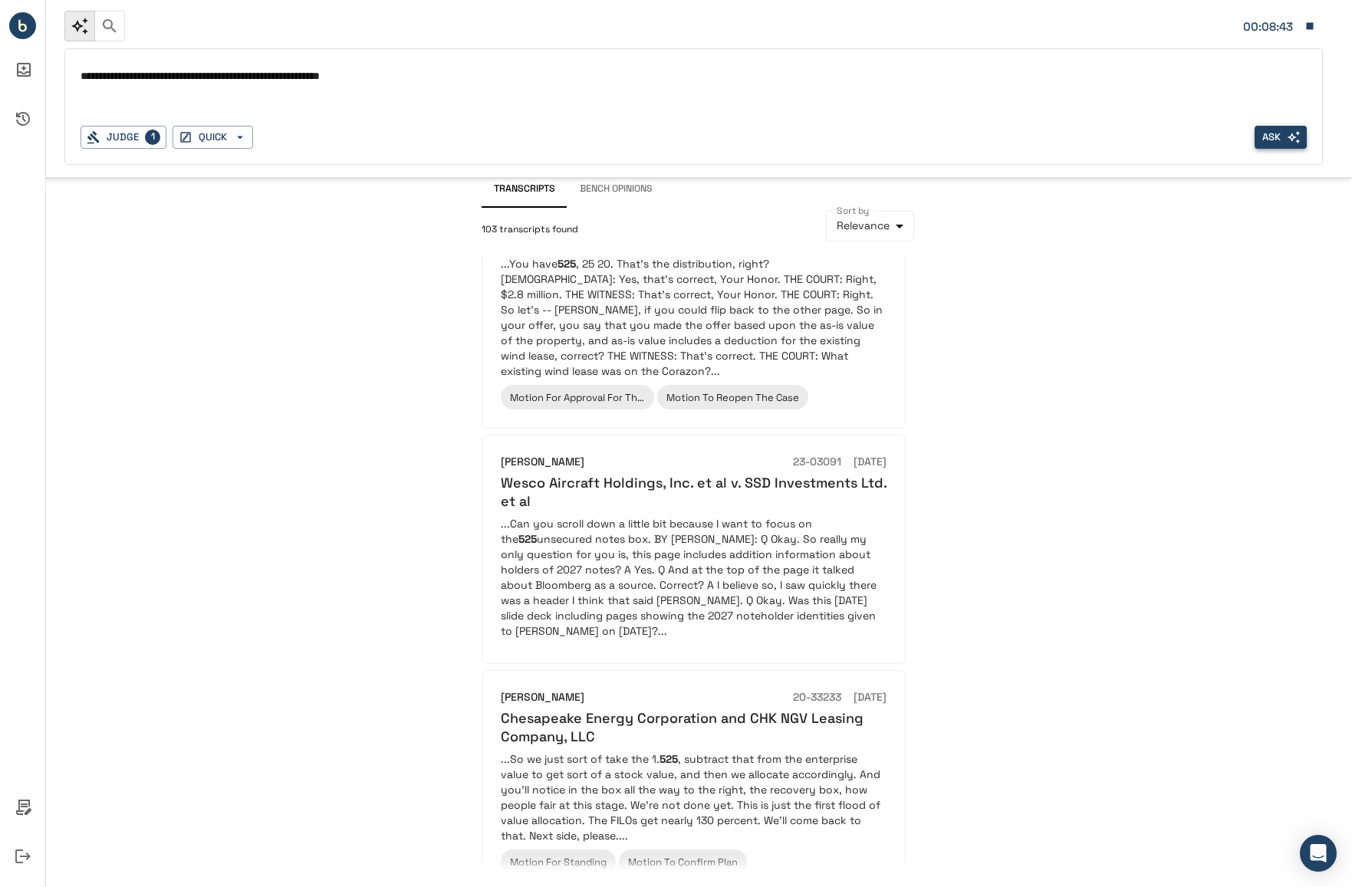
type textarea "**********"
click at [1260, 141] on button "Ask" at bounding box center [1280, 138] width 52 height 24
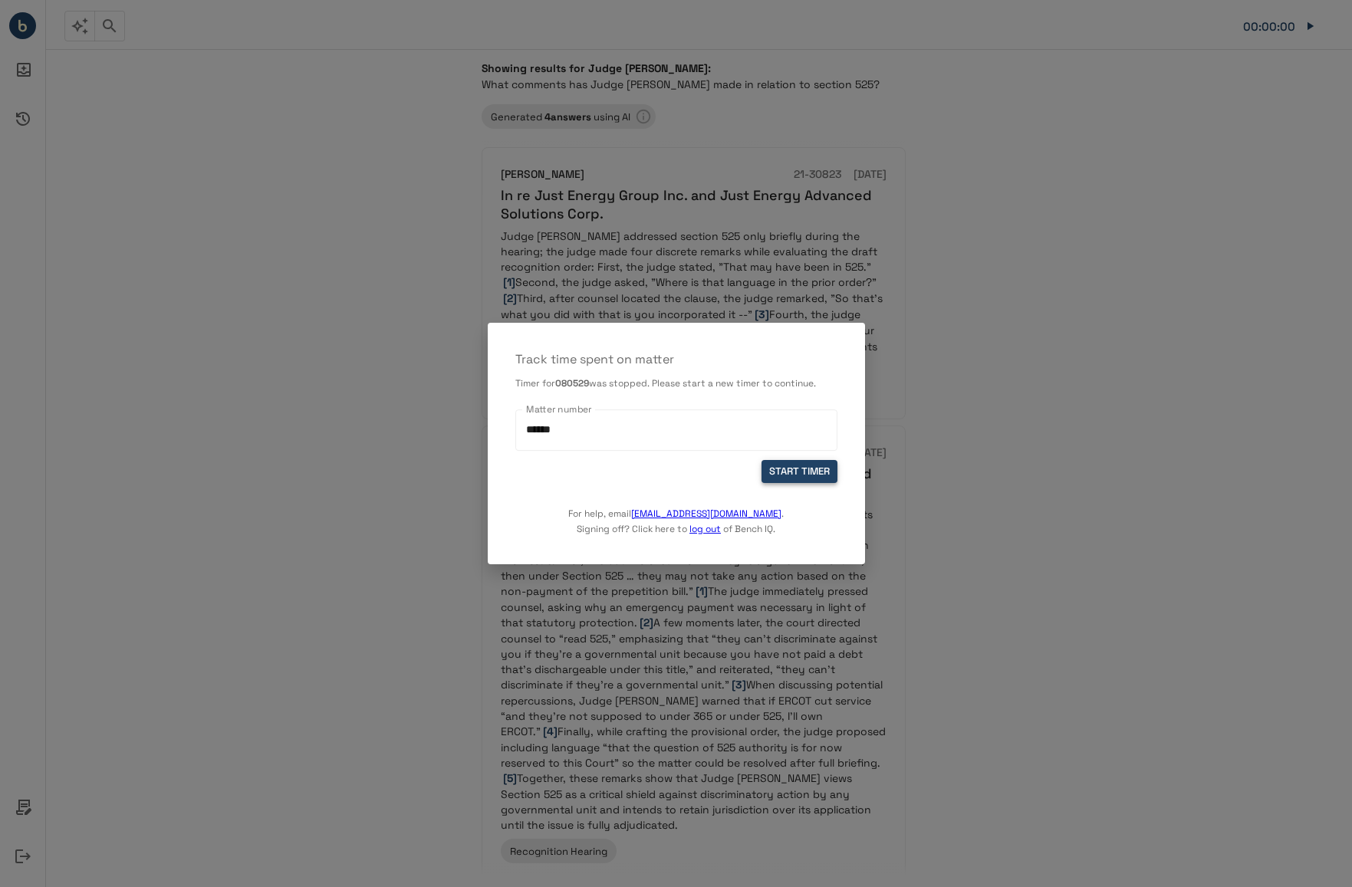
click at [800, 468] on button "START TIMER" at bounding box center [799, 472] width 76 height 24
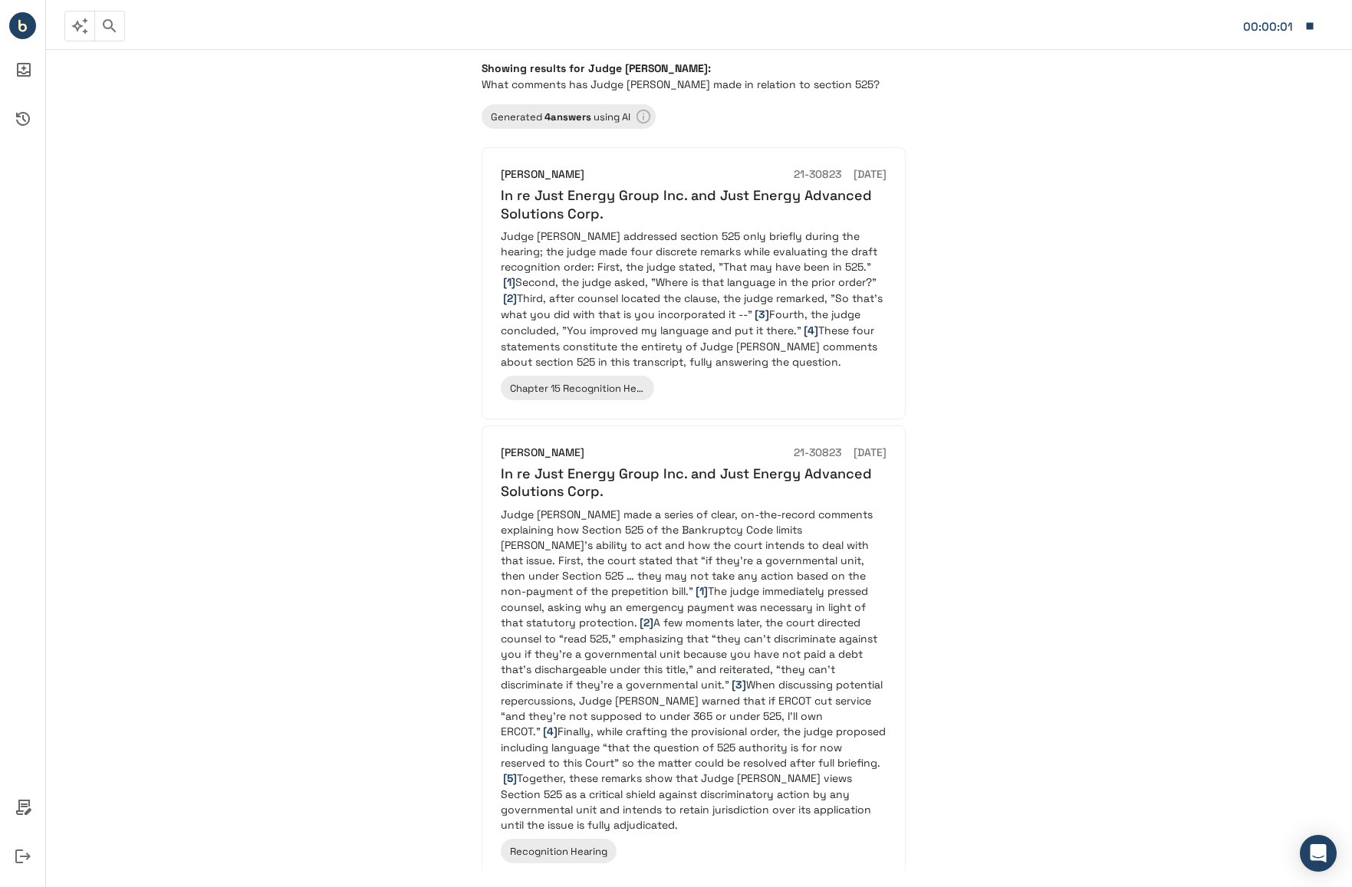
click at [660, 298] on p "Judge Isgur addressed section 525 only briefly during the hearing; the judge ma…" at bounding box center [694, 298] width 386 height 141
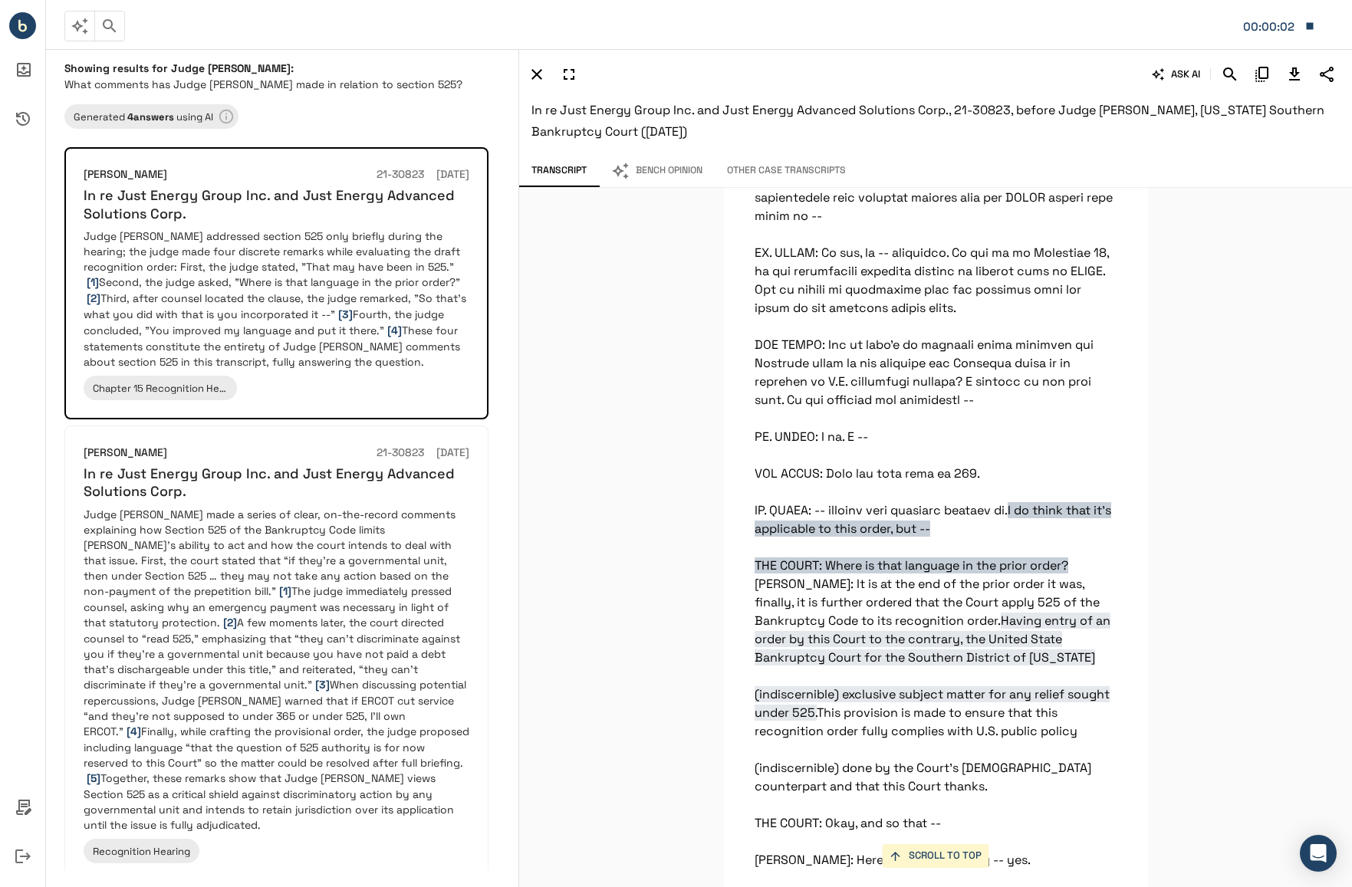
scroll to position [9312, 0]
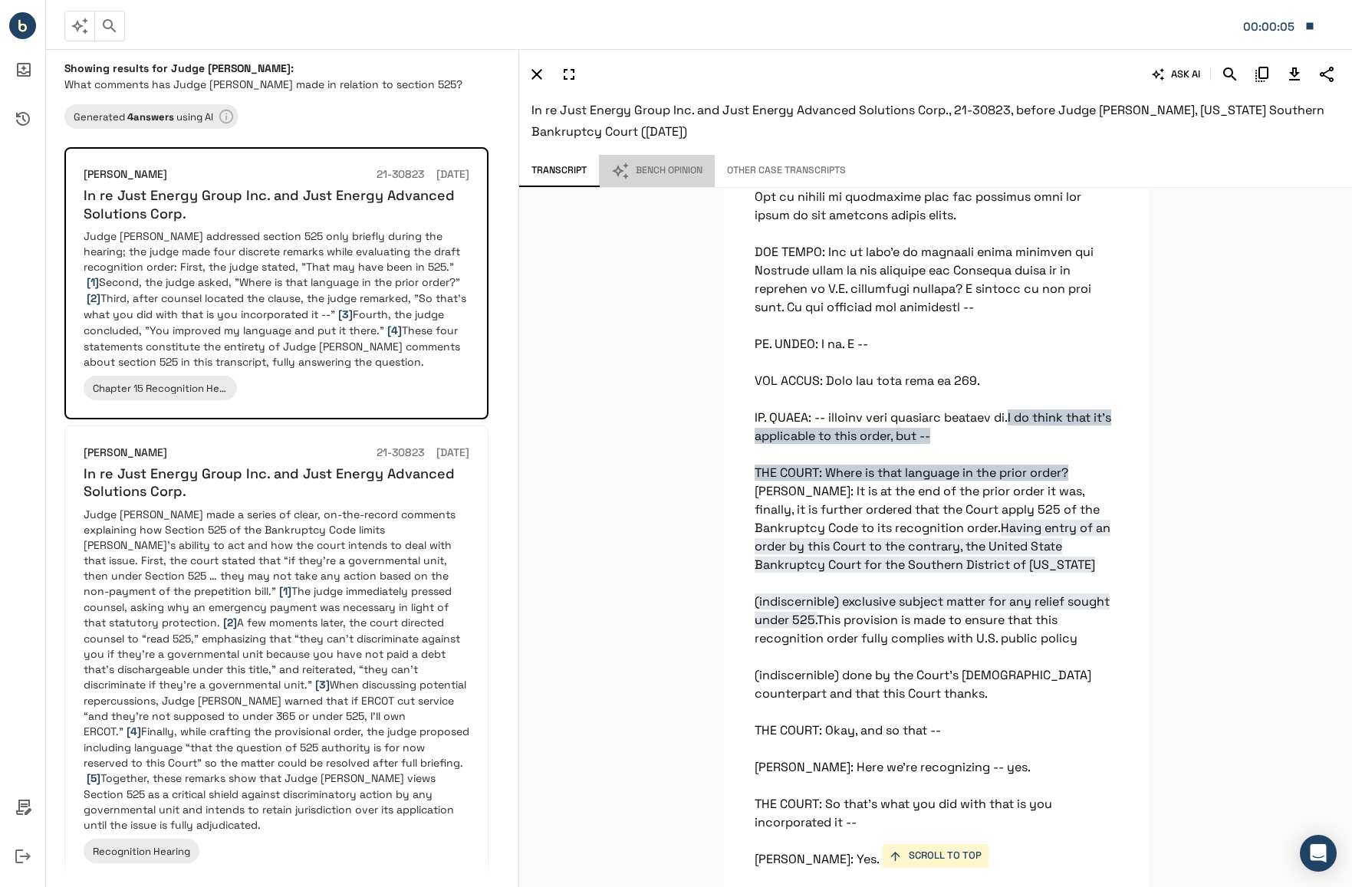
click at [686, 173] on button "Bench Opinion" at bounding box center [657, 171] width 116 height 32
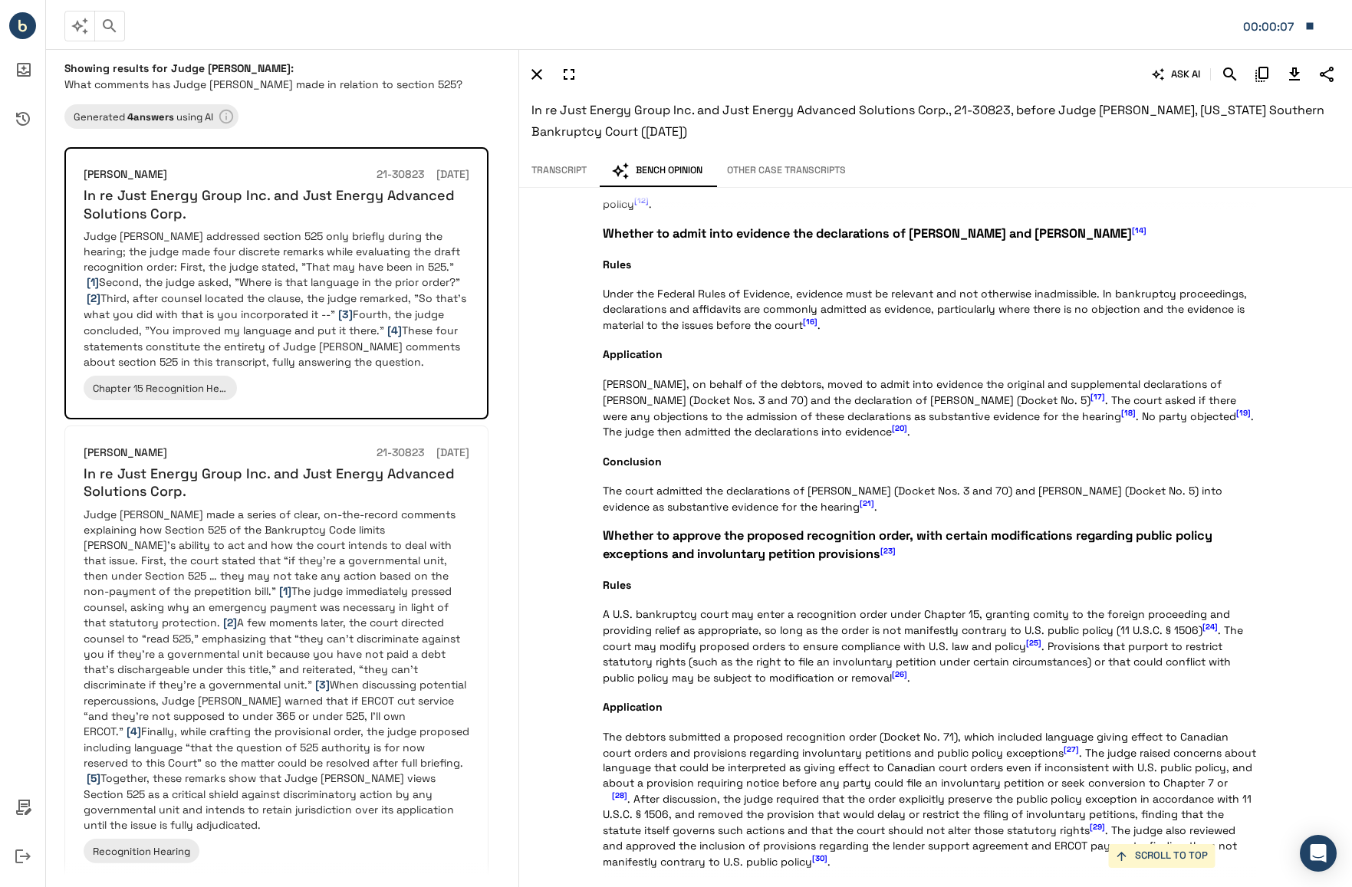
scroll to position [1380, 0]
click at [171, 122] on b "4 answer s" at bounding box center [150, 116] width 47 height 13
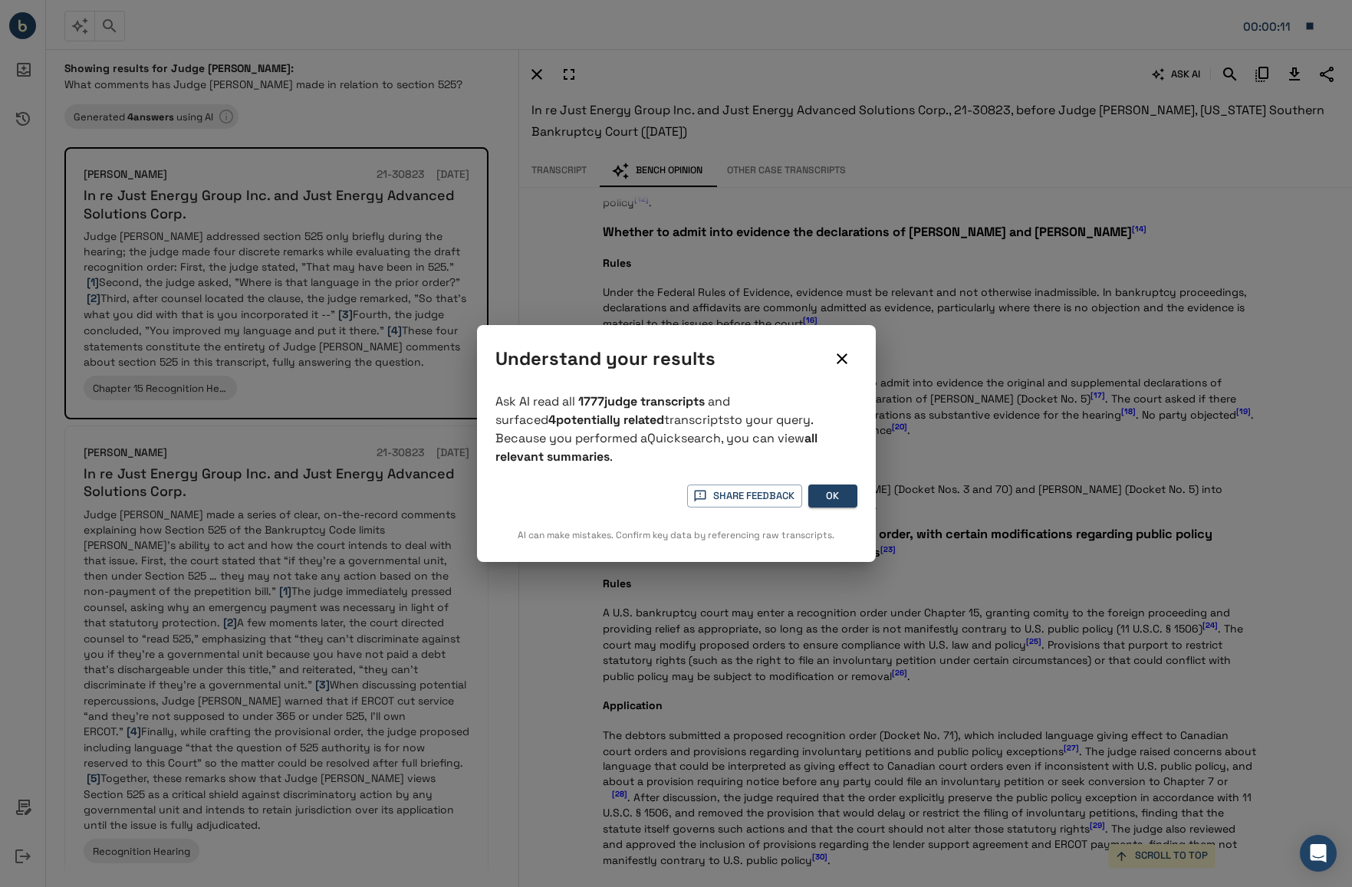
click at [840, 366] on icon "close" at bounding box center [842, 359] width 18 height 18
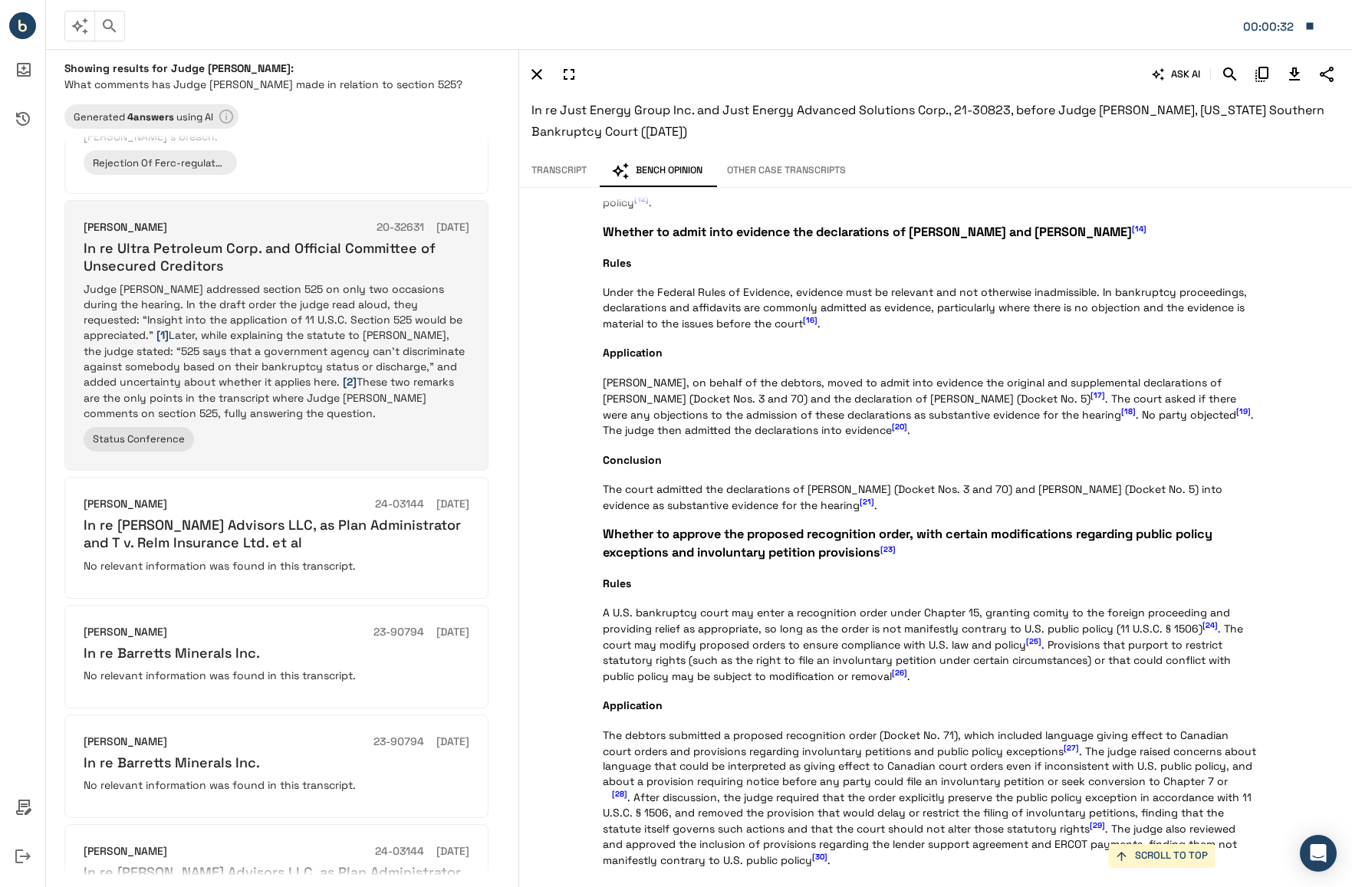
scroll to position [1073, 0]
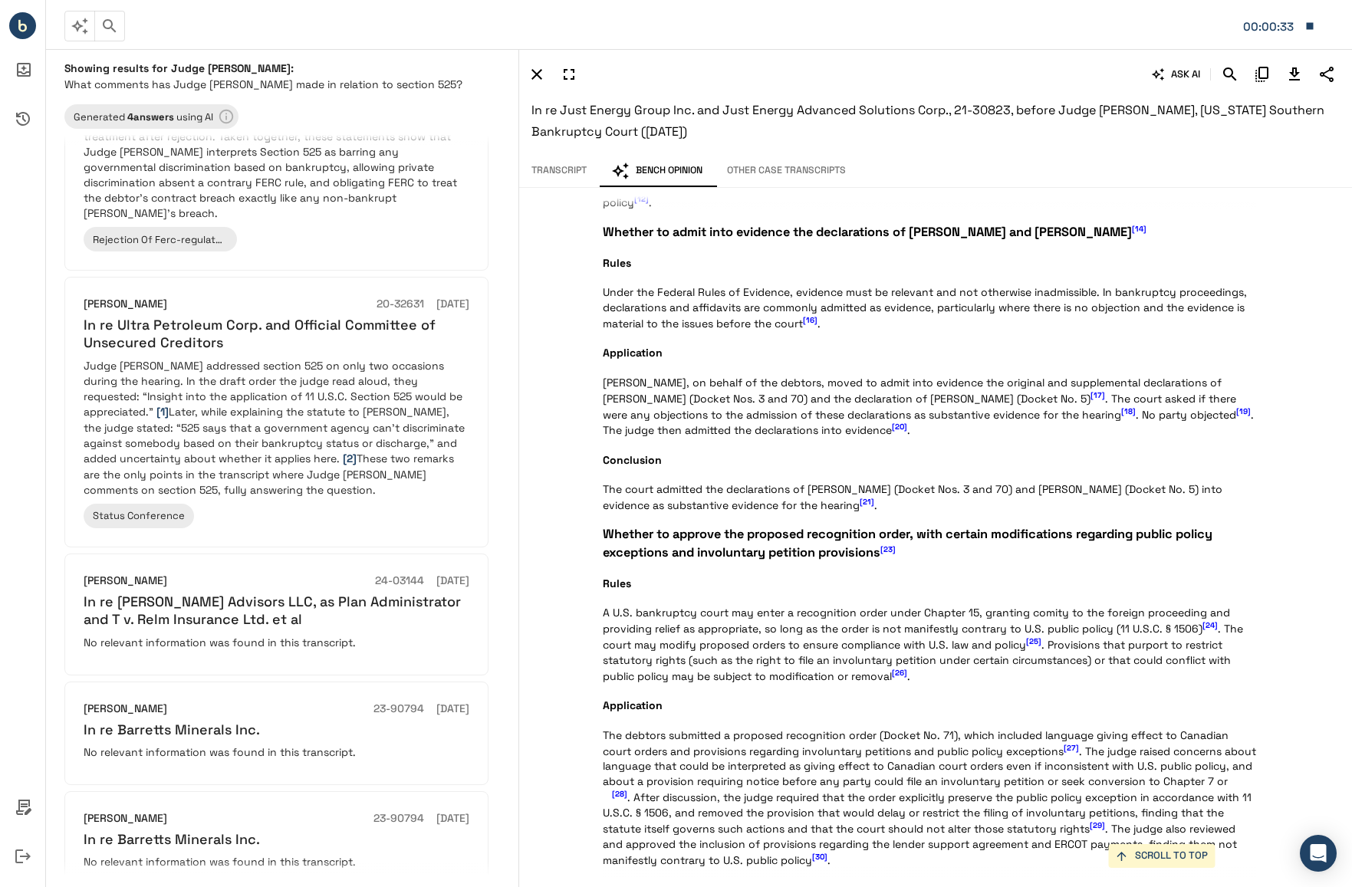
click at [570, 178] on button "Transcript" at bounding box center [559, 171] width 80 height 32
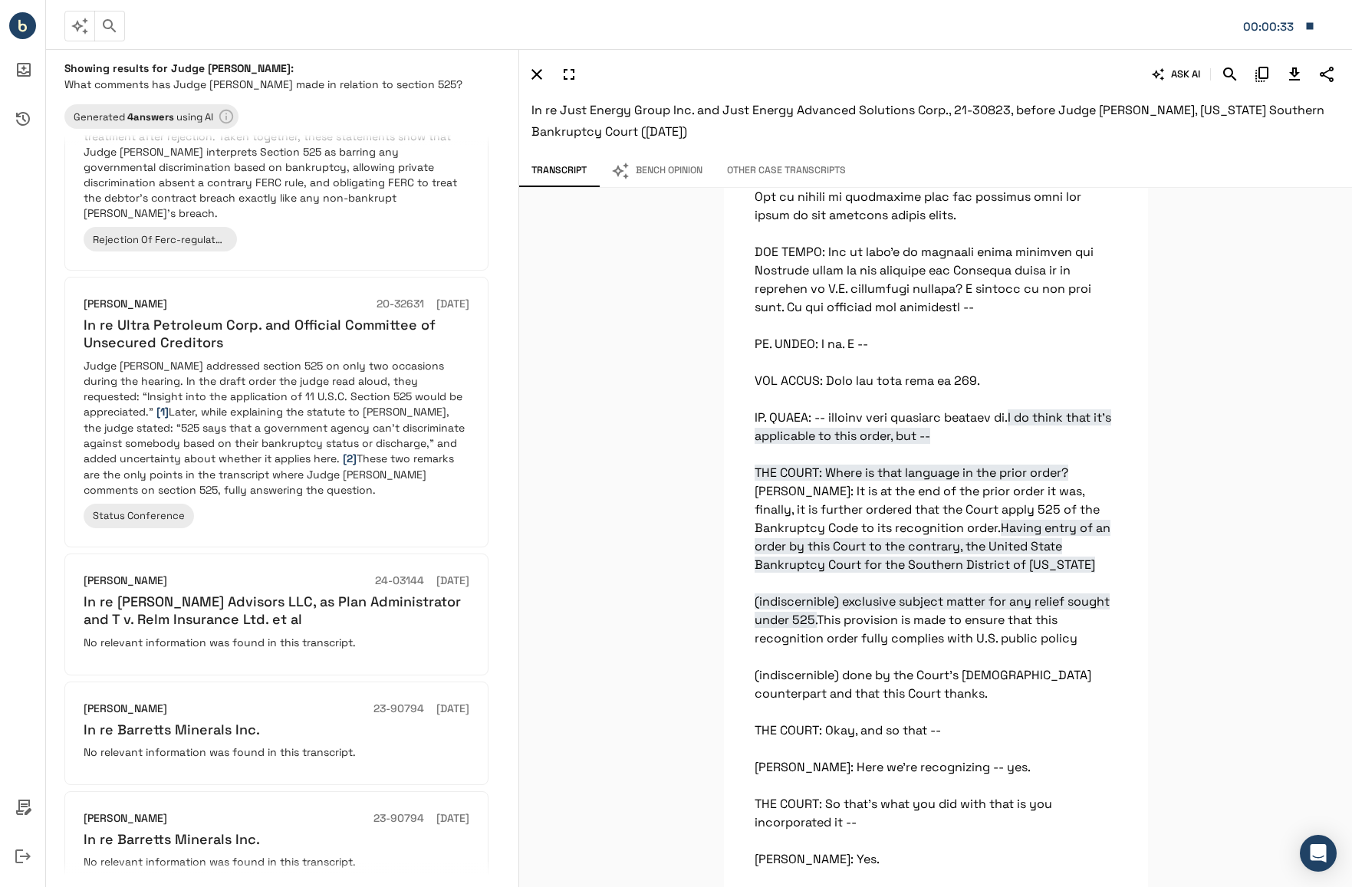
click at [770, 163] on button "Other Case Transcripts" at bounding box center [786, 171] width 143 height 32
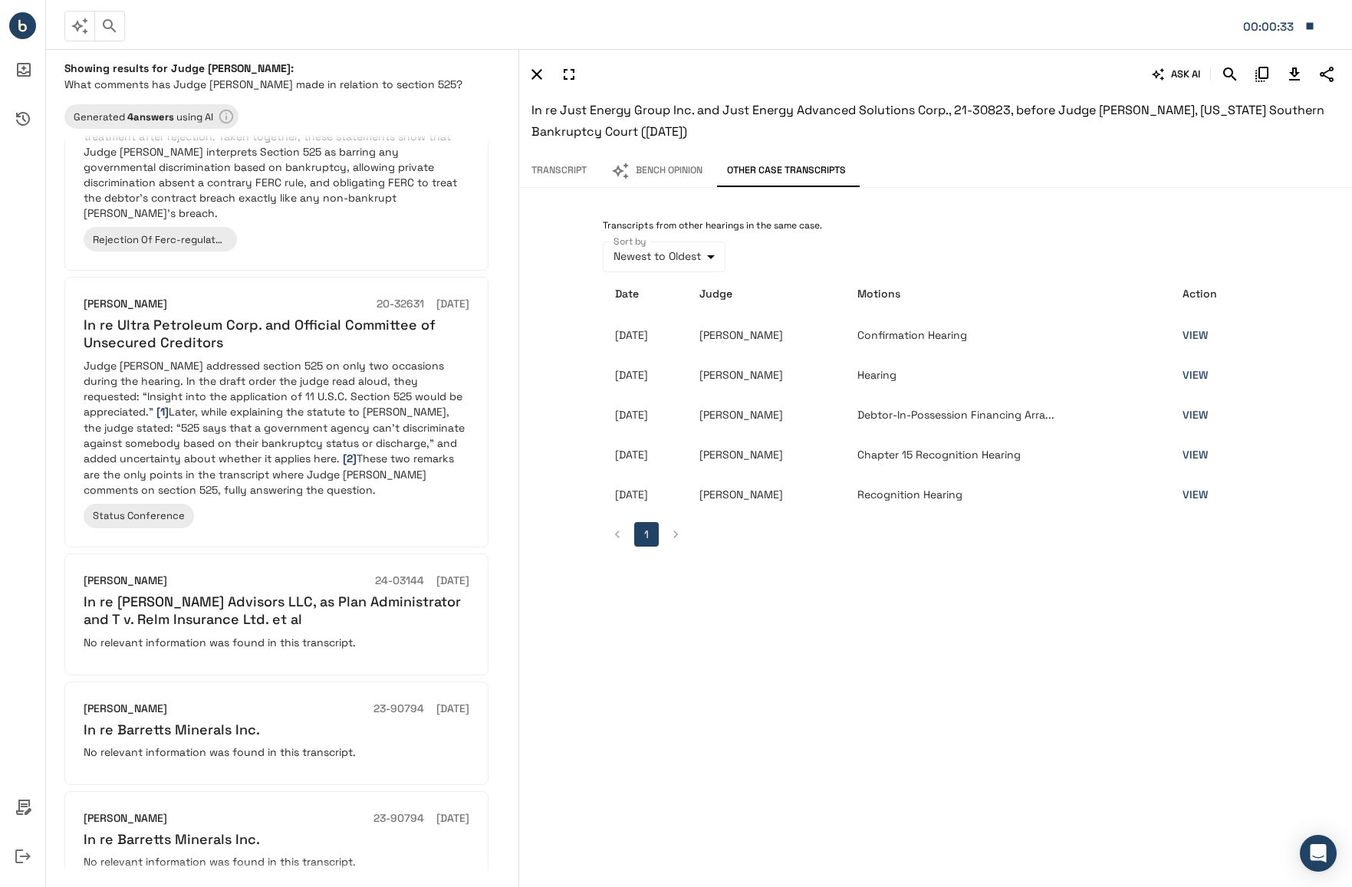
click at [705, 159] on button "Bench Opinion" at bounding box center [657, 171] width 116 height 32
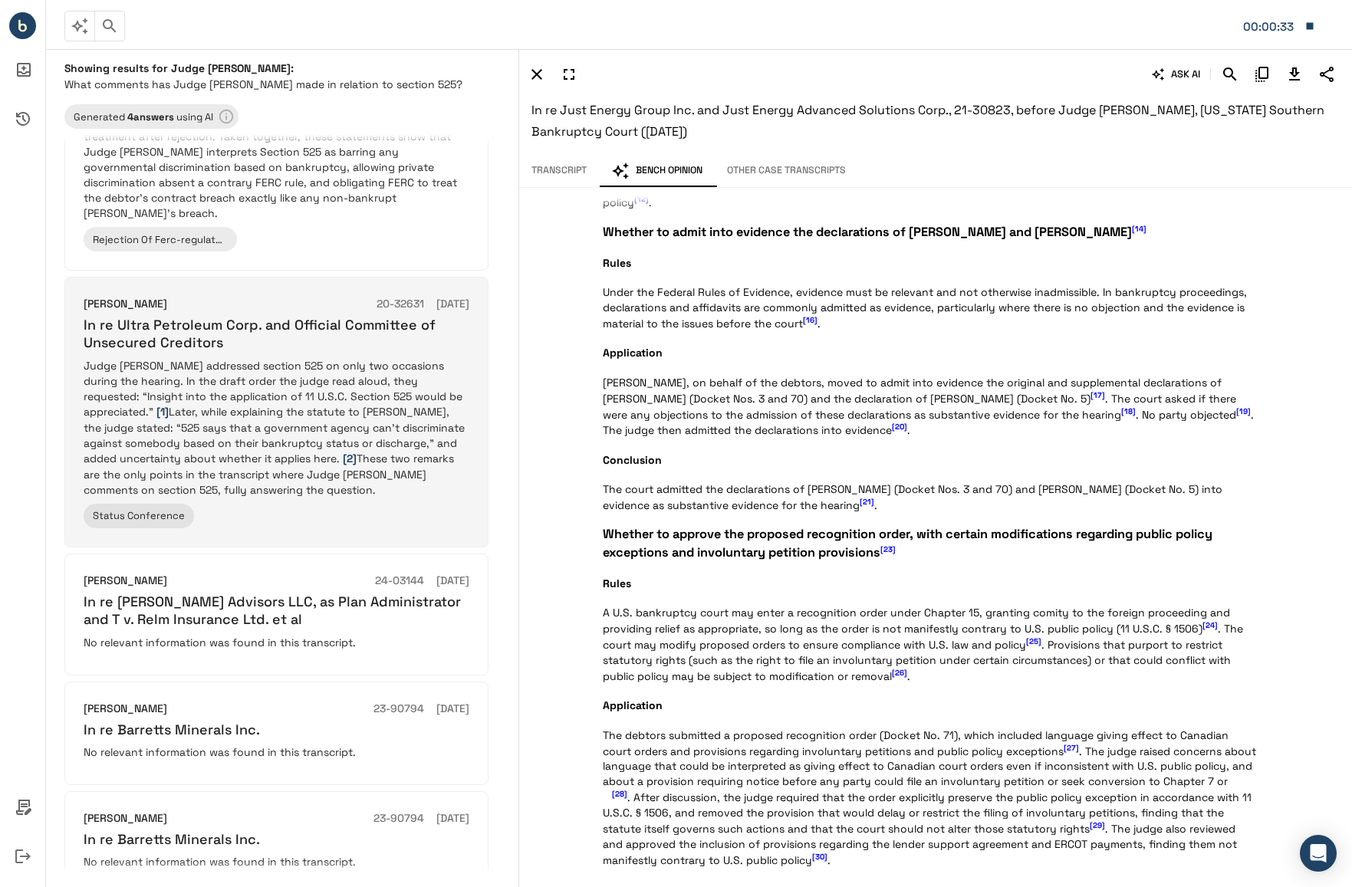
click at [314, 377] on p "Judge Isgur addressed section 525 on only two occasions during the hearing. In …" at bounding box center [277, 428] width 386 height 140
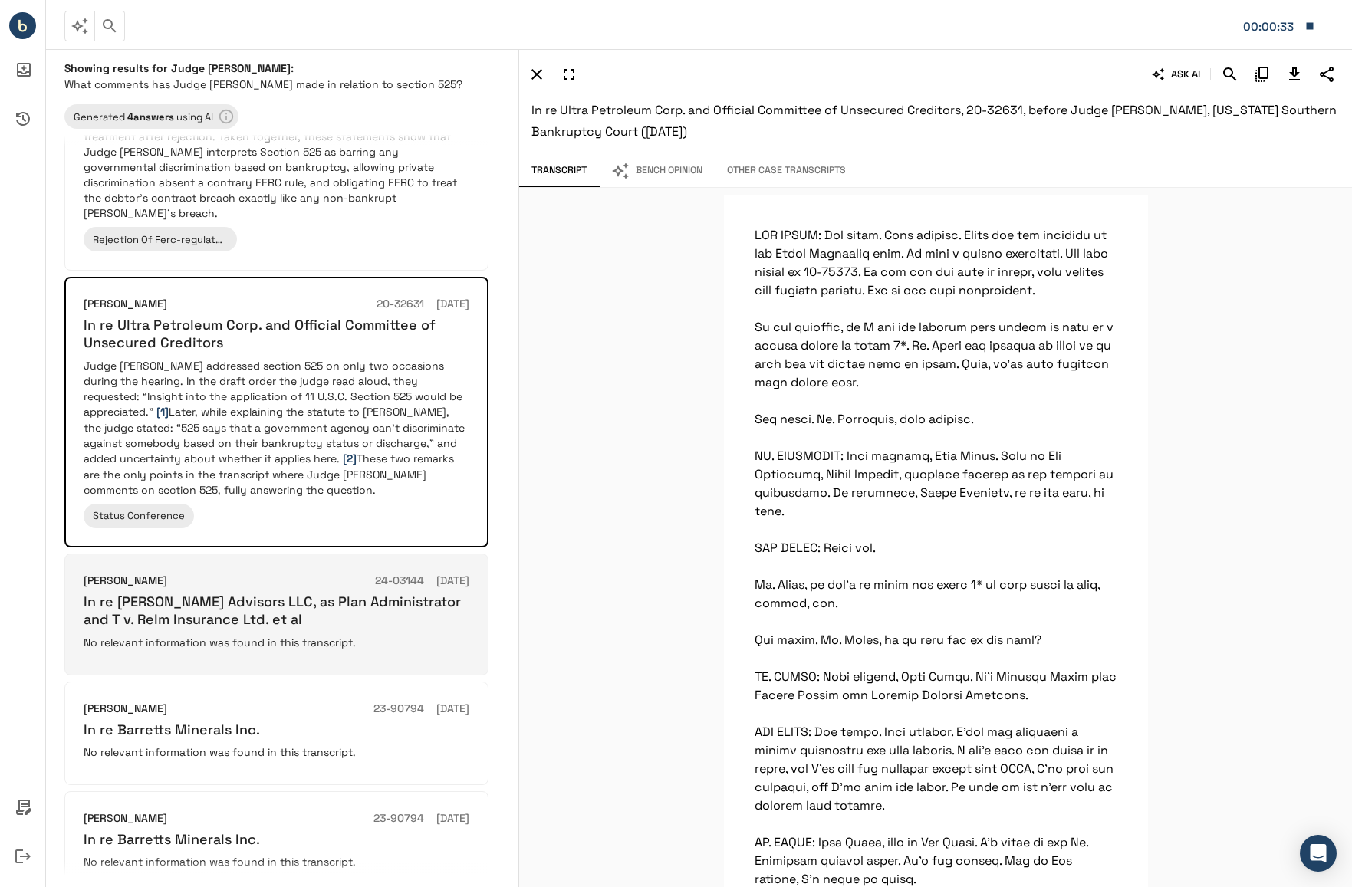
click at [281, 593] on h6 "In re Tribolet Advisors LLC, as Plan Administrator and T v. Relm Insurance Ltd.…" at bounding box center [277, 611] width 386 height 36
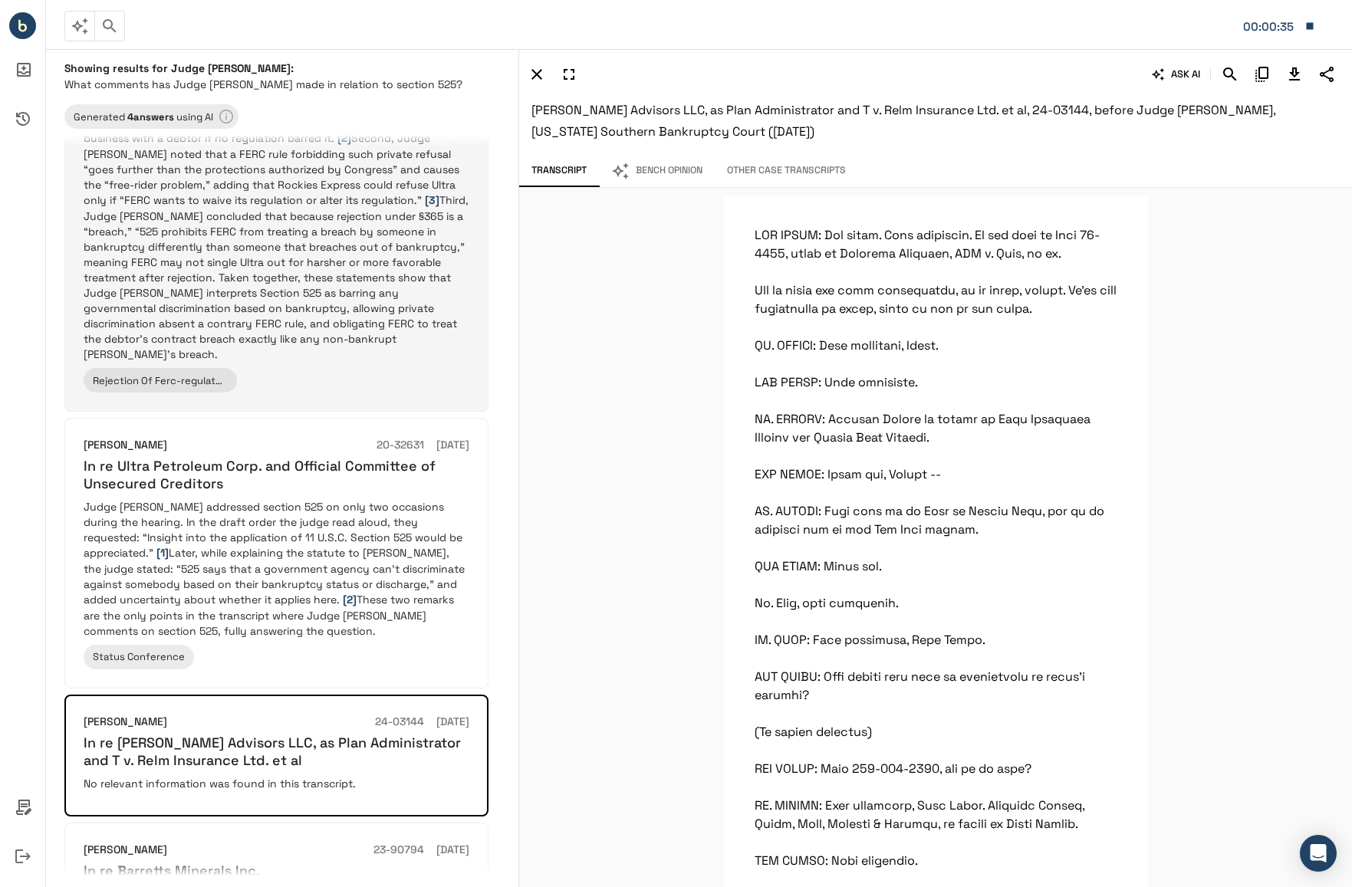
scroll to position [920, 0]
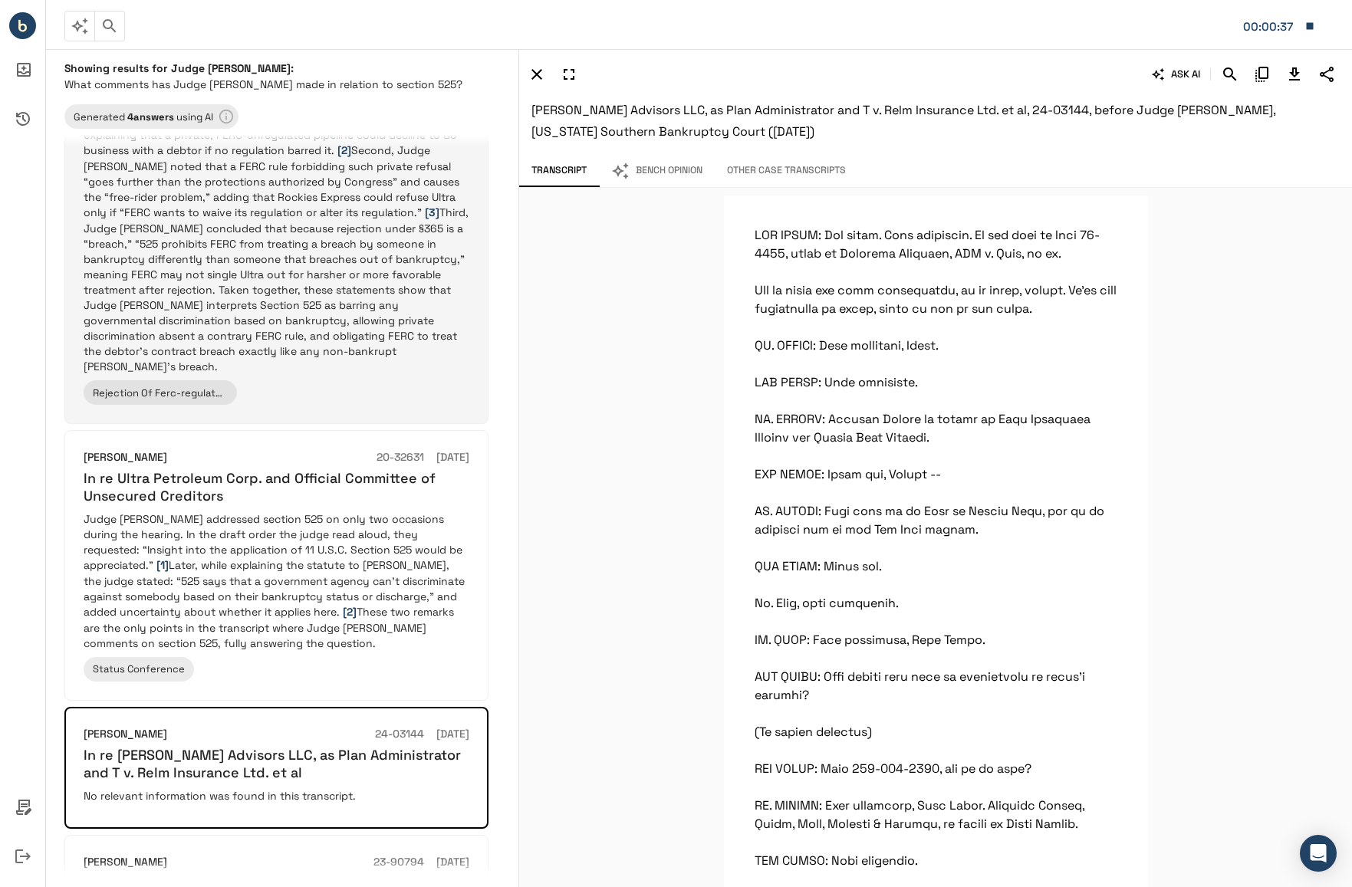
click at [255, 267] on p "Judge Isgur’s Section 525 remarks spell out three key points about governmental…" at bounding box center [277, 212] width 386 height 324
